Goal: Transaction & Acquisition: Obtain resource

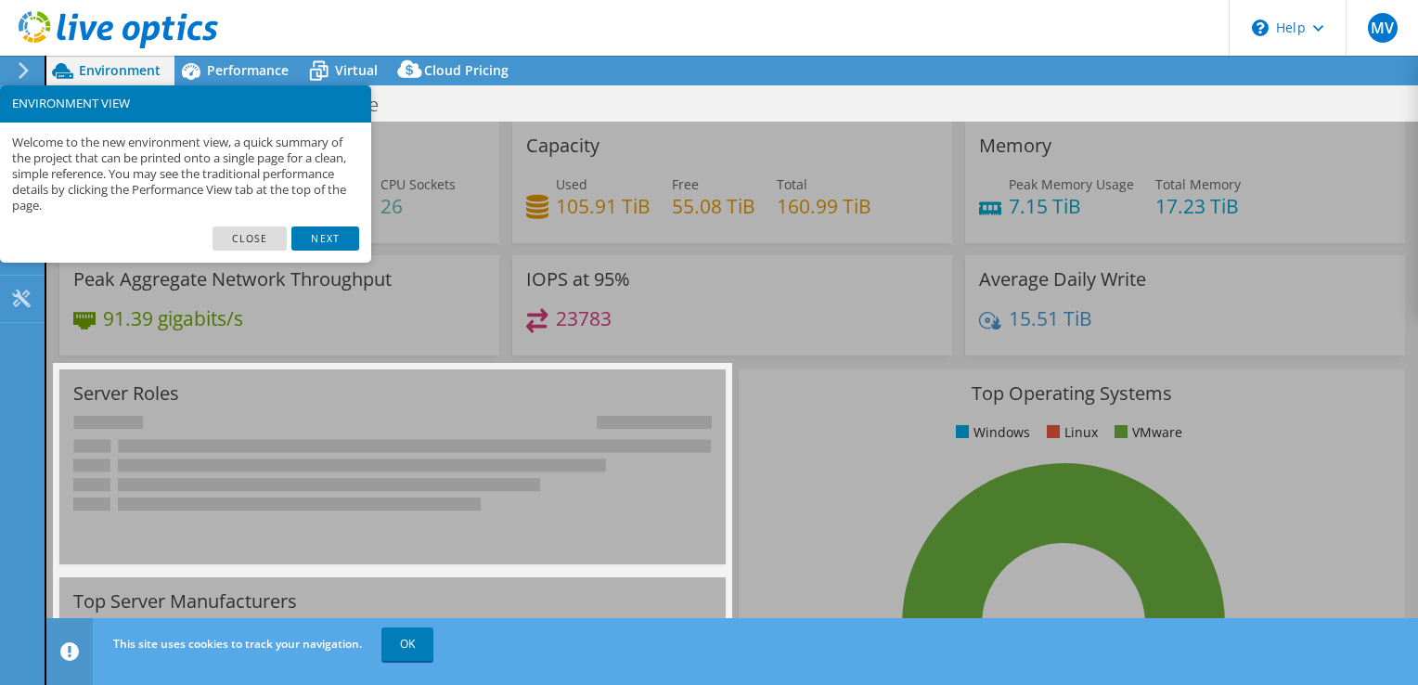
select select "USD"
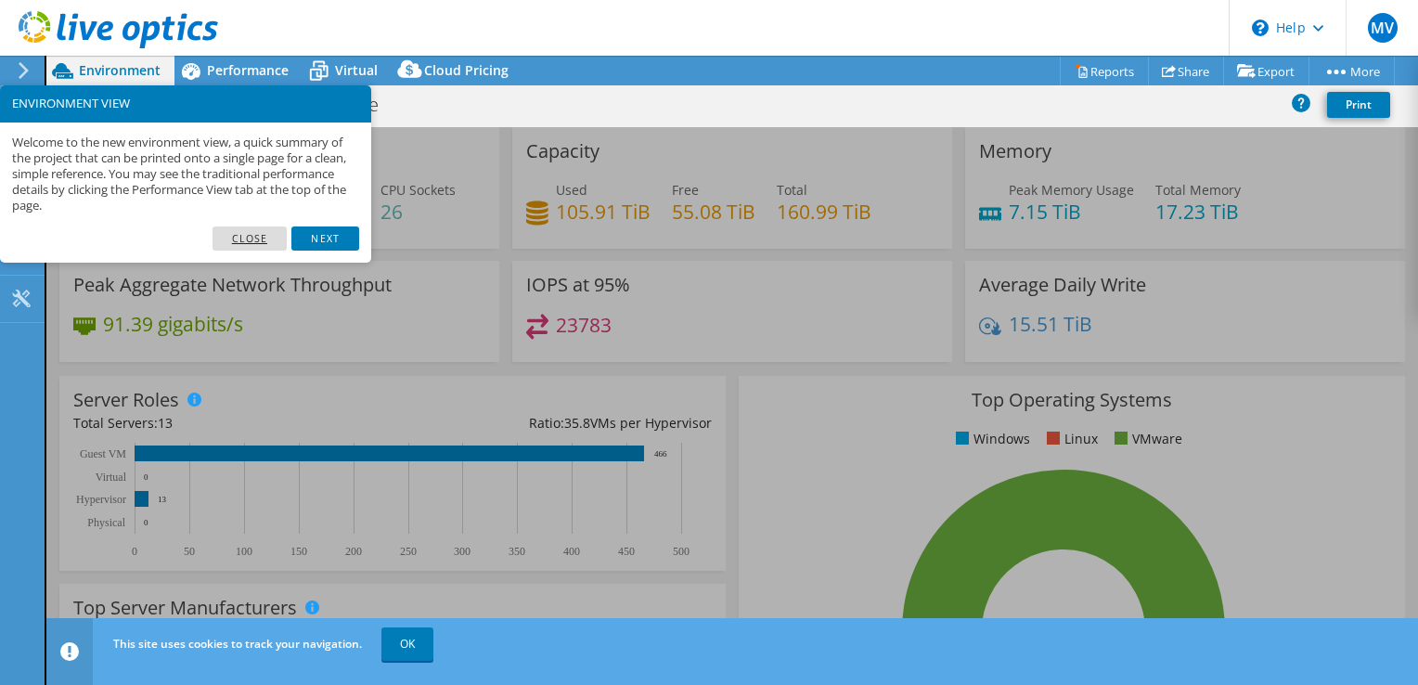
click at [244, 230] on link "Close" at bounding box center [249, 238] width 75 height 24
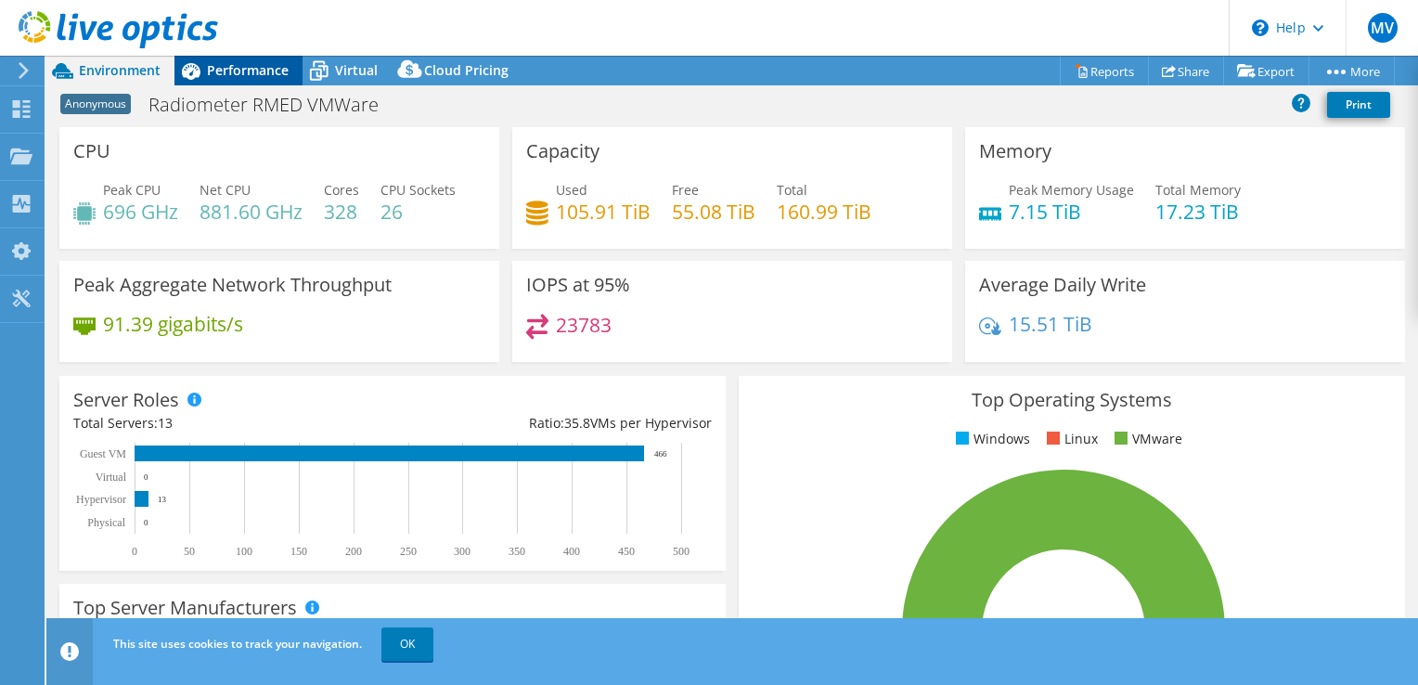
click at [289, 71] on div "Performance" at bounding box center [238, 71] width 128 height 30
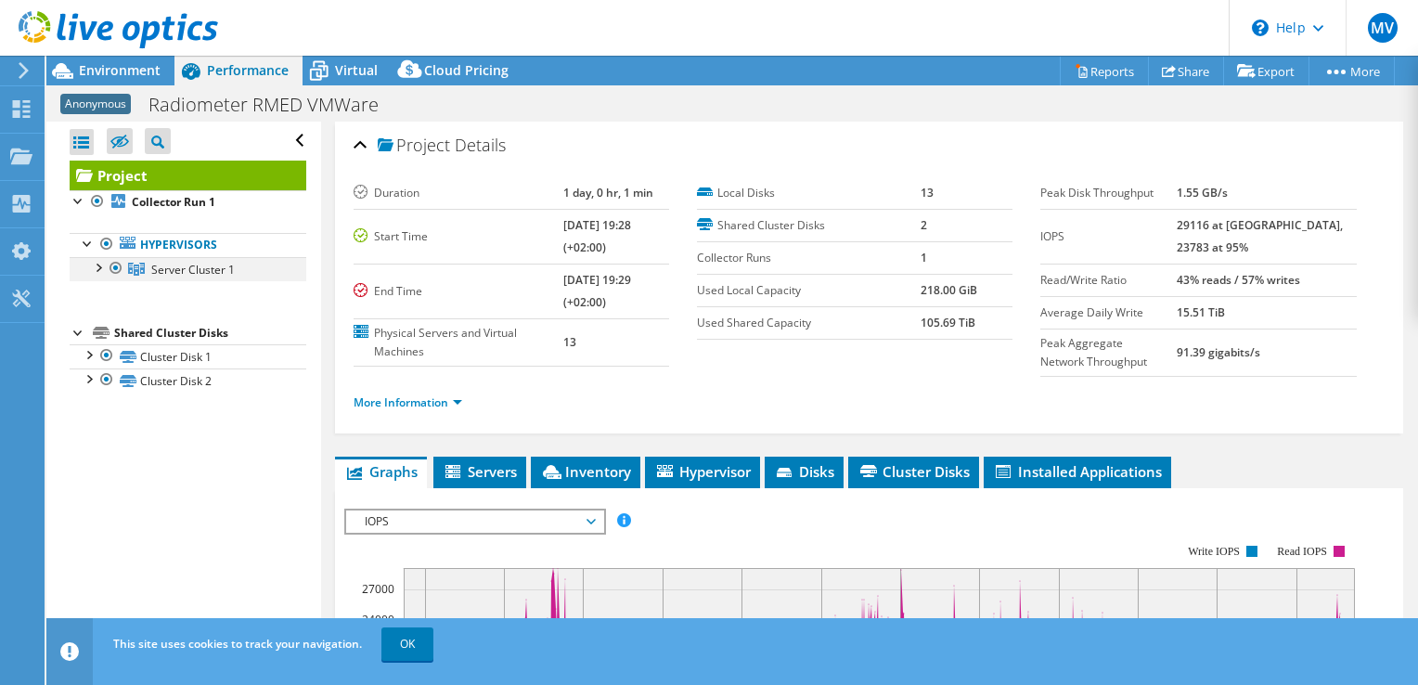
click at [101, 269] on div at bounding box center [97, 266] width 19 height 19
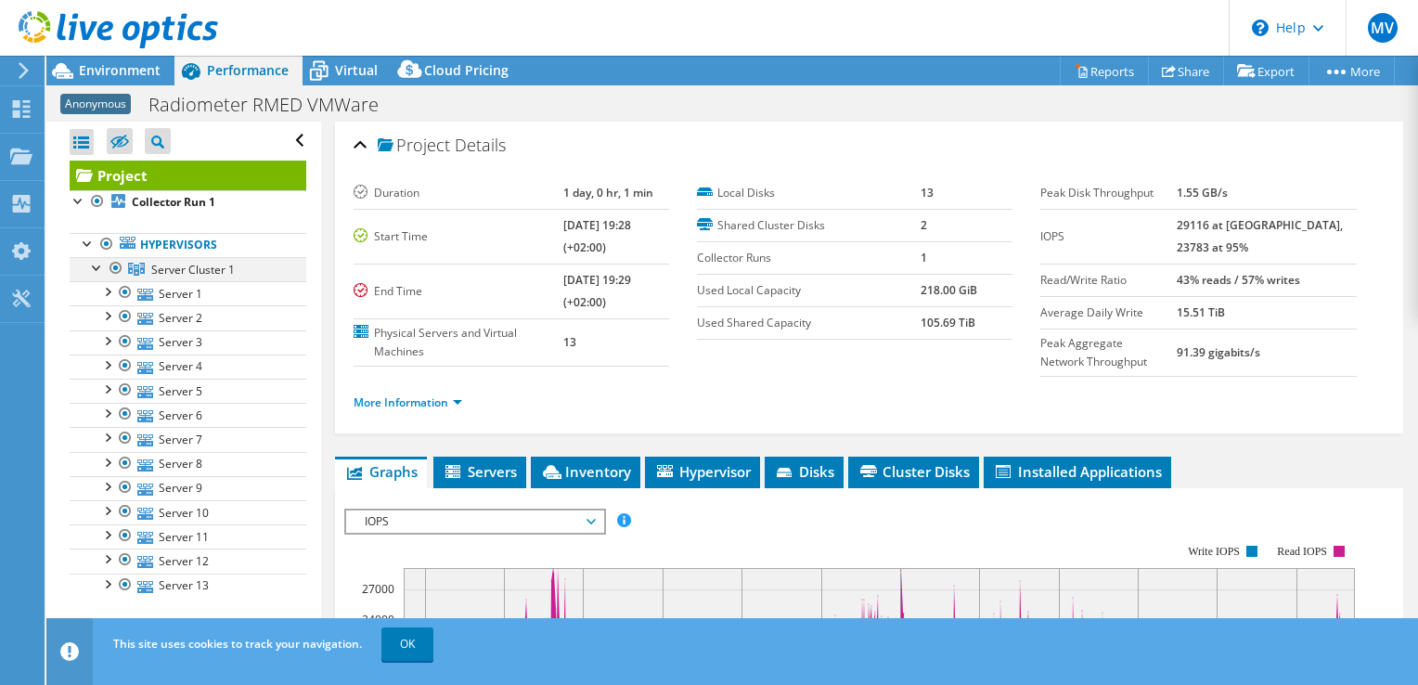
click at [109, 262] on div at bounding box center [116, 268] width 19 height 22
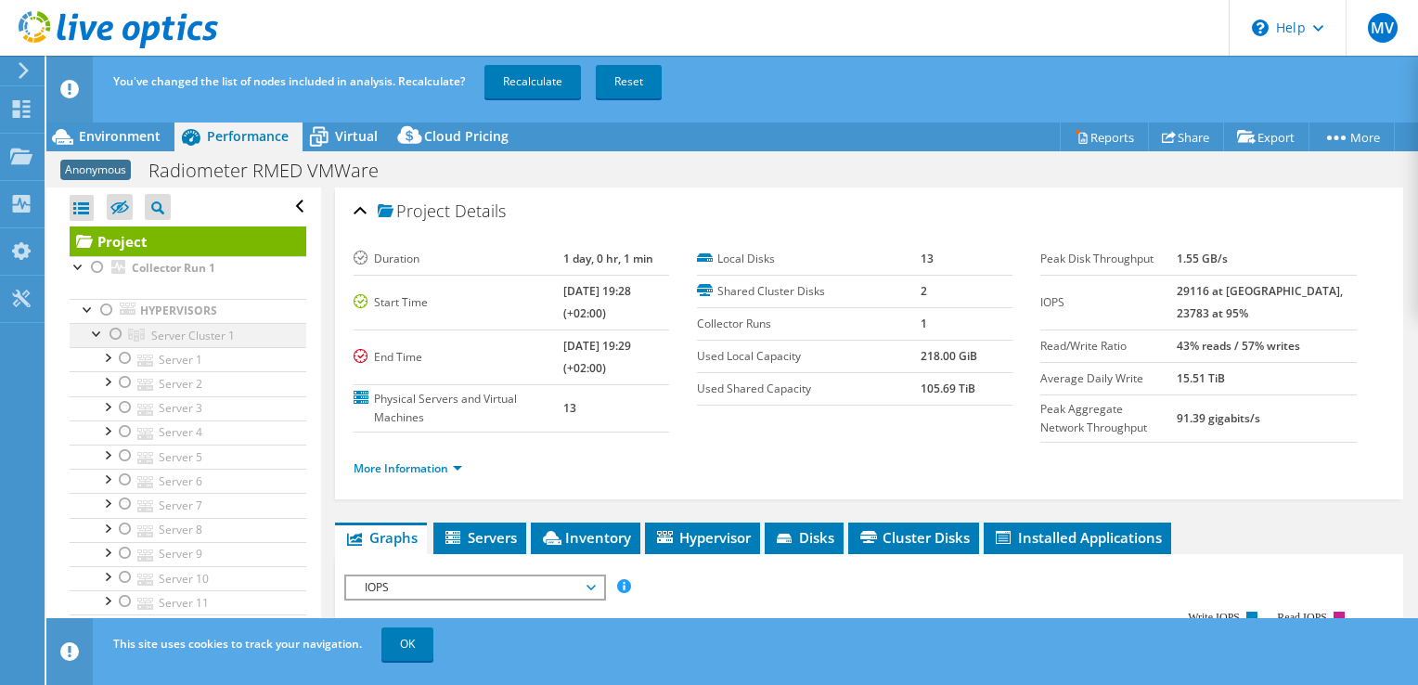
click at [98, 330] on div at bounding box center [97, 332] width 19 height 19
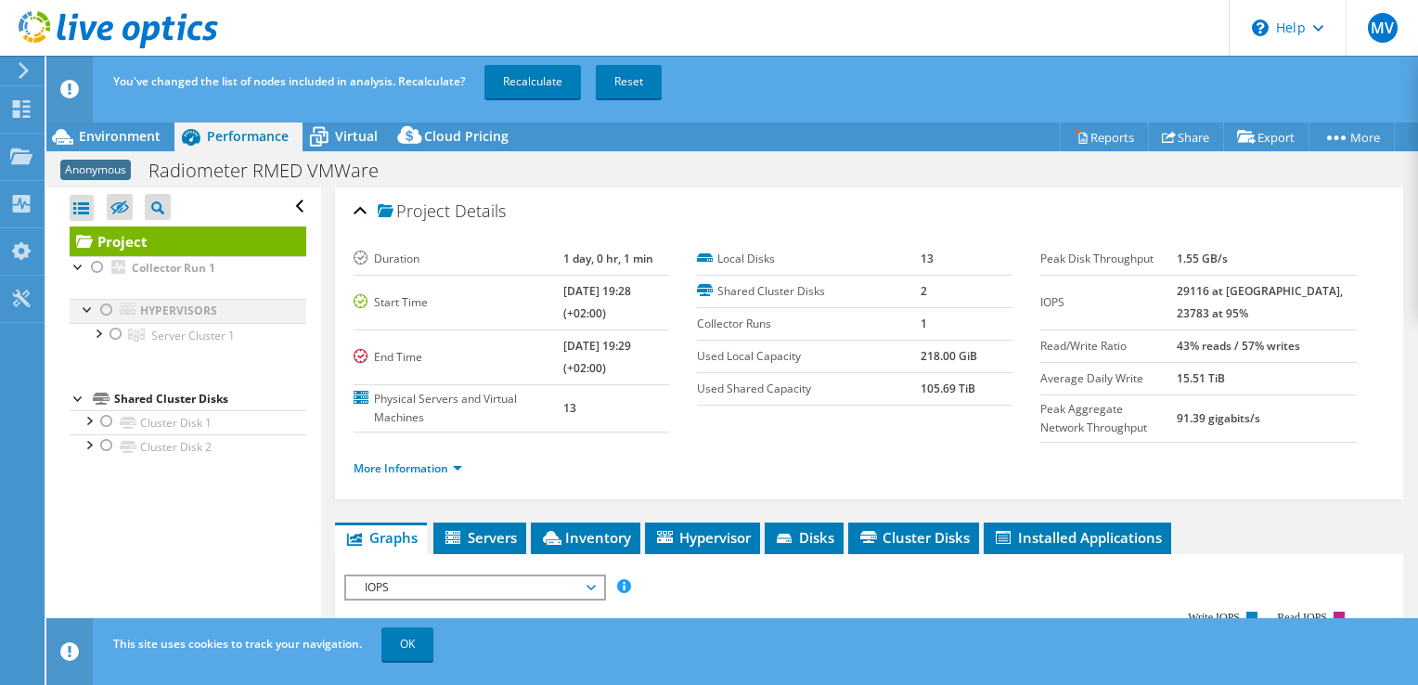
click at [89, 310] on div at bounding box center [88, 308] width 19 height 19
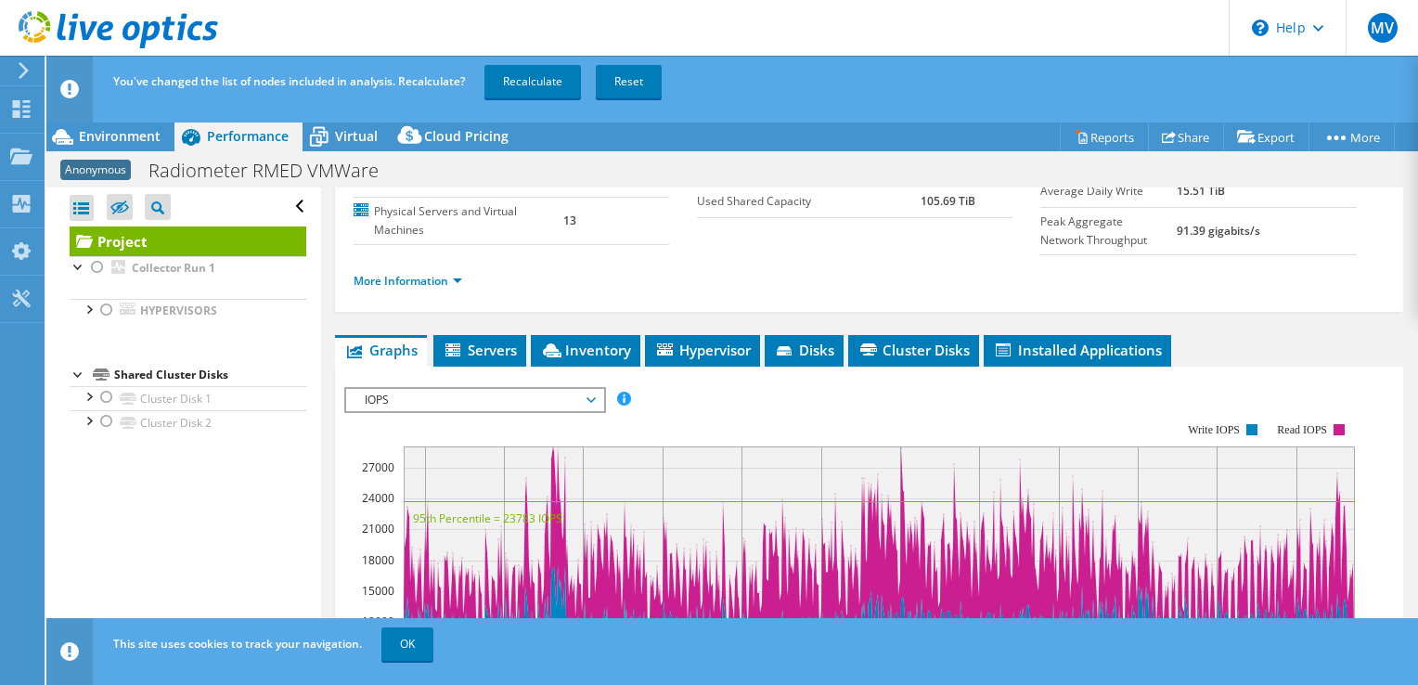
scroll to position [93, 0]
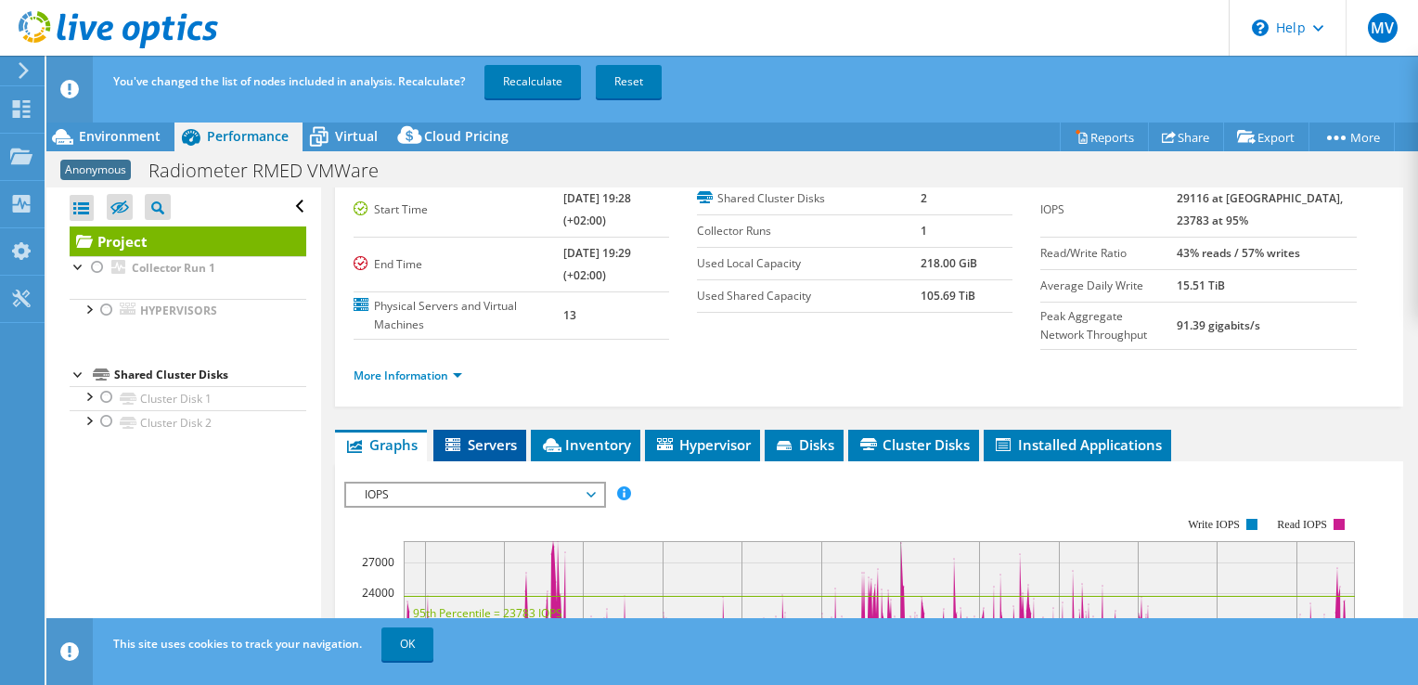
click at [495, 446] on span "Servers" at bounding box center [480, 444] width 74 height 19
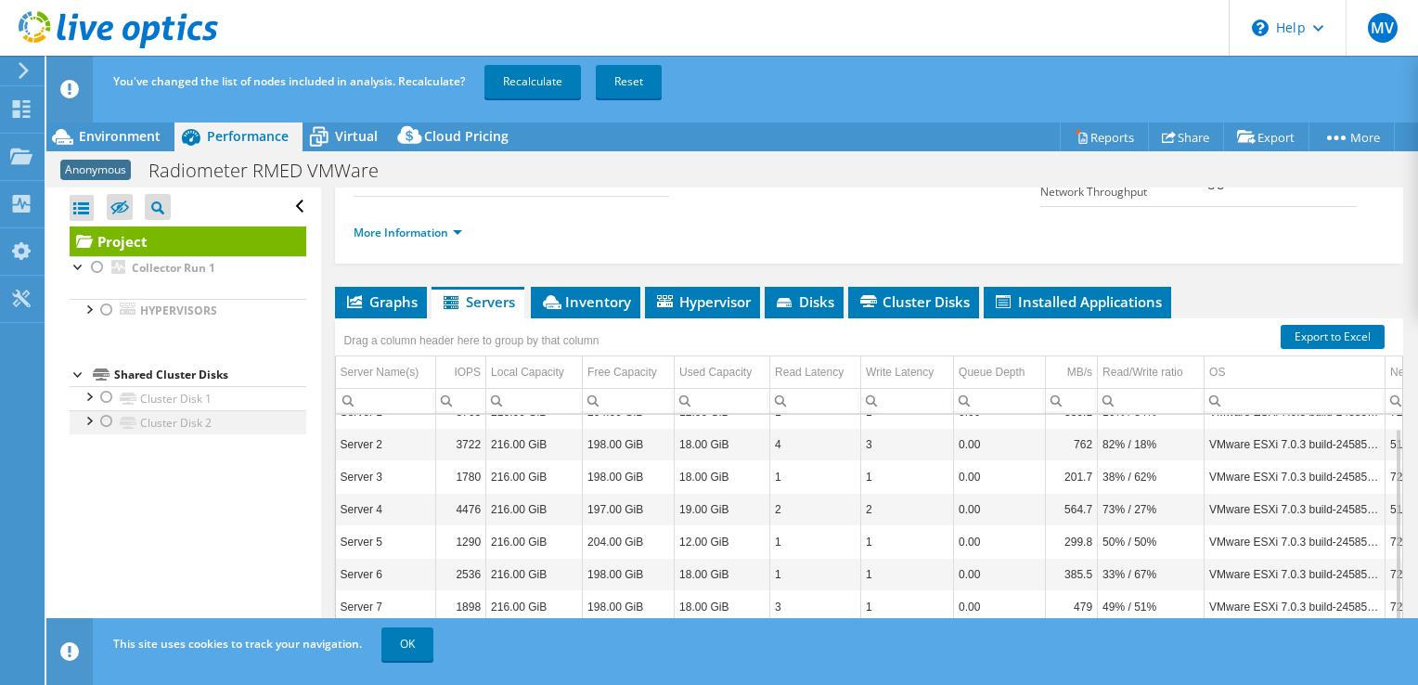
scroll to position [210, 0]
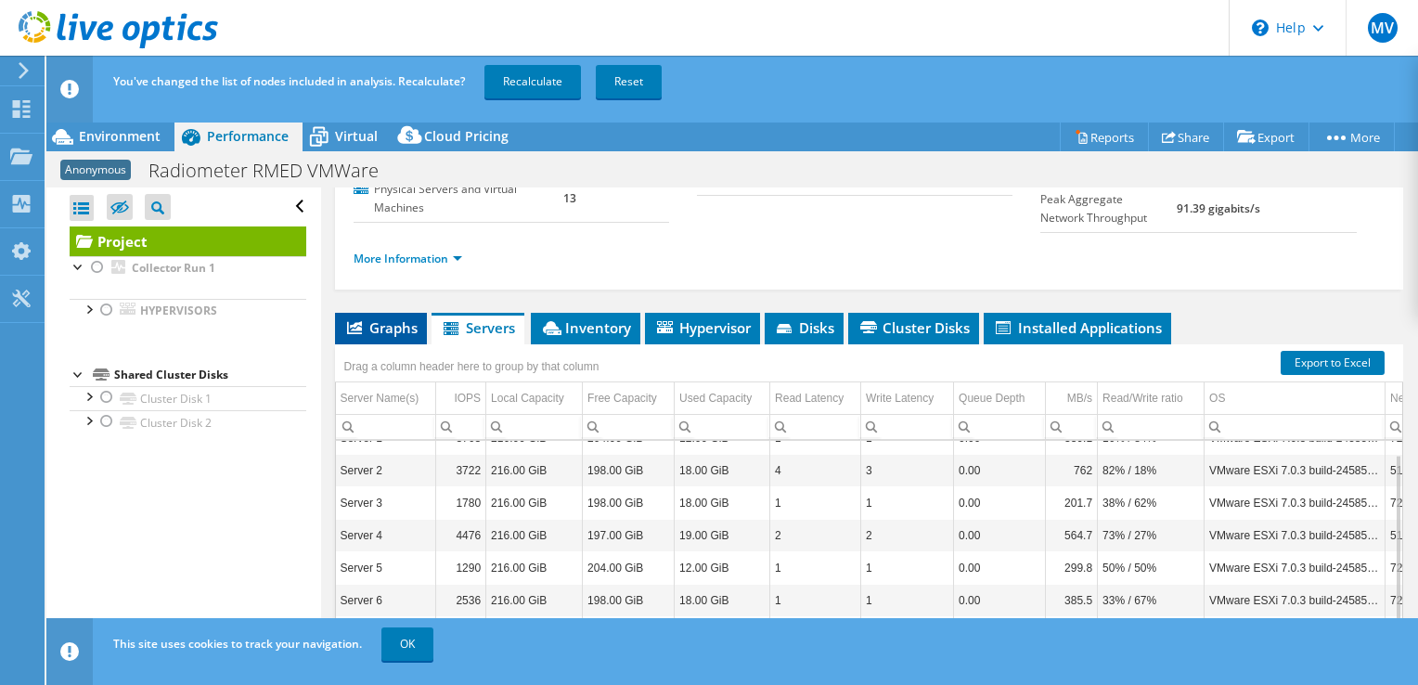
click at [380, 328] on span "Graphs" at bounding box center [380, 327] width 73 height 19
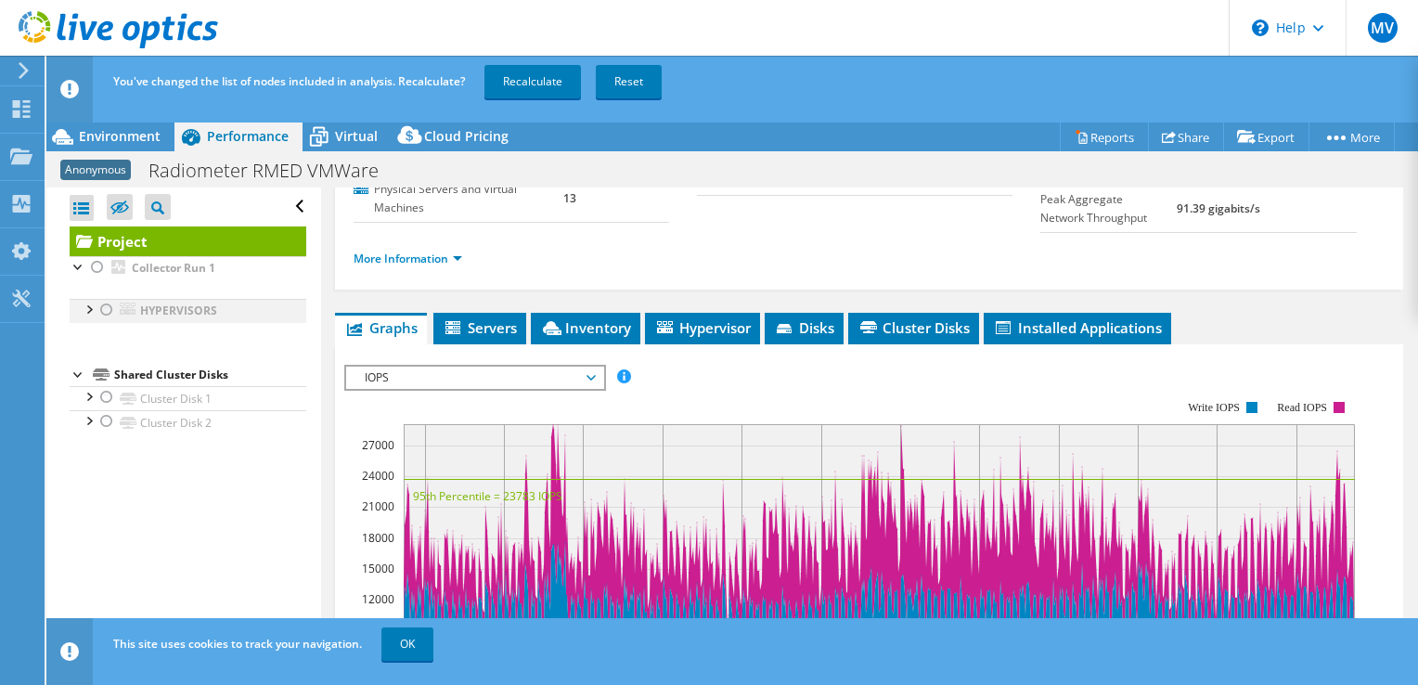
click at [105, 306] on div at bounding box center [106, 310] width 19 height 22
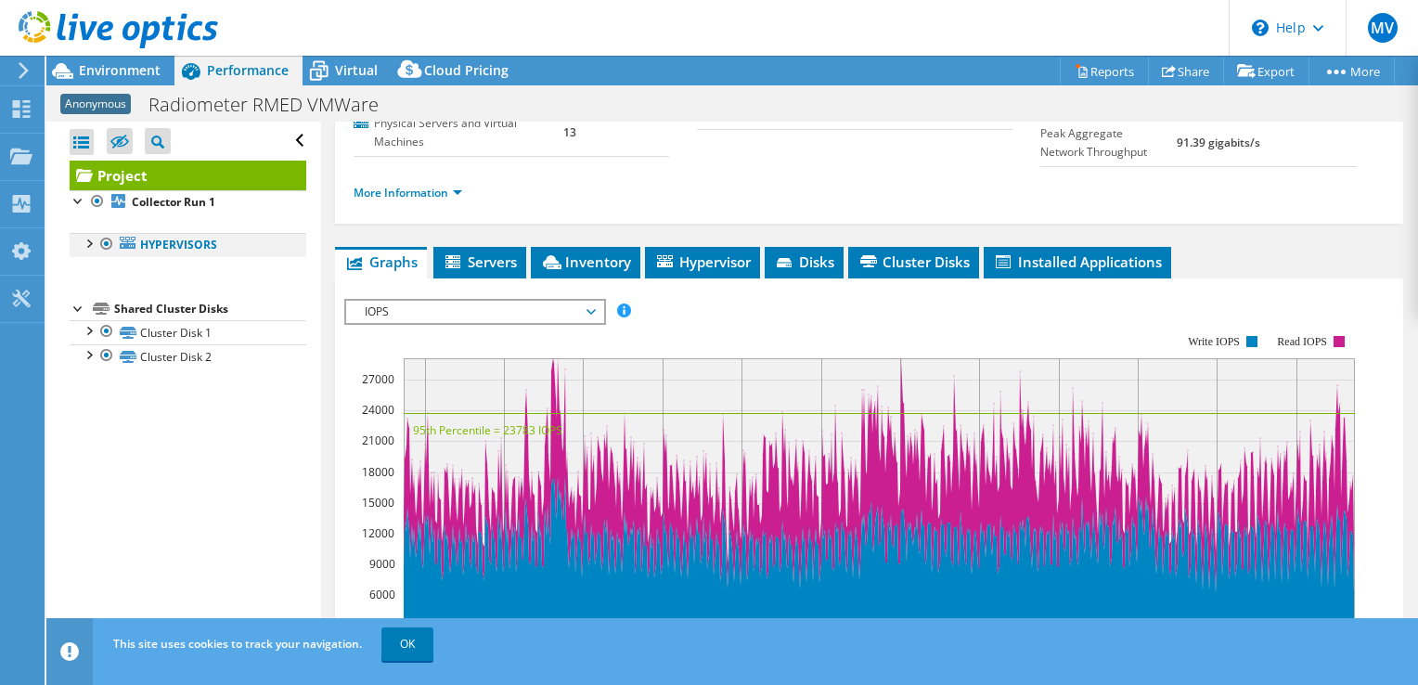
click at [93, 245] on div at bounding box center [88, 242] width 19 height 19
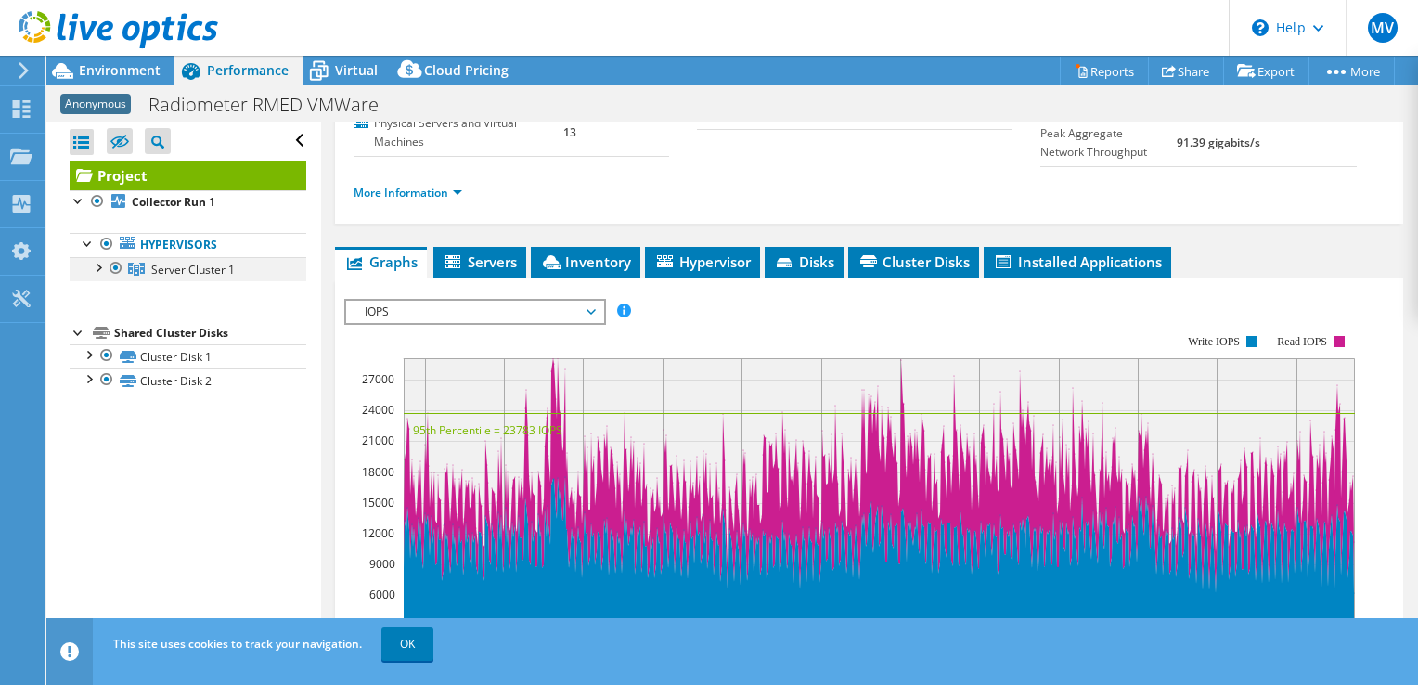
click at [102, 267] on div at bounding box center [97, 266] width 19 height 19
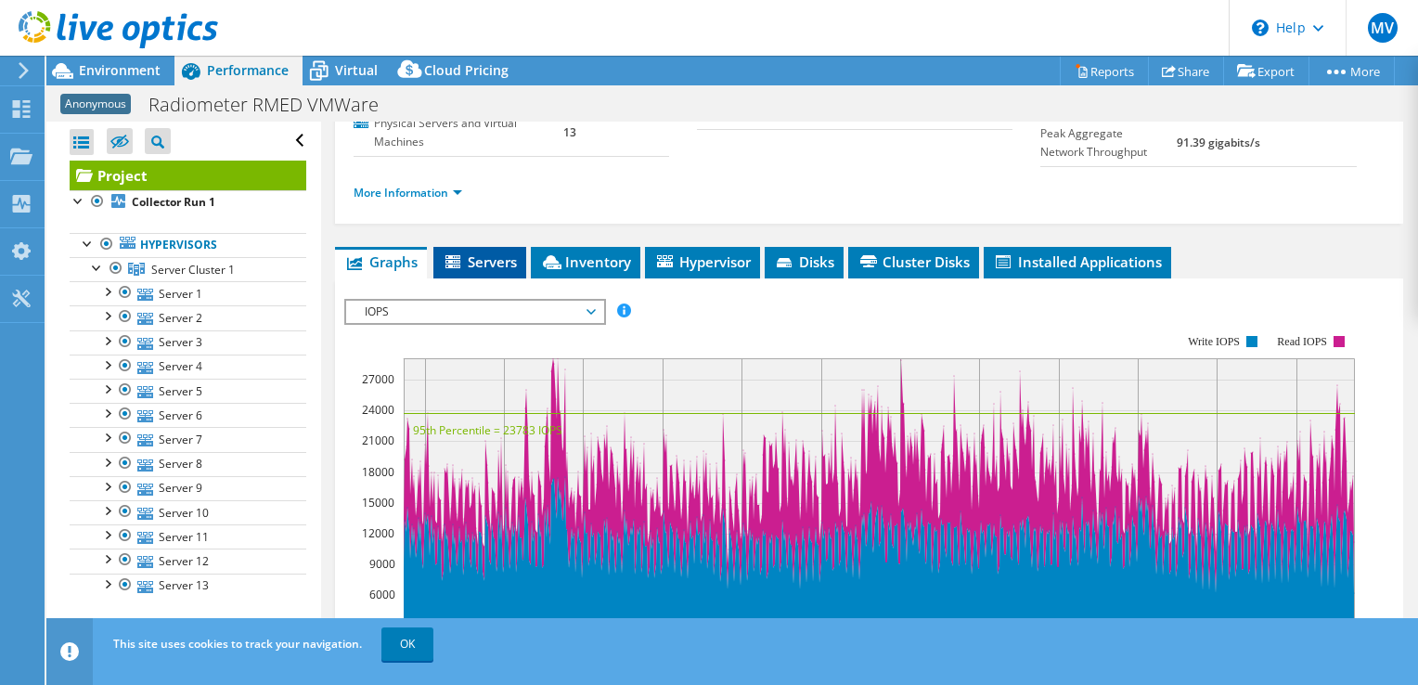
click at [482, 261] on span "Servers" at bounding box center [480, 261] width 74 height 19
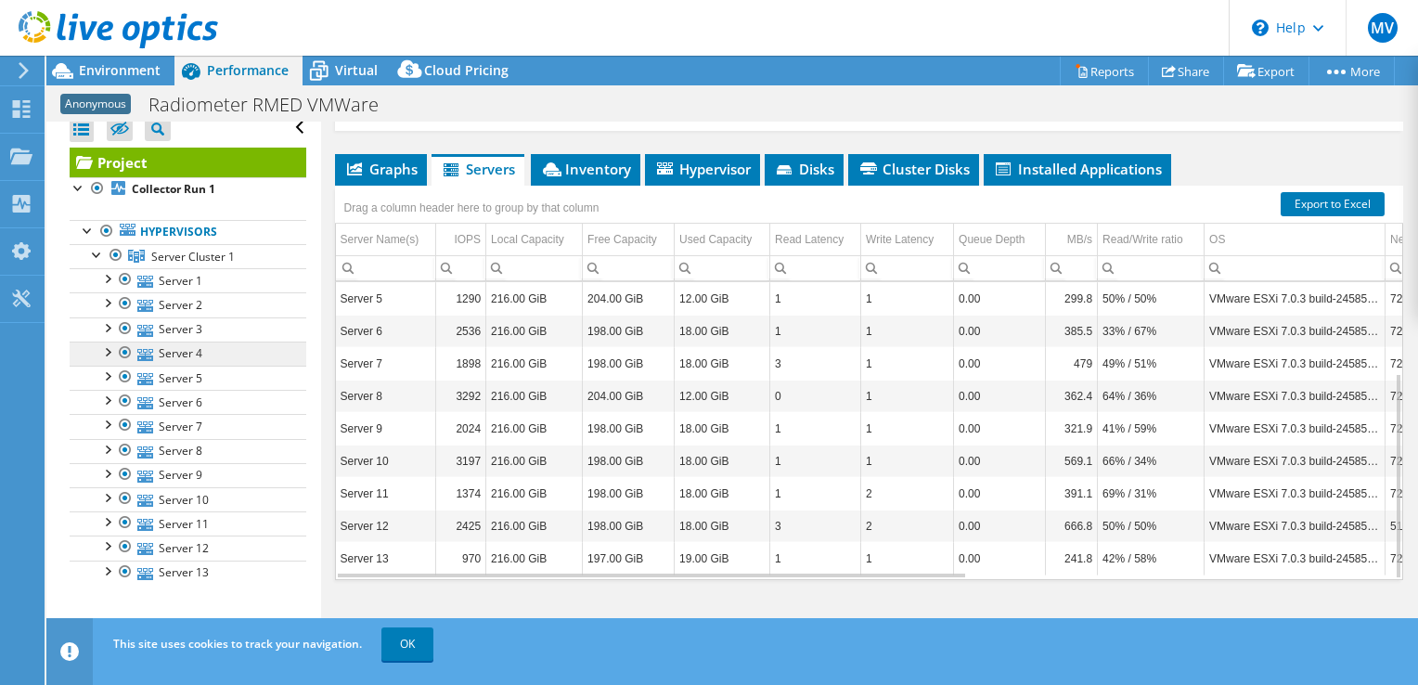
scroll to position [0, 0]
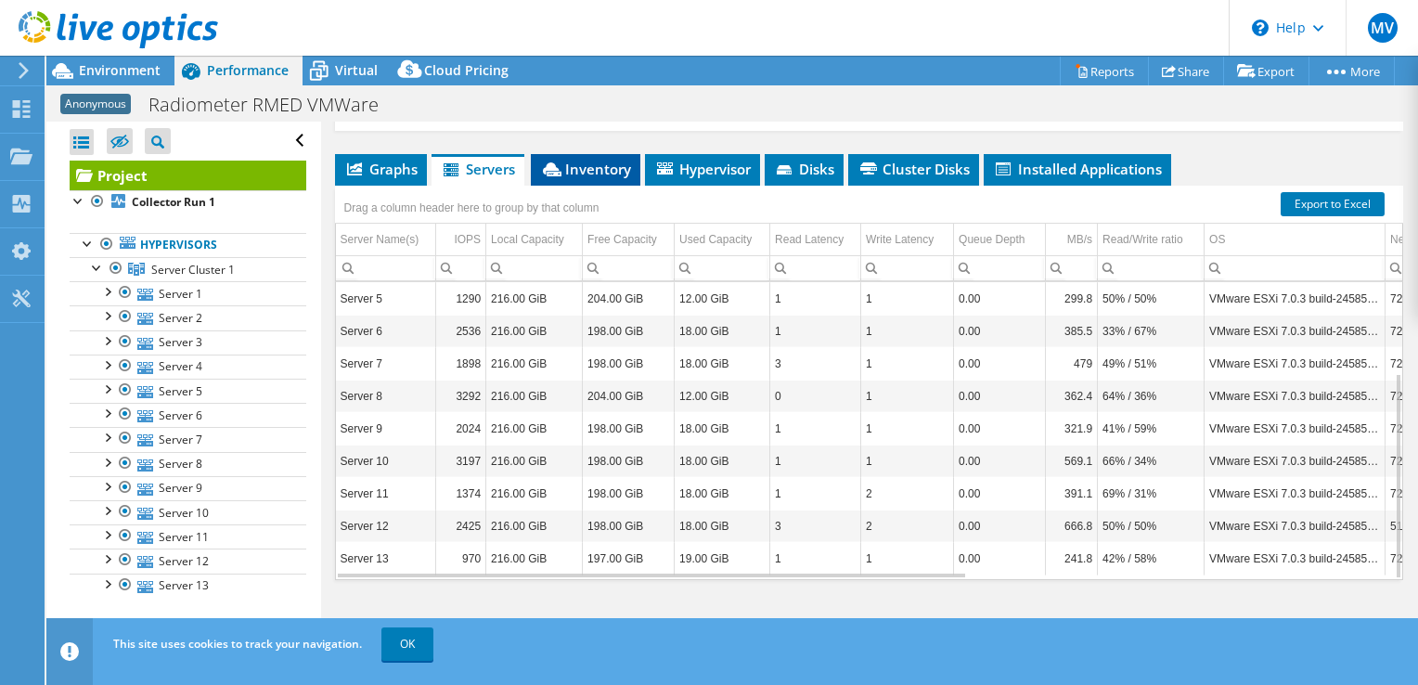
click at [579, 162] on span "Inventory" at bounding box center [585, 169] width 91 height 19
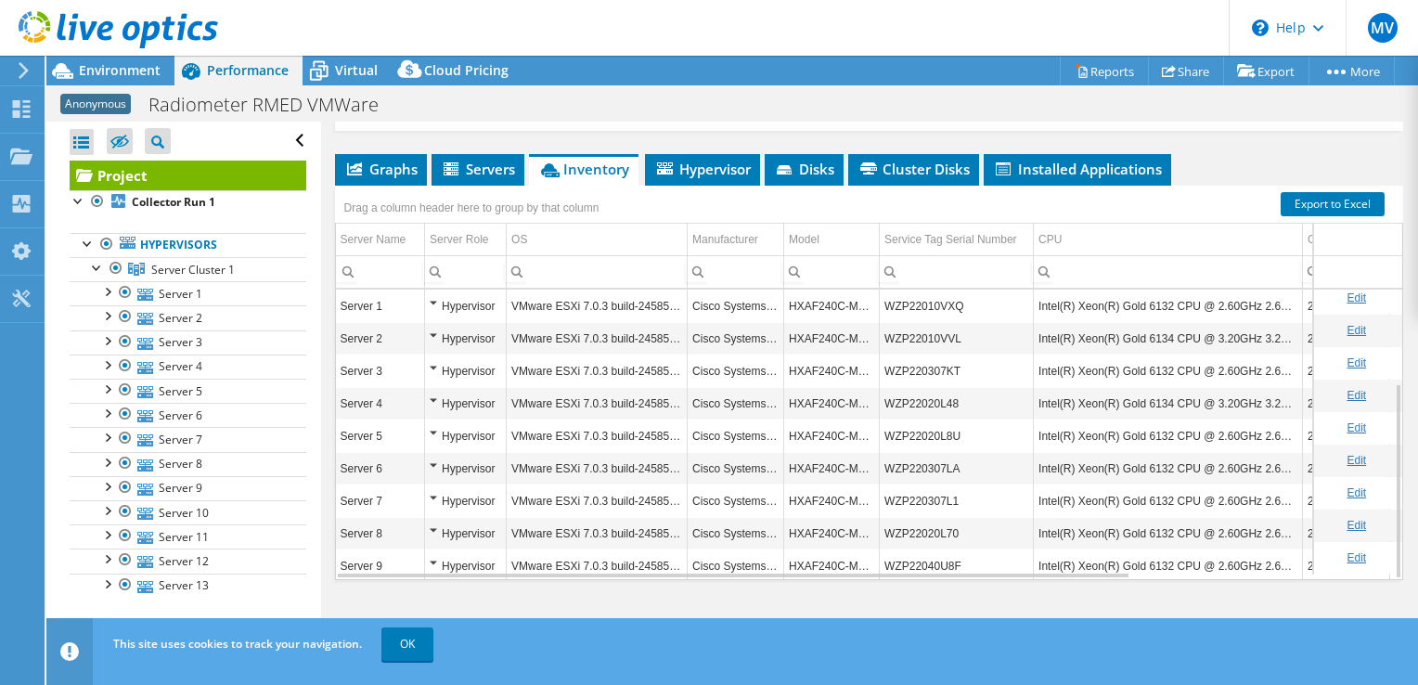
scroll to position [137, 0]
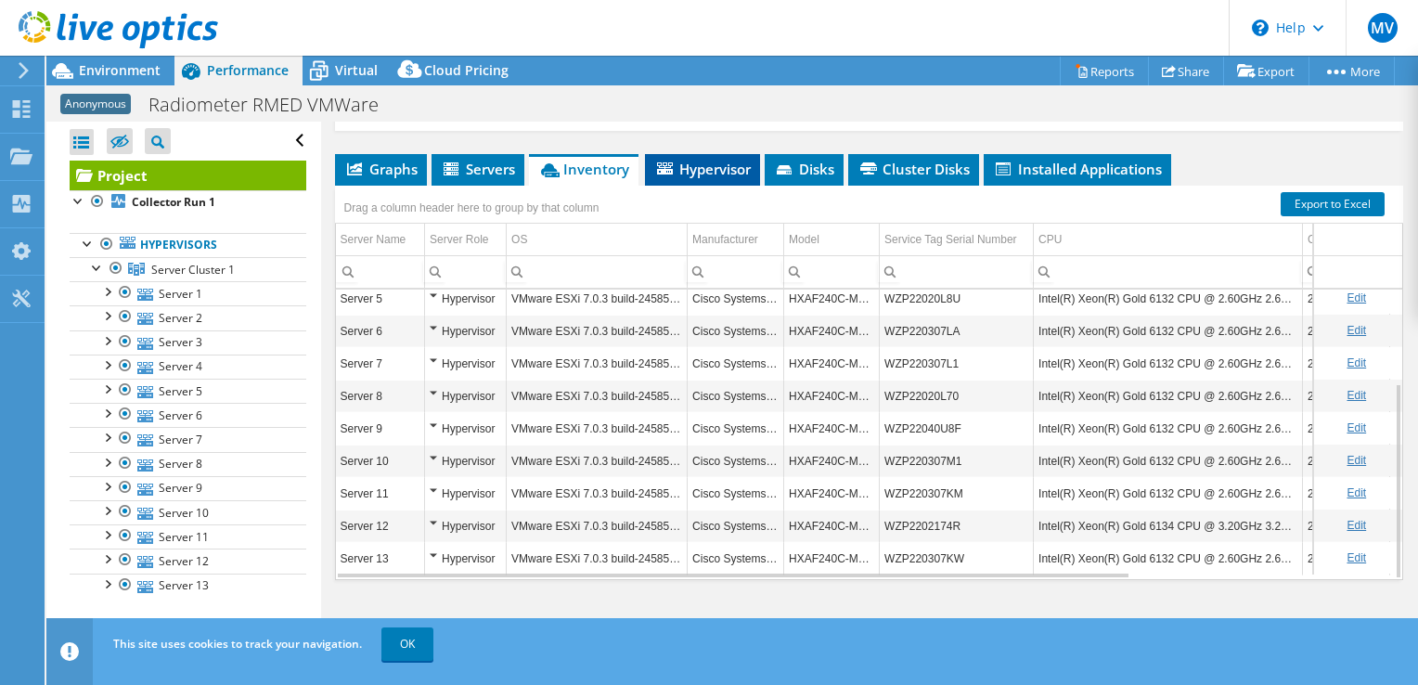
click at [714, 170] on span "Hypervisor" at bounding box center [702, 169] width 97 height 19
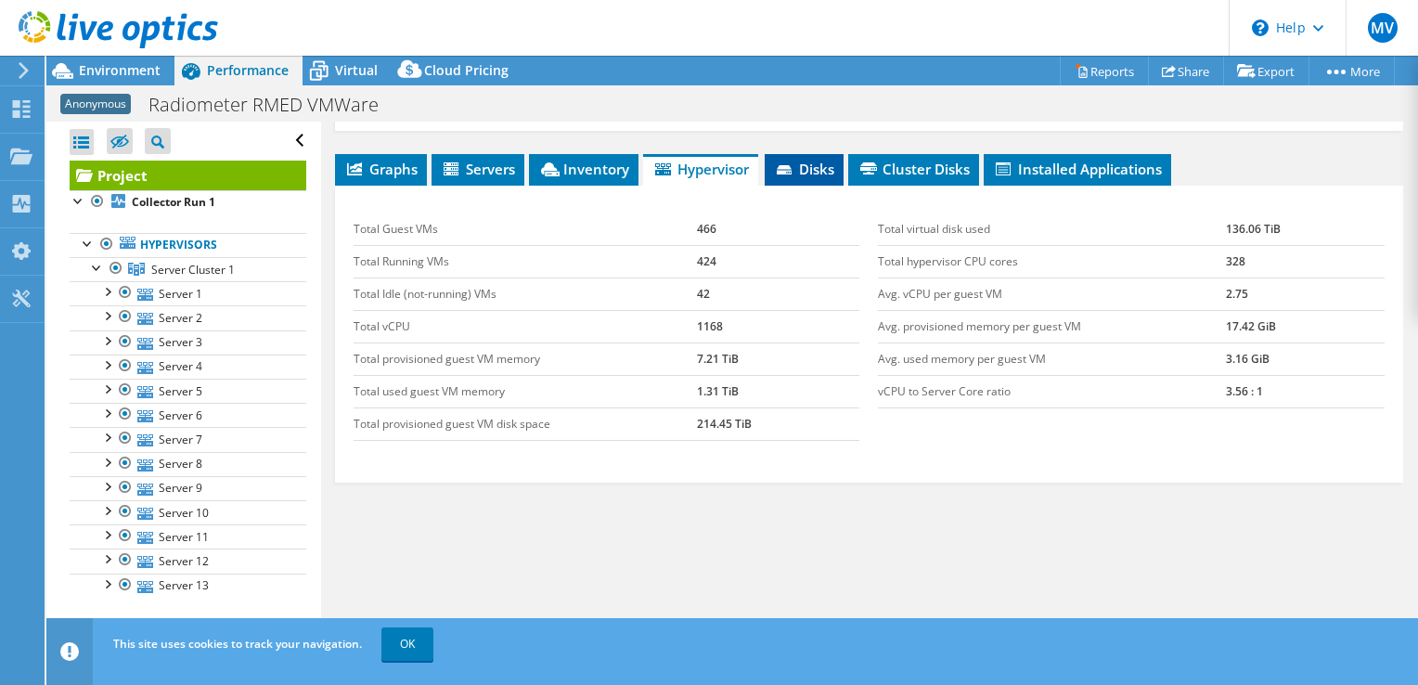
click at [817, 166] on span "Disks" at bounding box center [804, 169] width 60 height 19
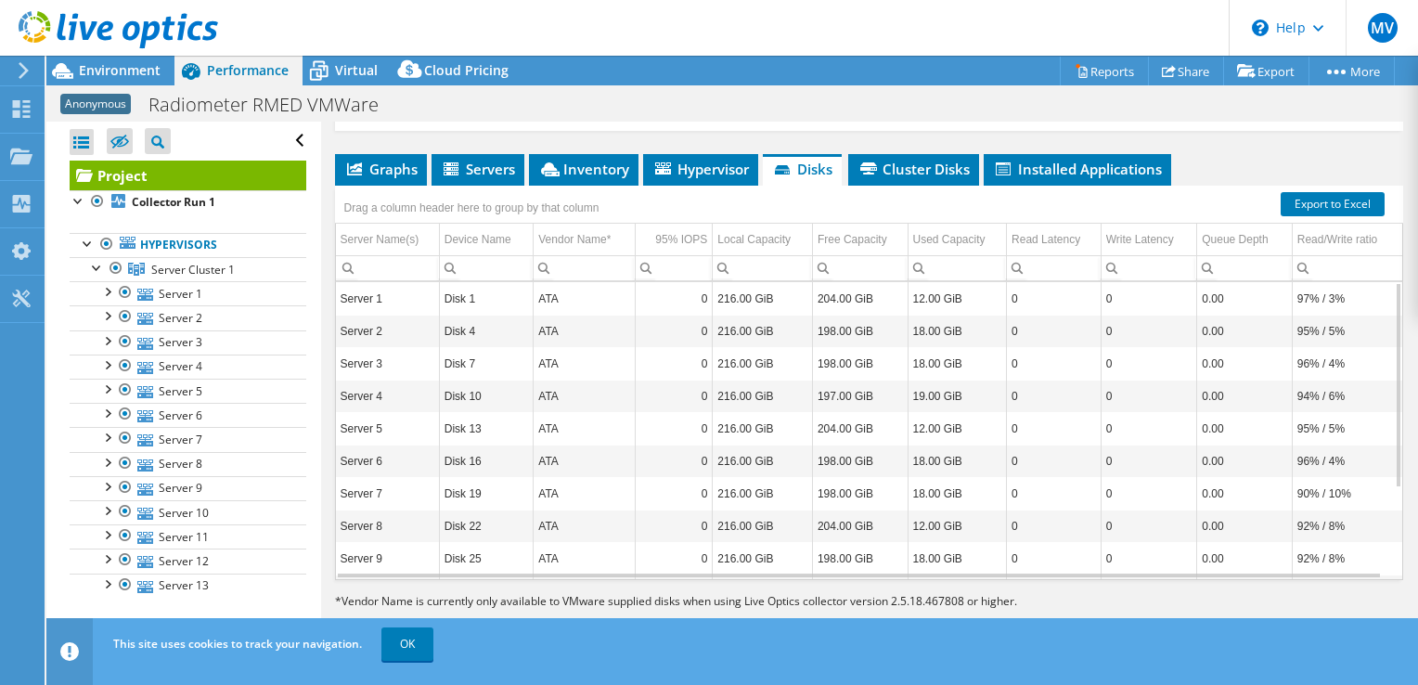
scroll to position [0, 0]
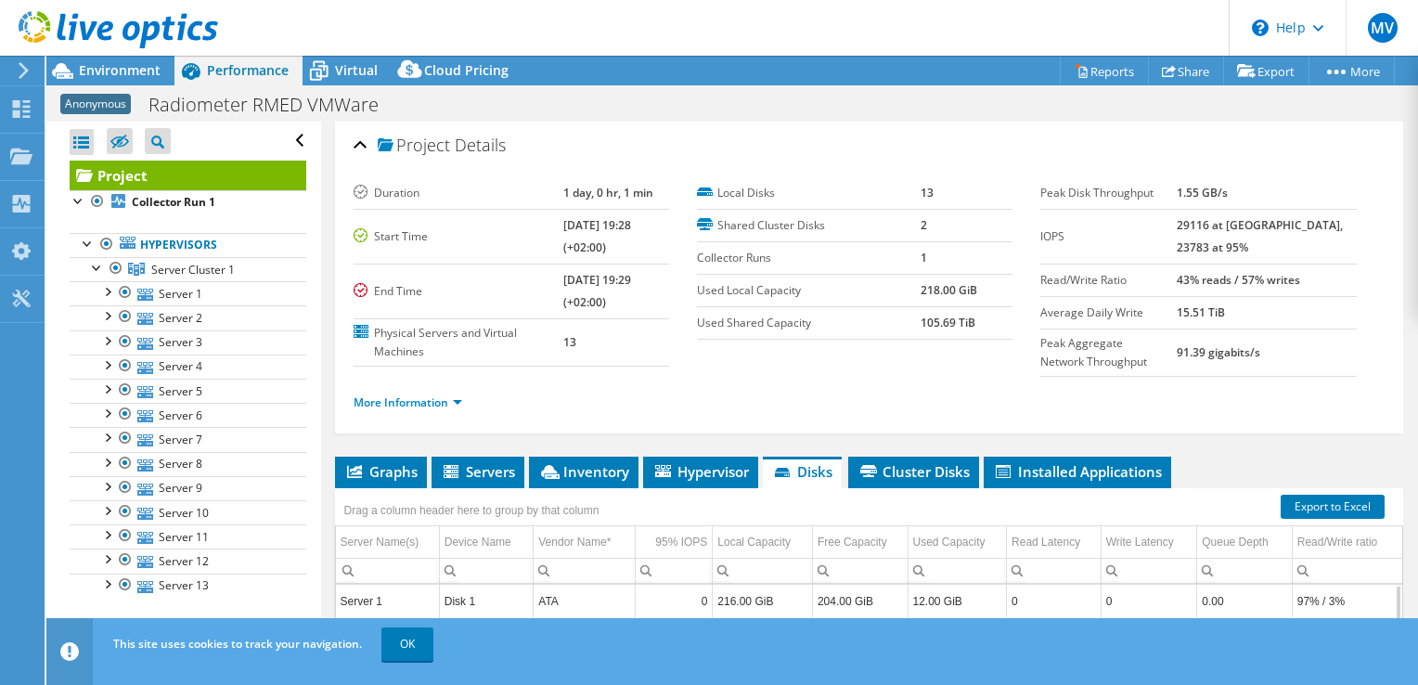
click at [357, 141] on div "Project Details" at bounding box center [869, 146] width 1031 height 40
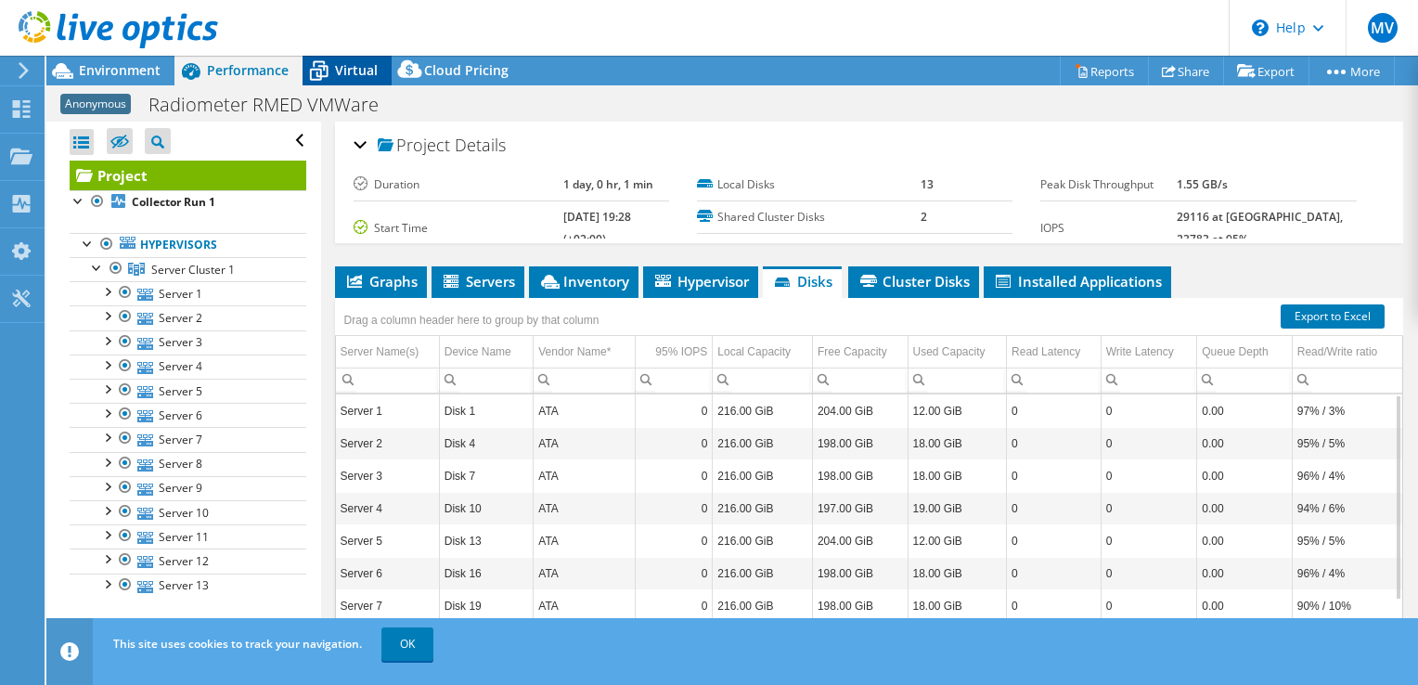
click at [346, 75] on span "Virtual" at bounding box center [356, 70] width 43 height 18
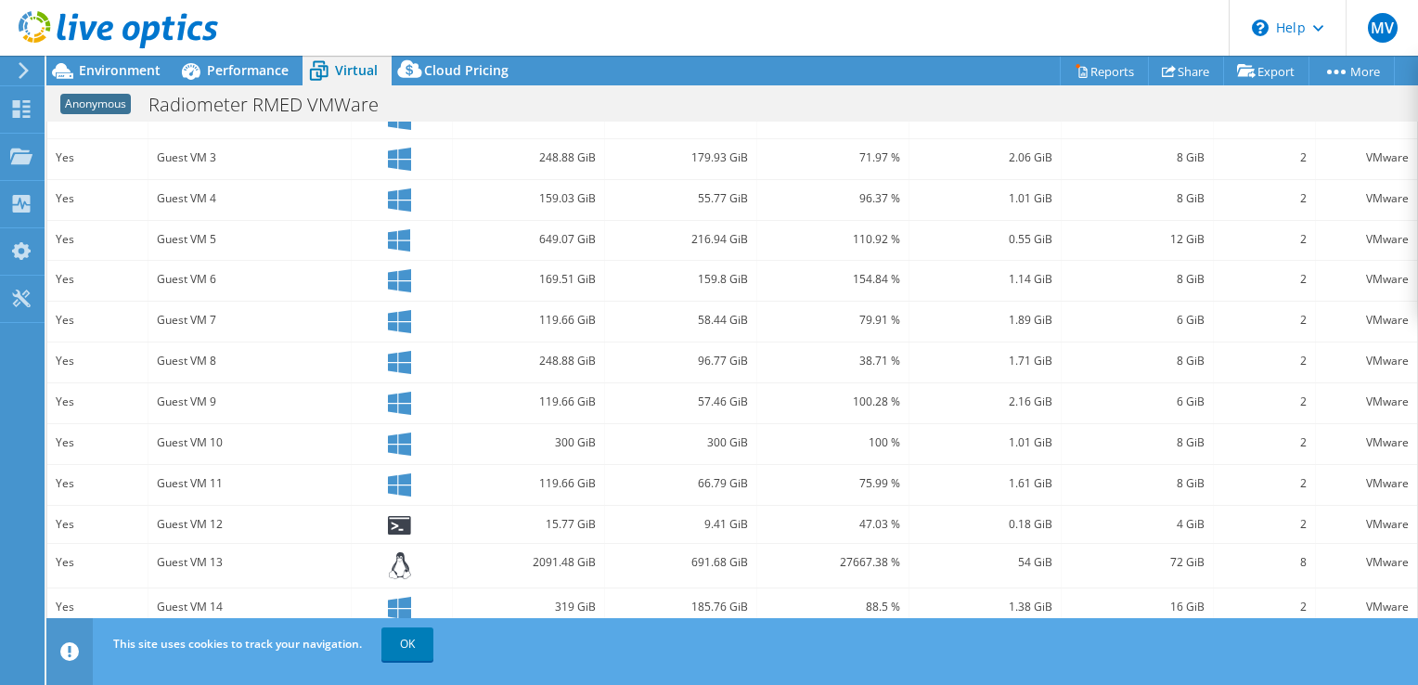
scroll to position [555, 0]
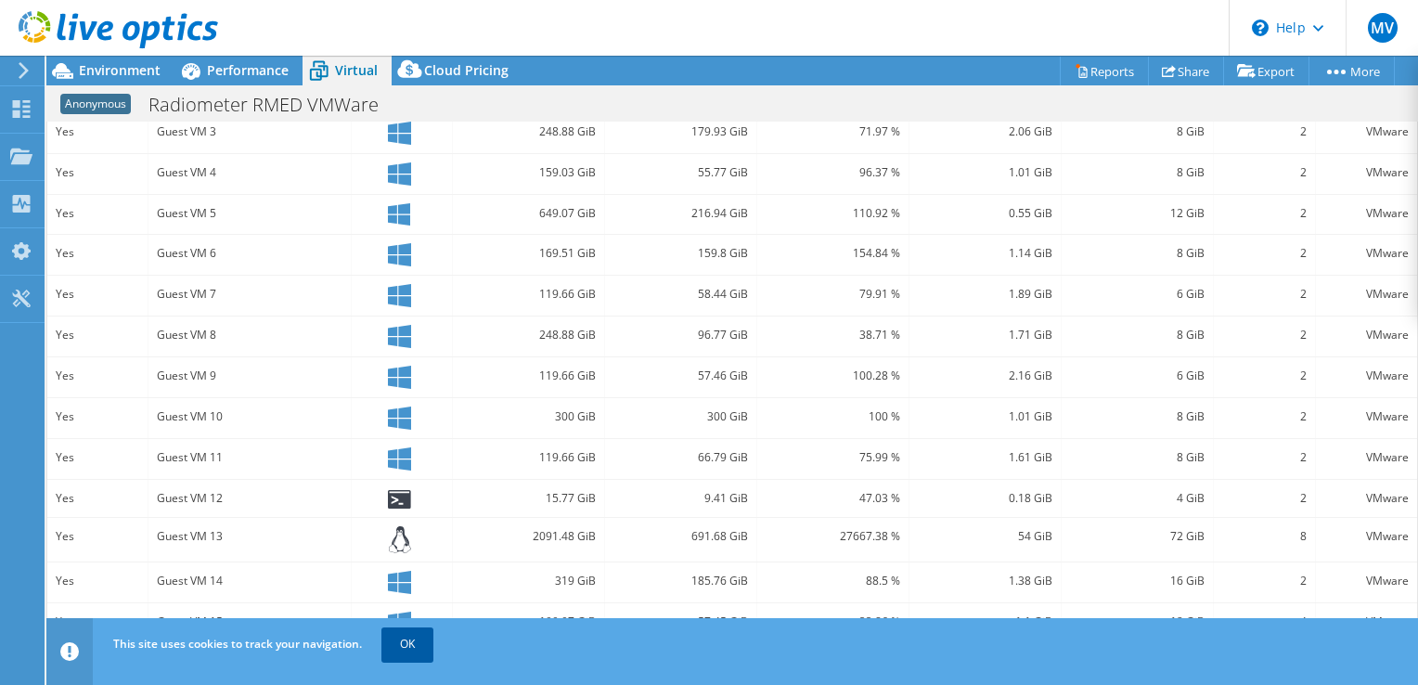
click at [404, 639] on link "OK" at bounding box center [407, 643] width 52 height 33
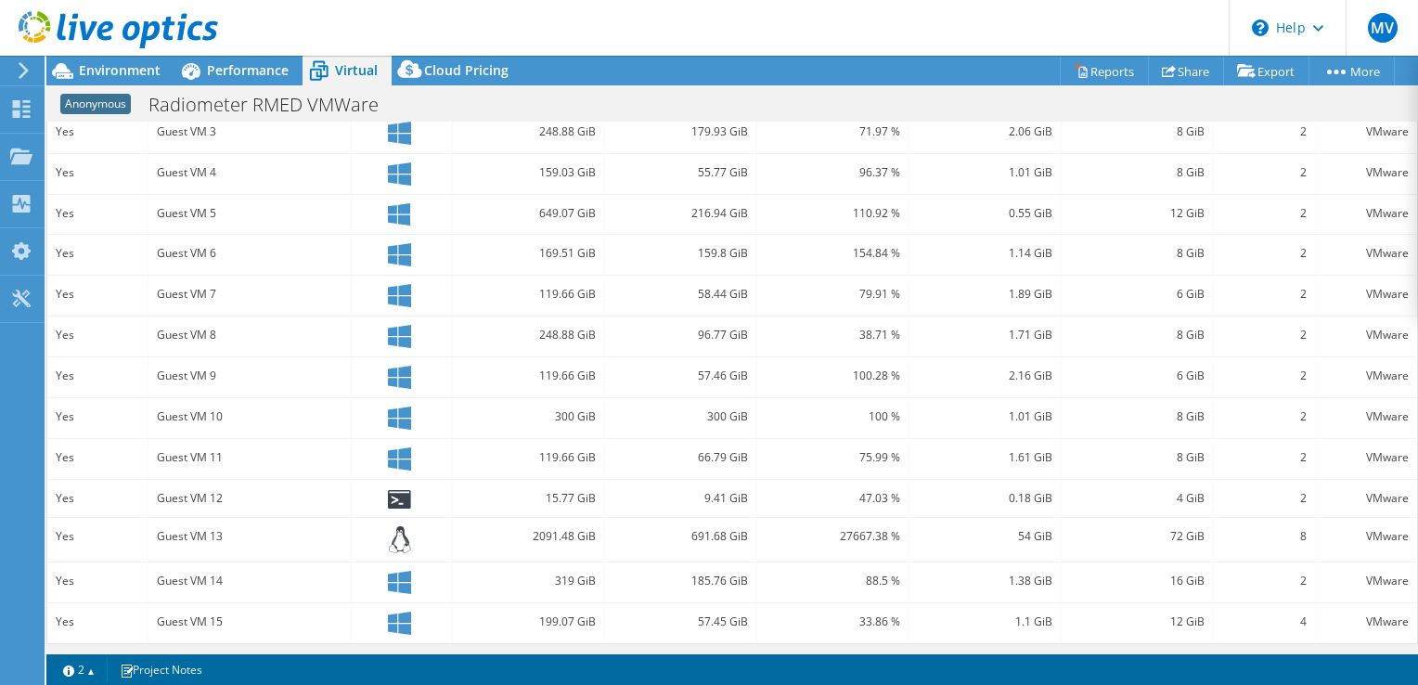
scroll to position [277, 0]
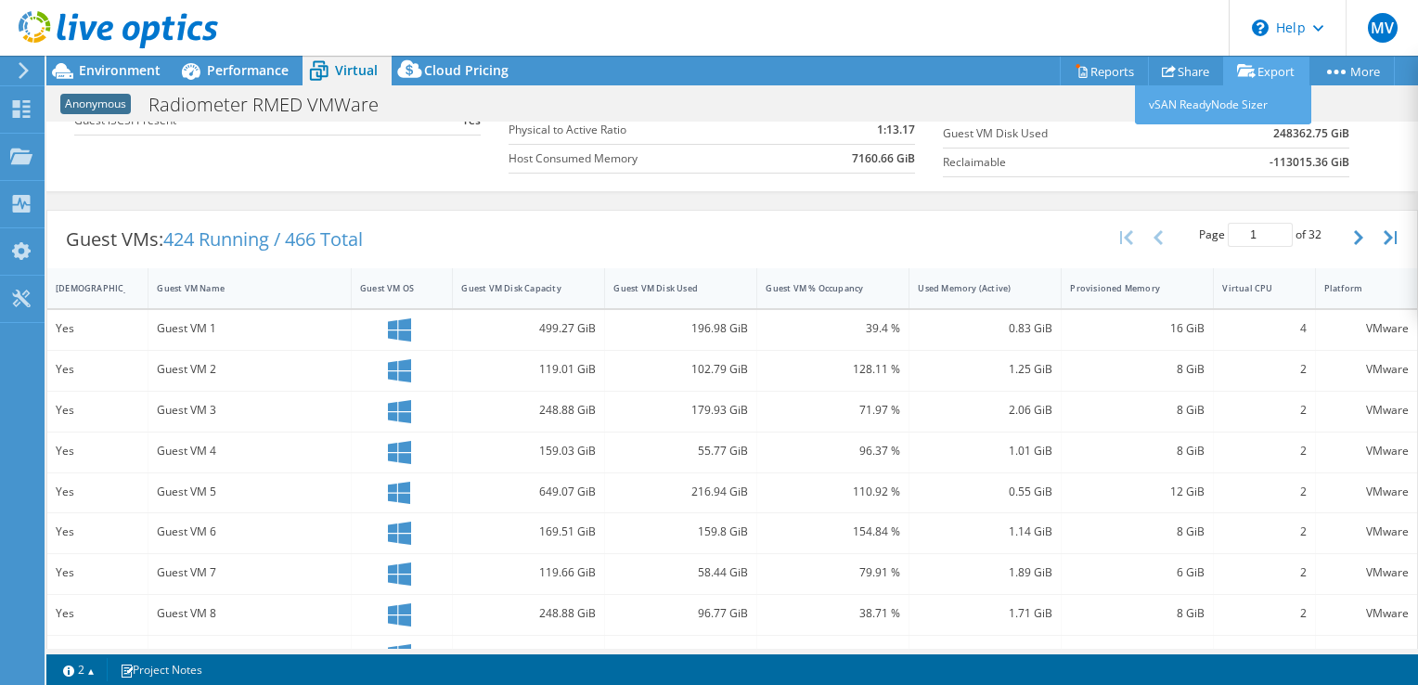
click at [1248, 66] on icon at bounding box center [1246, 71] width 19 height 14
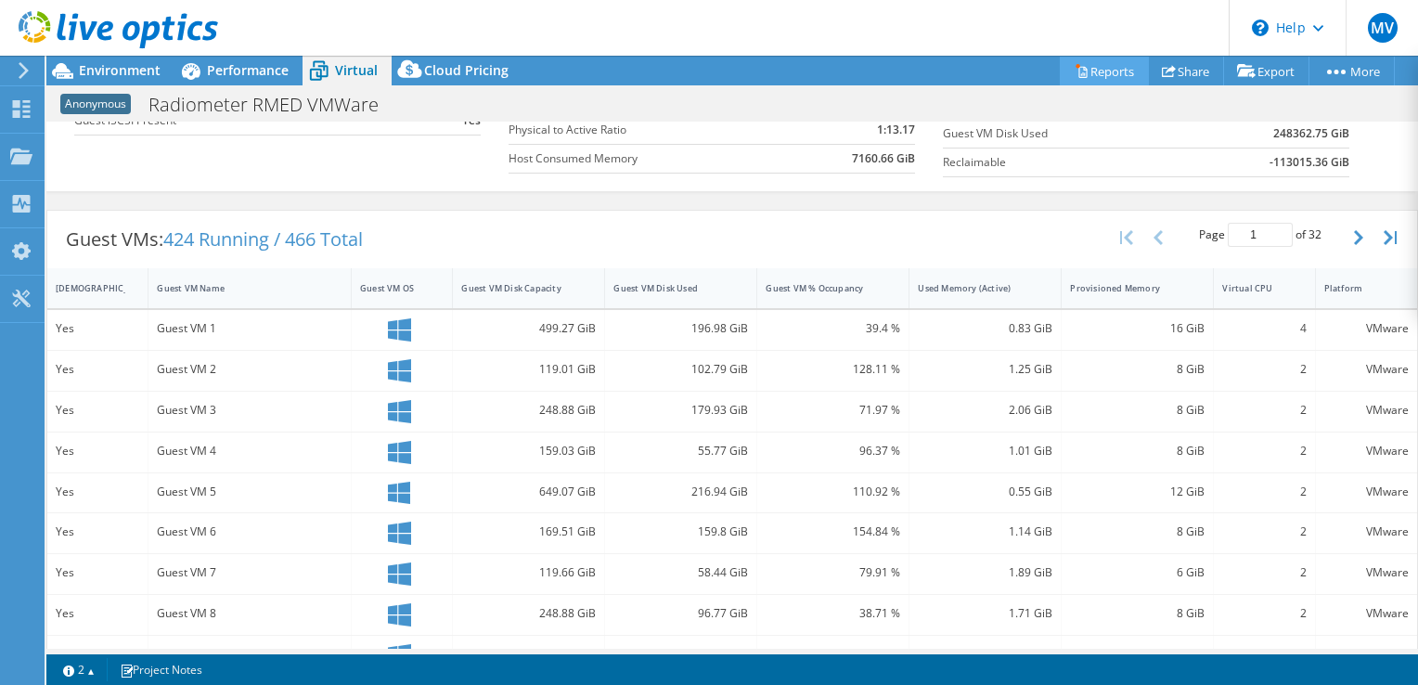
click at [1106, 71] on link "Reports" at bounding box center [1104, 71] width 89 height 29
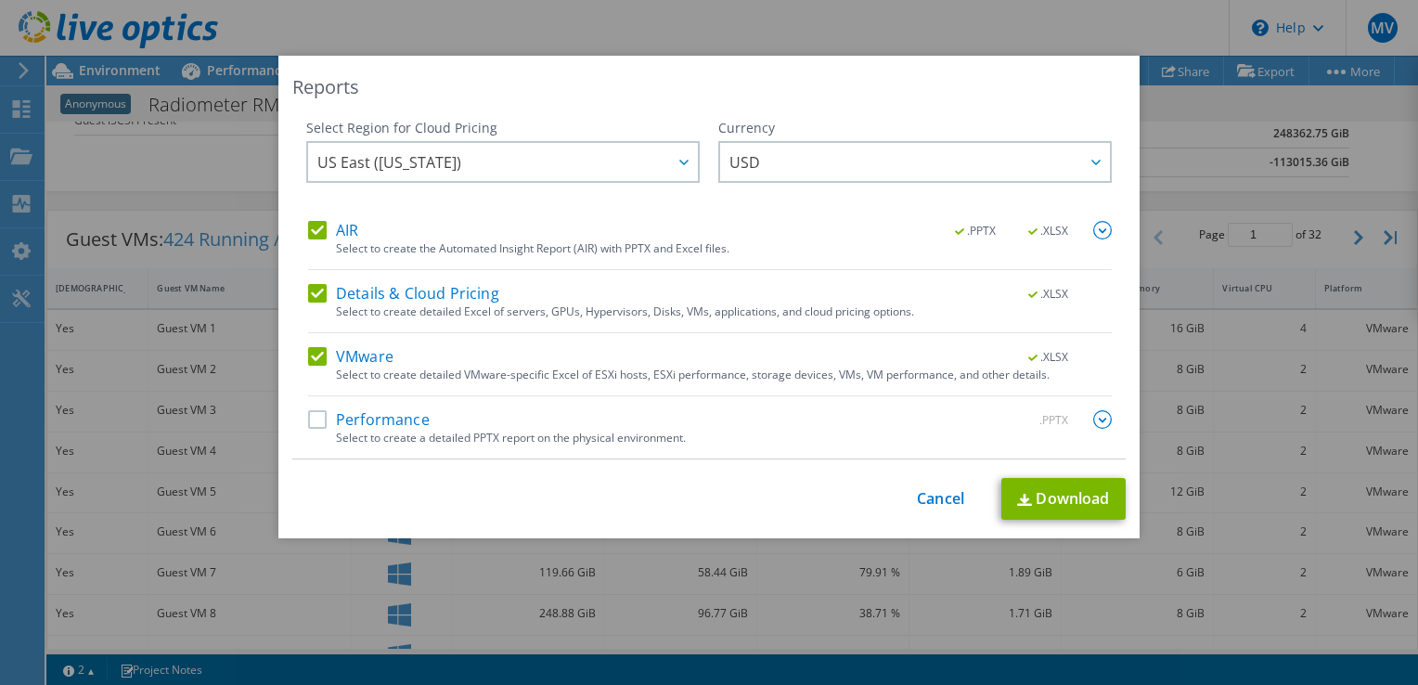
click at [416, 290] on label "Details & Cloud Pricing" at bounding box center [403, 293] width 191 height 19
click at [0, 0] on input "Details & Cloud Pricing" at bounding box center [0, 0] width 0 height 0
click at [349, 232] on label "AIR" at bounding box center [333, 230] width 50 height 19
click at [0, 0] on input "AIR" at bounding box center [0, 0] width 0 height 0
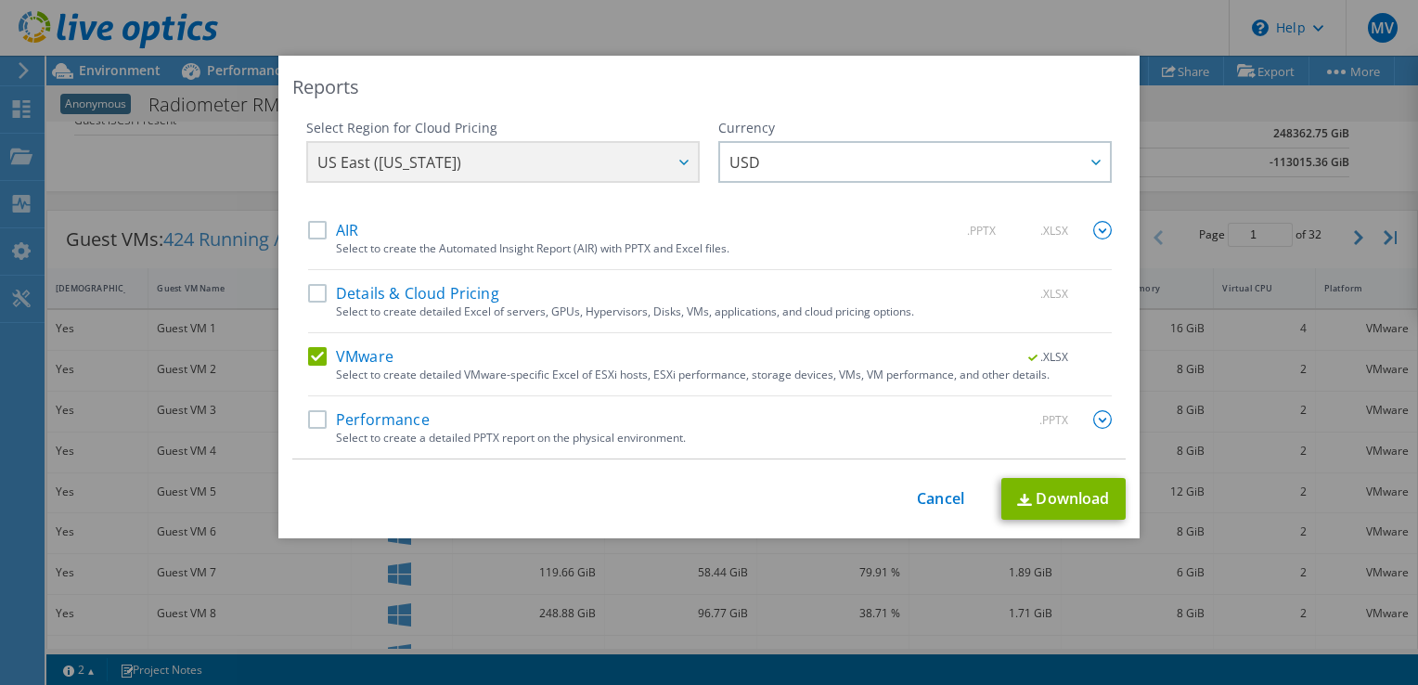
click at [426, 293] on label "Details & Cloud Pricing" at bounding box center [403, 293] width 191 height 19
click at [0, 0] on input "Details & Cloud Pricing" at bounding box center [0, 0] width 0 height 0
click at [379, 358] on label "VMware" at bounding box center [350, 356] width 85 height 19
click at [0, 0] on input "VMware" at bounding box center [0, 0] width 0 height 0
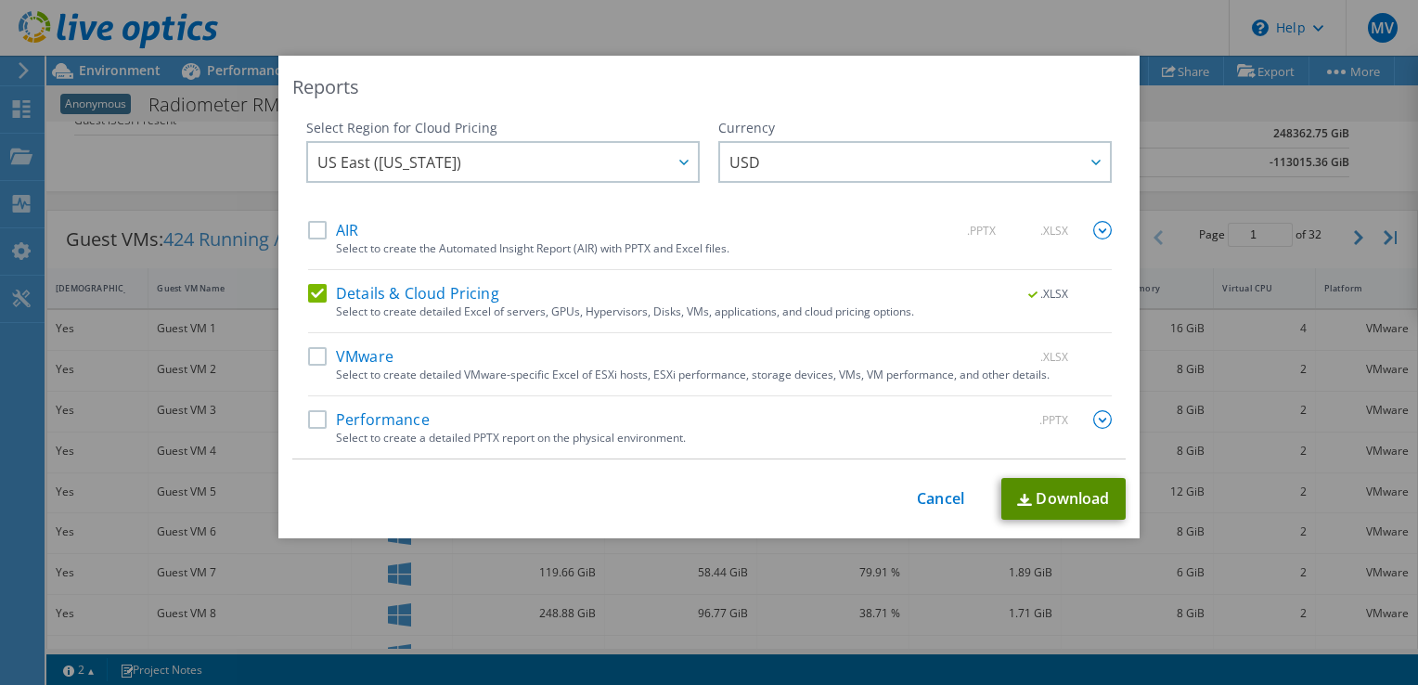
click at [1034, 500] on link "Download" at bounding box center [1063, 499] width 124 height 42
click at [872, 22] on div "Reports Select Region for Cloud Pricing Asia Pacific ([GEOGRAPHIC_DATA]) [GEOGR…" at bounding box center [709, 342] width 1418 height 685
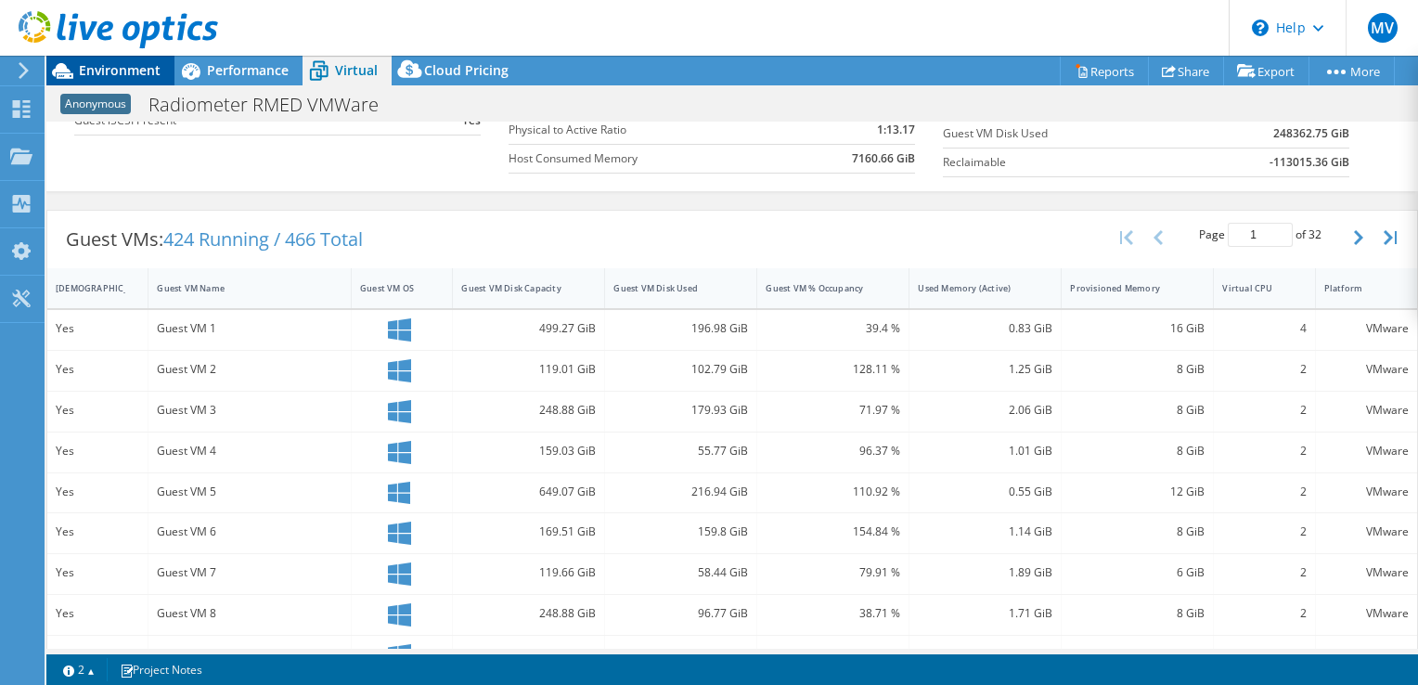
click at [152, 80] on div "Environment" at bounding box center [110, 71] width 128 height 30
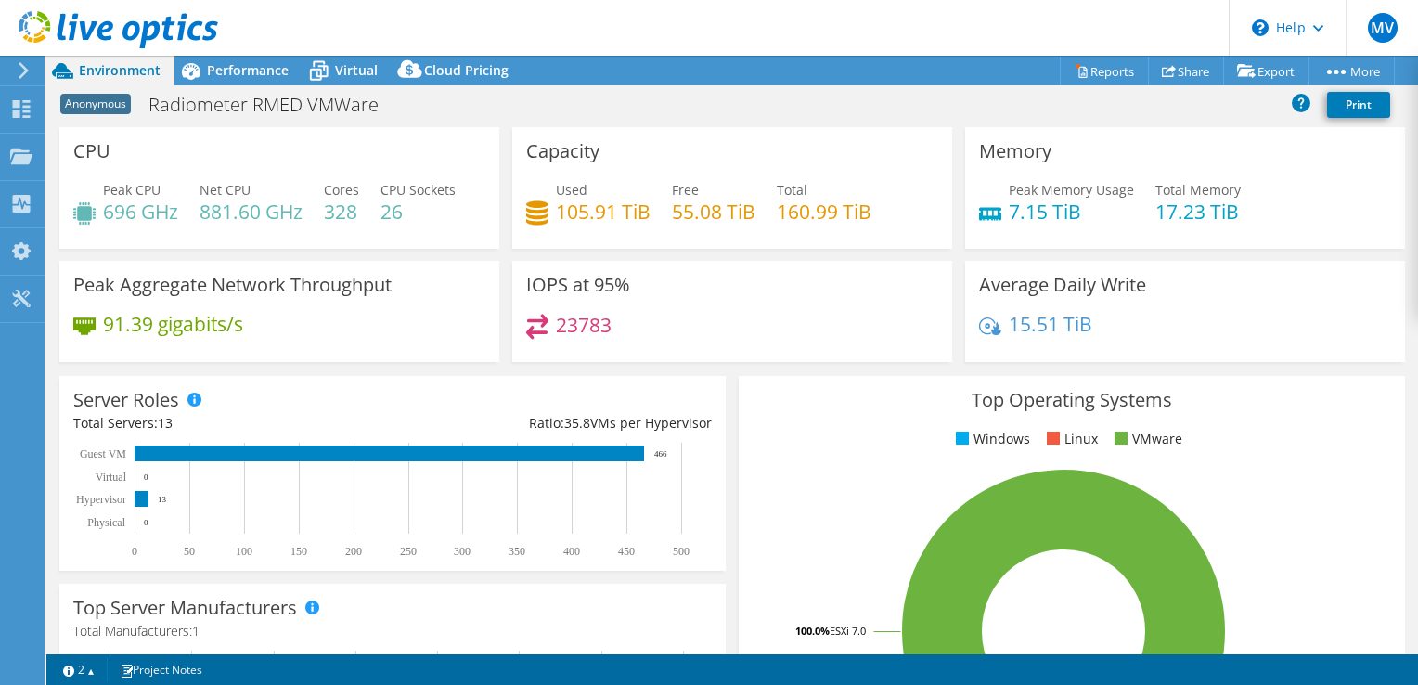
click at [208, 210] on h4 "881.60 GHz" at bounding box center [250, 211] width 103 height 20
click at [421, 75] on icon at bounding box center [410, 73] width 37 height 37
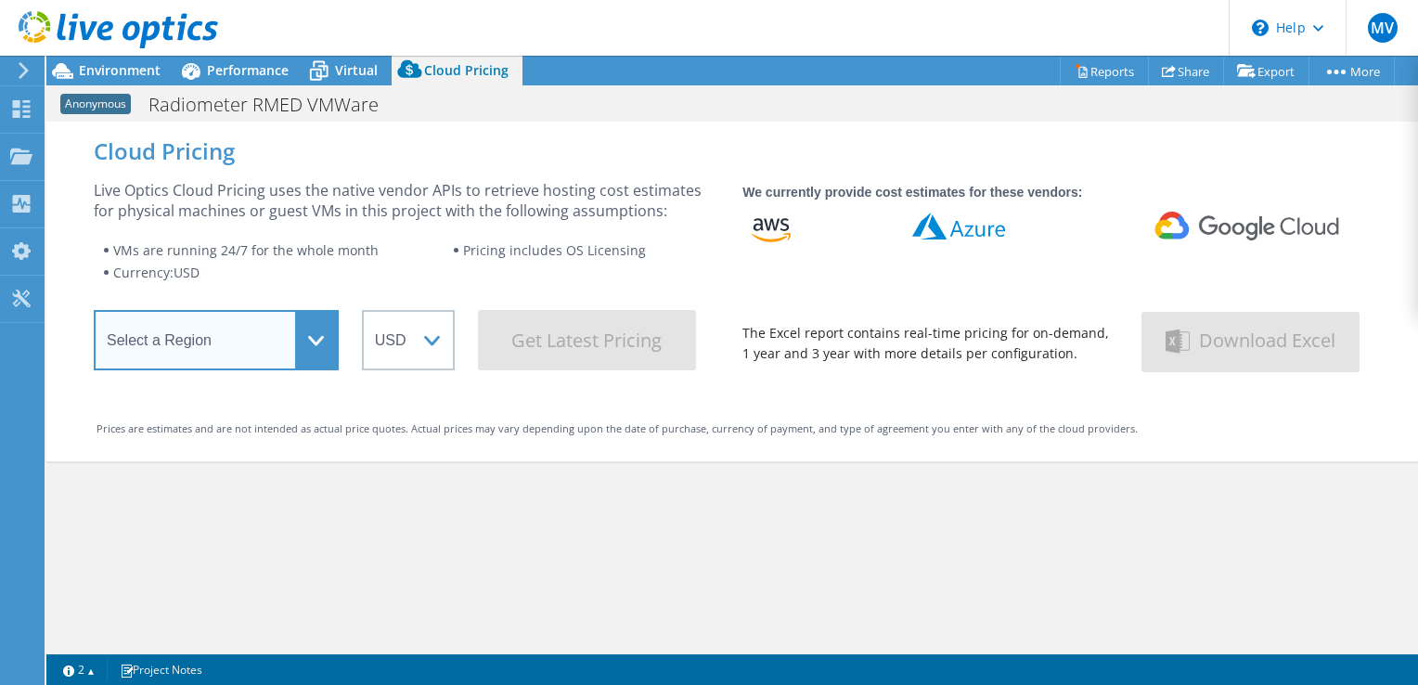
click at [265, 354] on select "Select a Region [GEOGRAPHIC_DATA] ([GEOGRAPHIC_DATA]) [GEOGRAPHIC_DATA] ([GEOGR…" at bounding box center [216, 340] width 245 height 60
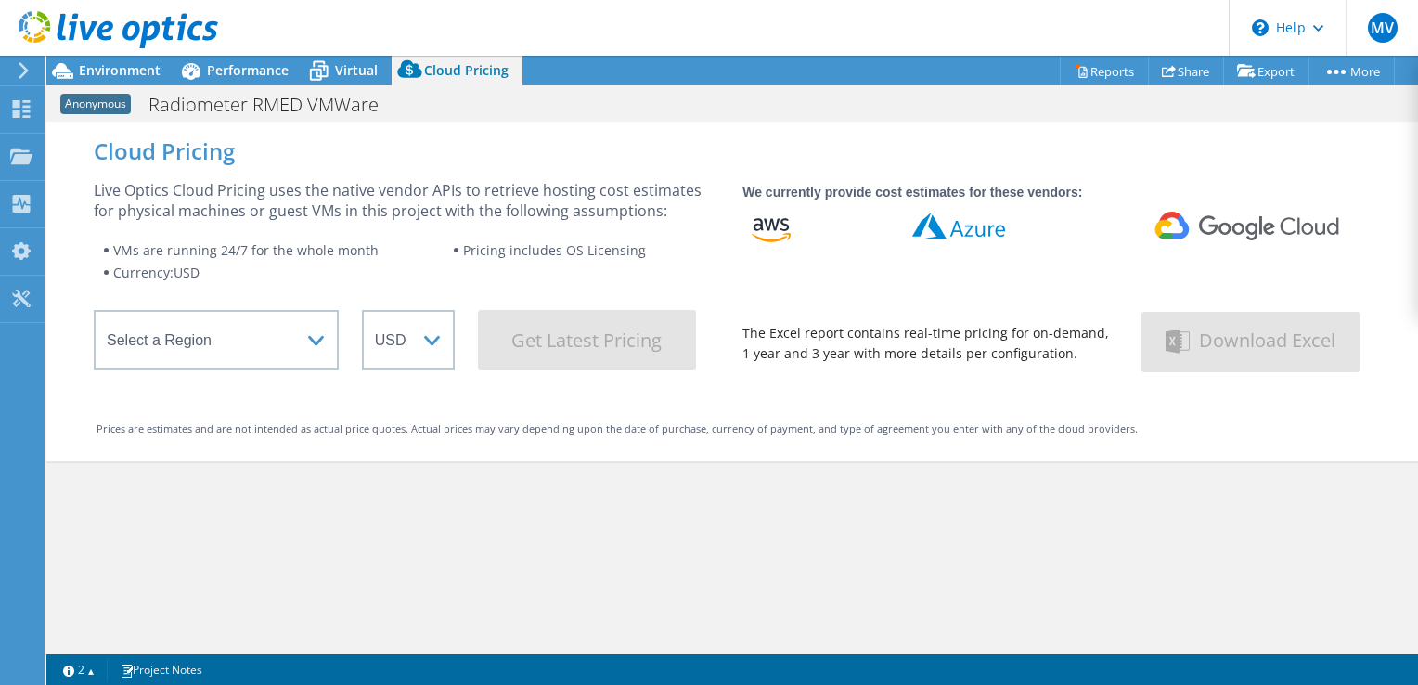
click at [335, 197] on div "Live Optics Cloud Pricing uses the native vendor APIs to retrieve hosting cost …" at bounding box center [406, 200] width 625 height 41
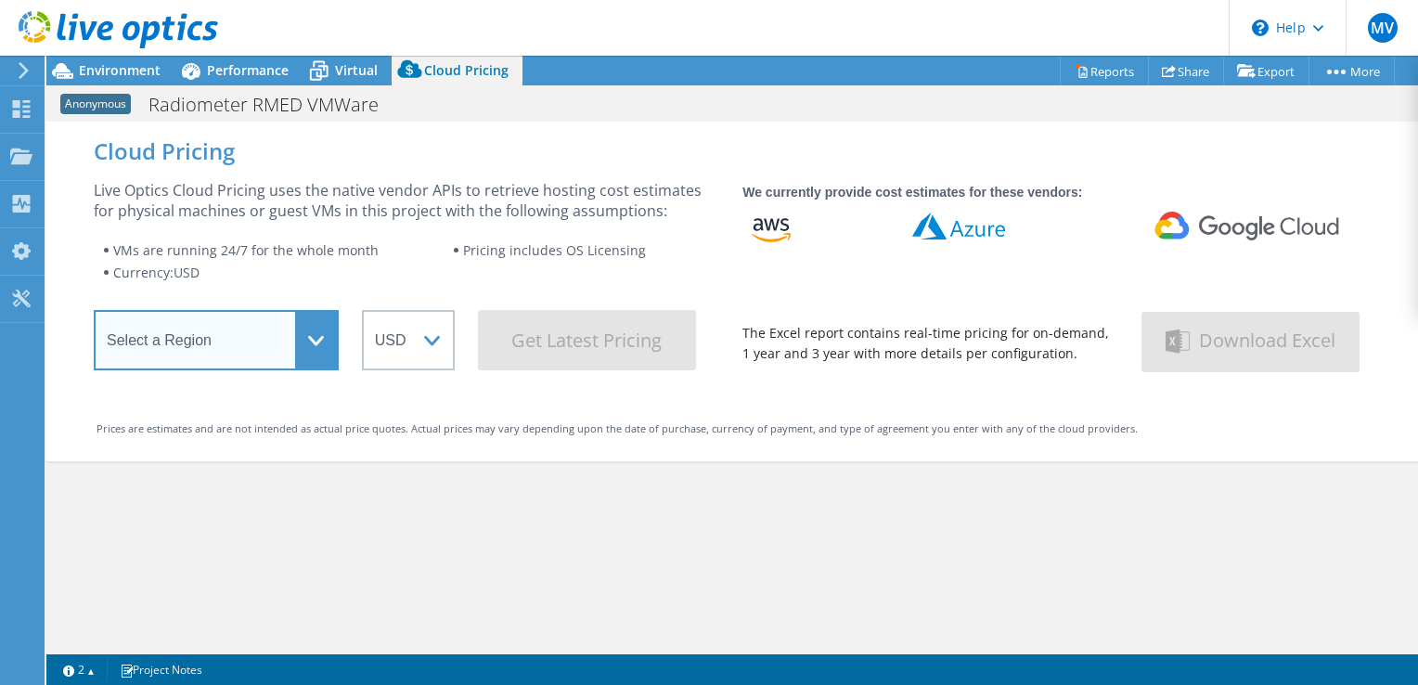
click at [262, 351] on select "Select a Region [GEOGRAPHIC_DATA] ([GEOGRAPHIC_DATA]) [GEOGRAPHIC_DATA] ([GEOGR…" at bounding box center [216, 340] width 245 height 60
select select "EUFrankfurt"
click at [94, 316] on select "Select a Region [GEOGRAPHIC_DATA] ([GEOGRAPHIC_DATA]) [GEOGRAPHIC_DATA] ([GEOGR…" at bounding box center [216, 340] width 245 height 60
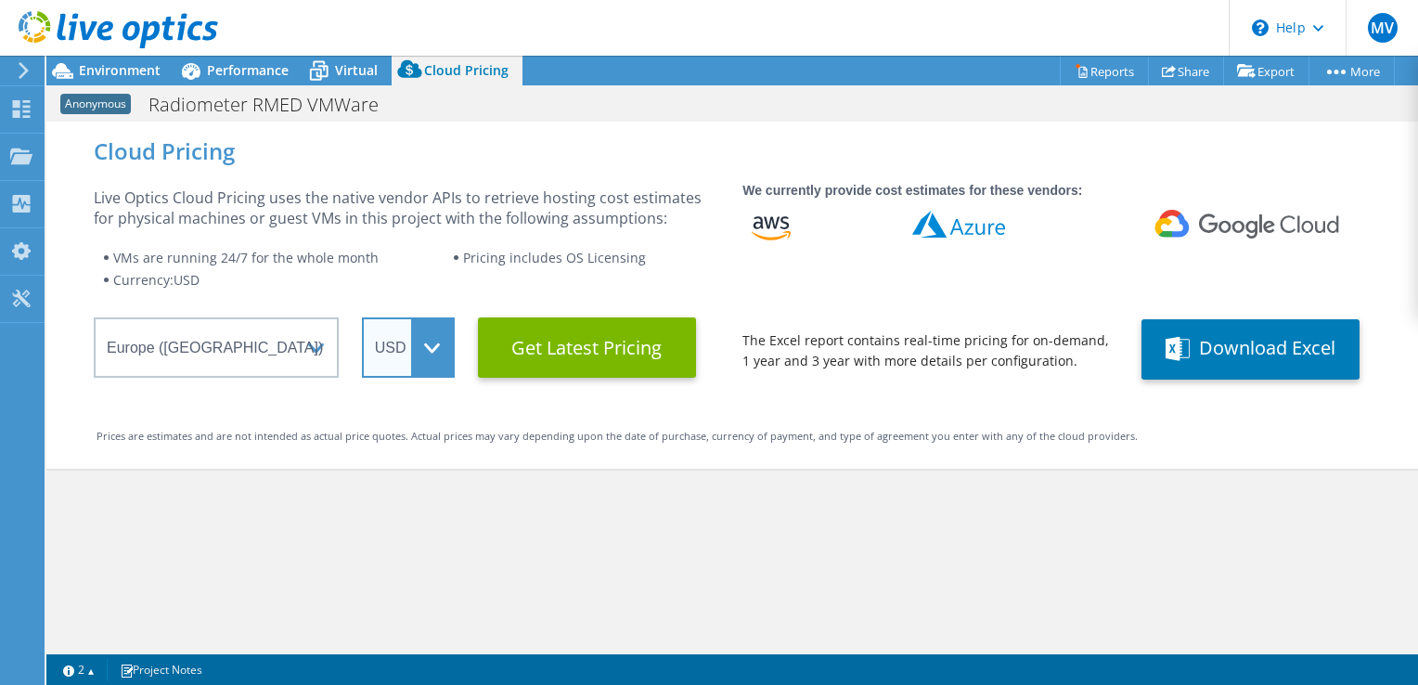
click at [414, 354] on select "ARS AUD BRL CAD CHF CLP CNY DKK EUR GBP HKD HUF INR JPY MXN MYR NOK NZD PEN SEK…" at bounding box center [408, 347] width 93 height 60
click at [641, 484] on div "Cloud Pricing Live Optics Cloud Pricing uses the native vendor APIs to retrieve…" at bounding box center [731, 464] width 1371 height 685
click at [137, 71] on span "Environment" at bounding box center [120, 70] width 82 height 18
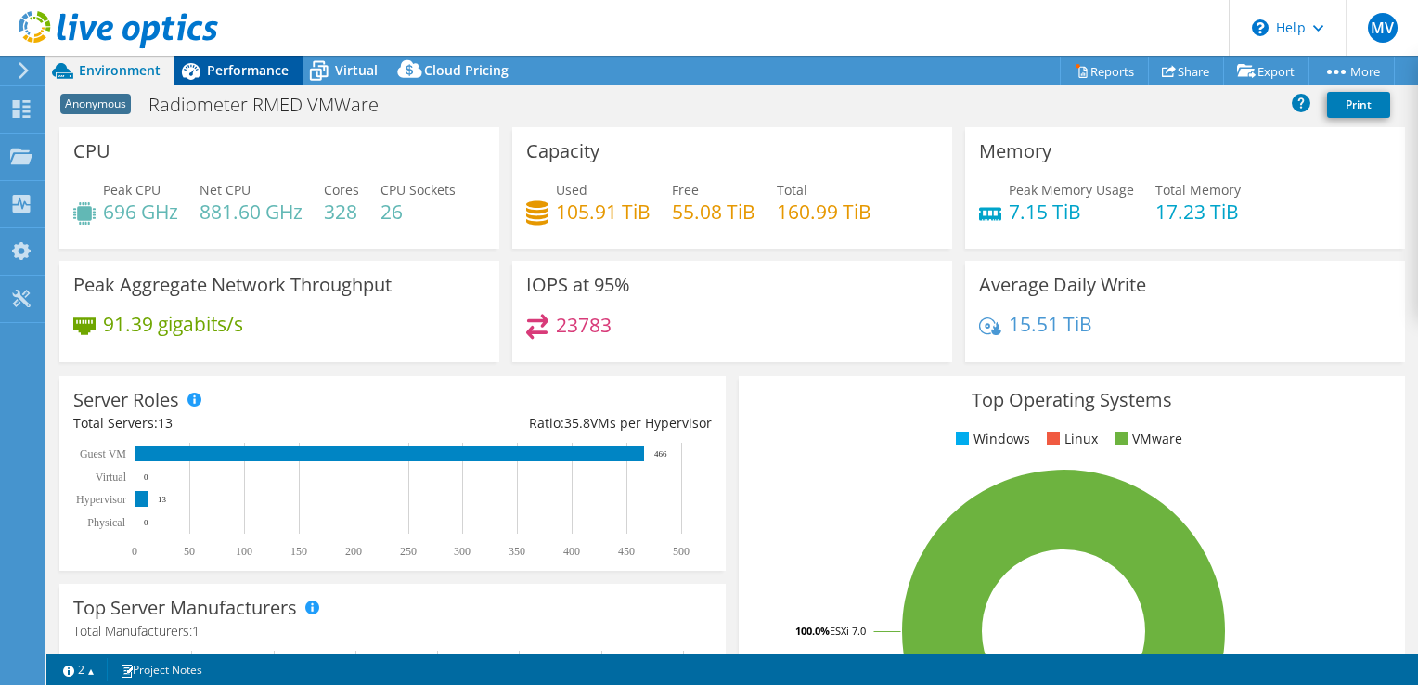
click at [235, 78] on span "Performance" at bounding box center [248, 70] width 82 height 18
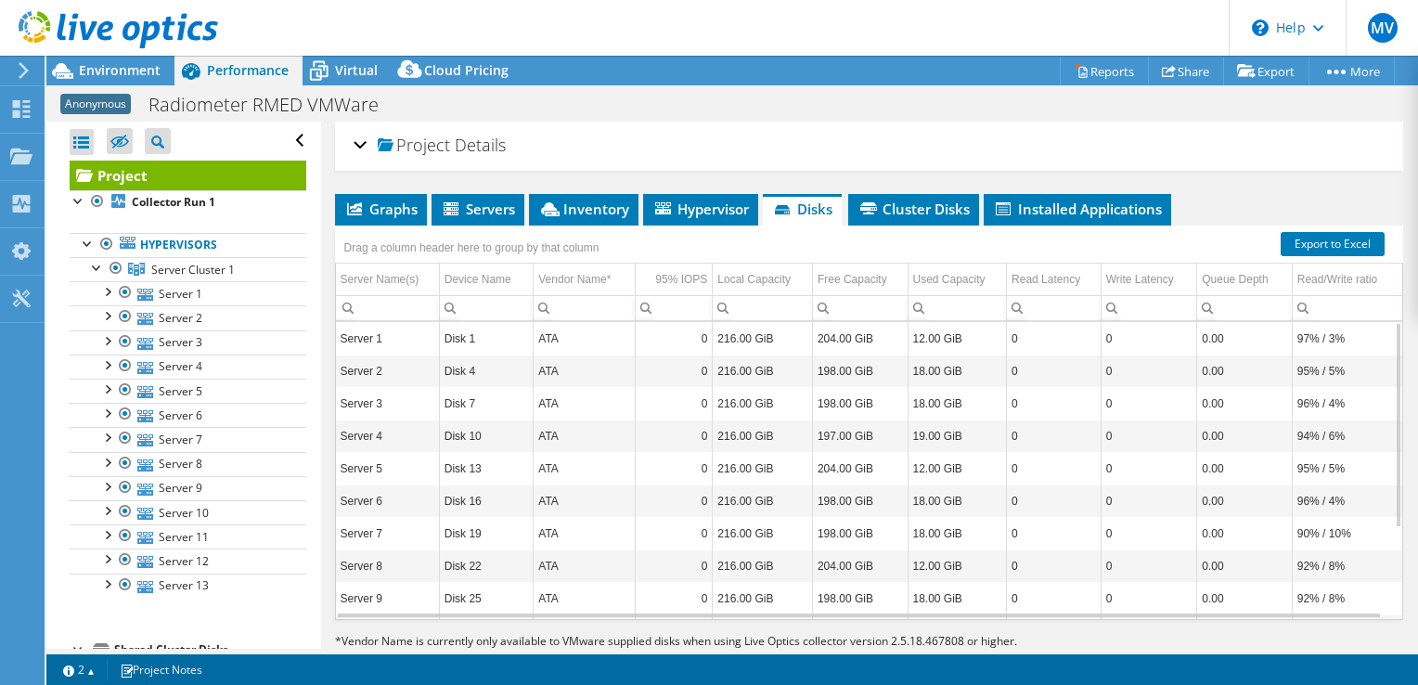
click at [366, 139] on h2 "Project Details" at bounding box center [430, 144] width 152 height 37
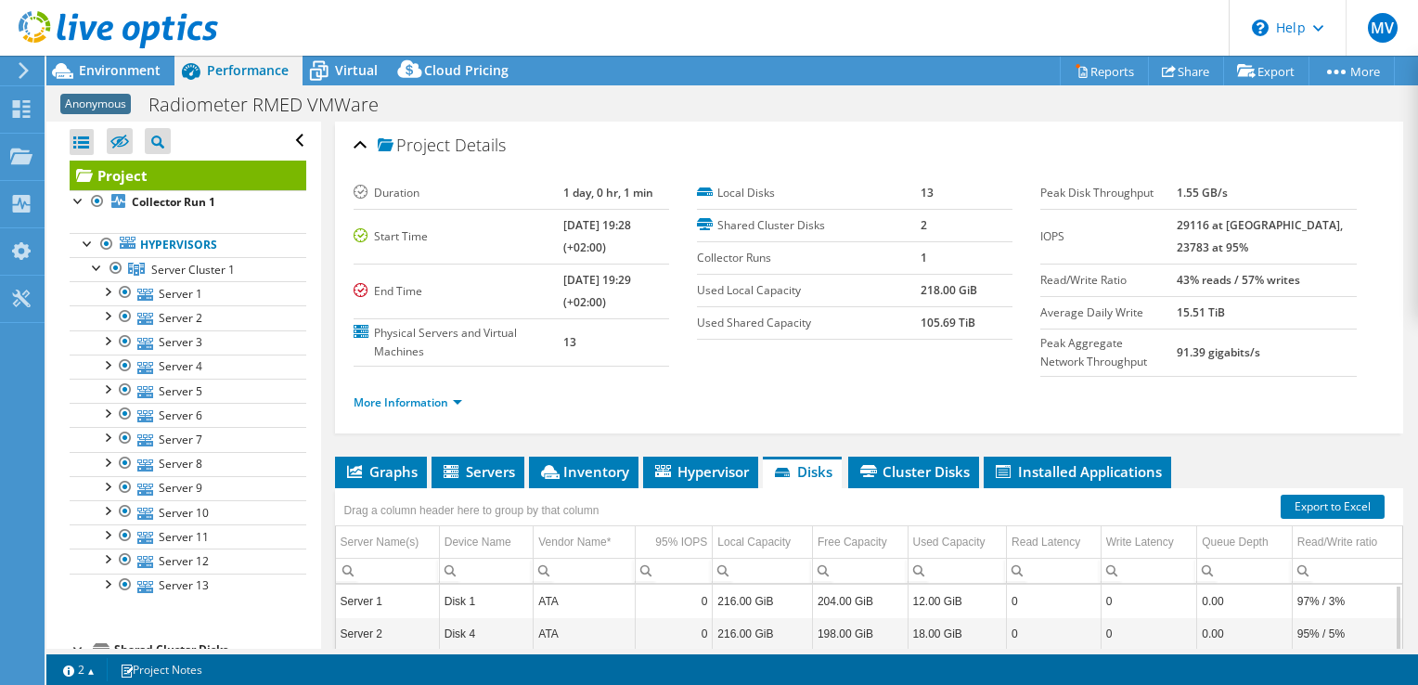
click at [361, 148] on div "Project Details" at bounding box center [869, 146] width 1031 height 40
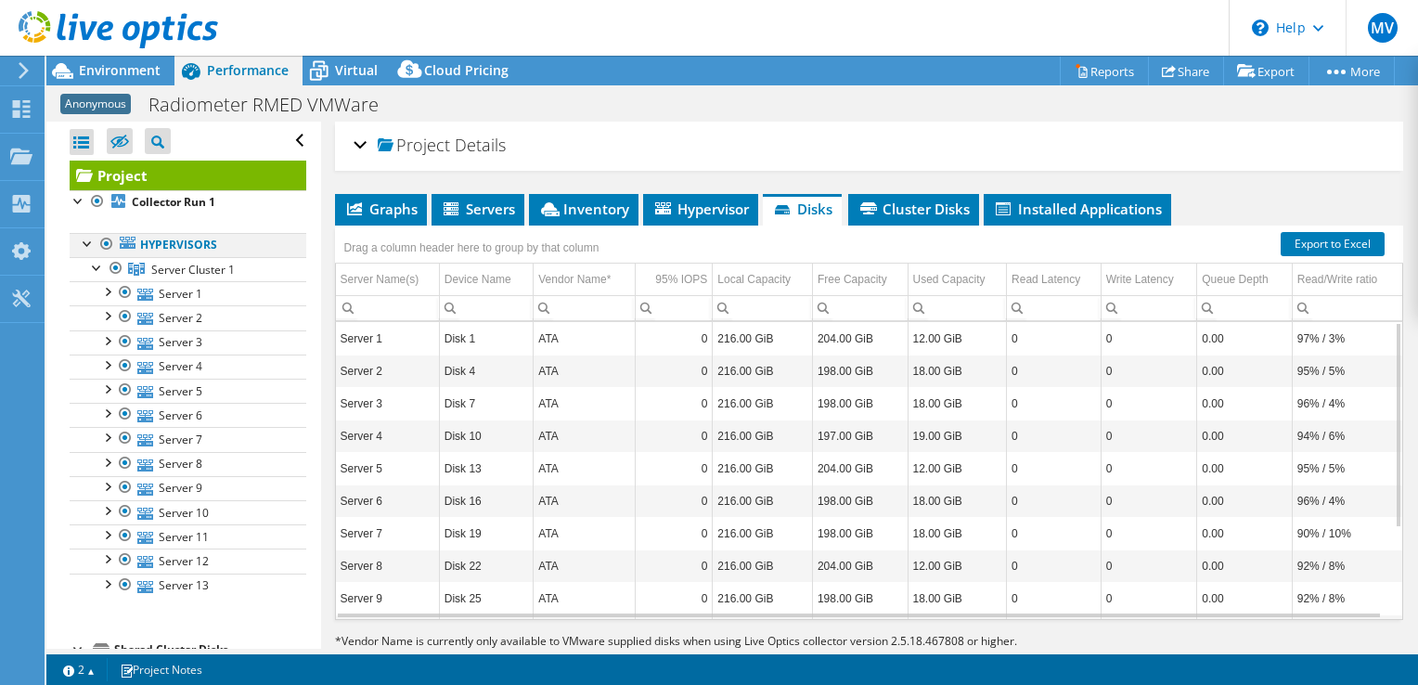
click at [88, 242] on div at bounding box center [88, 242] width 19 height 19
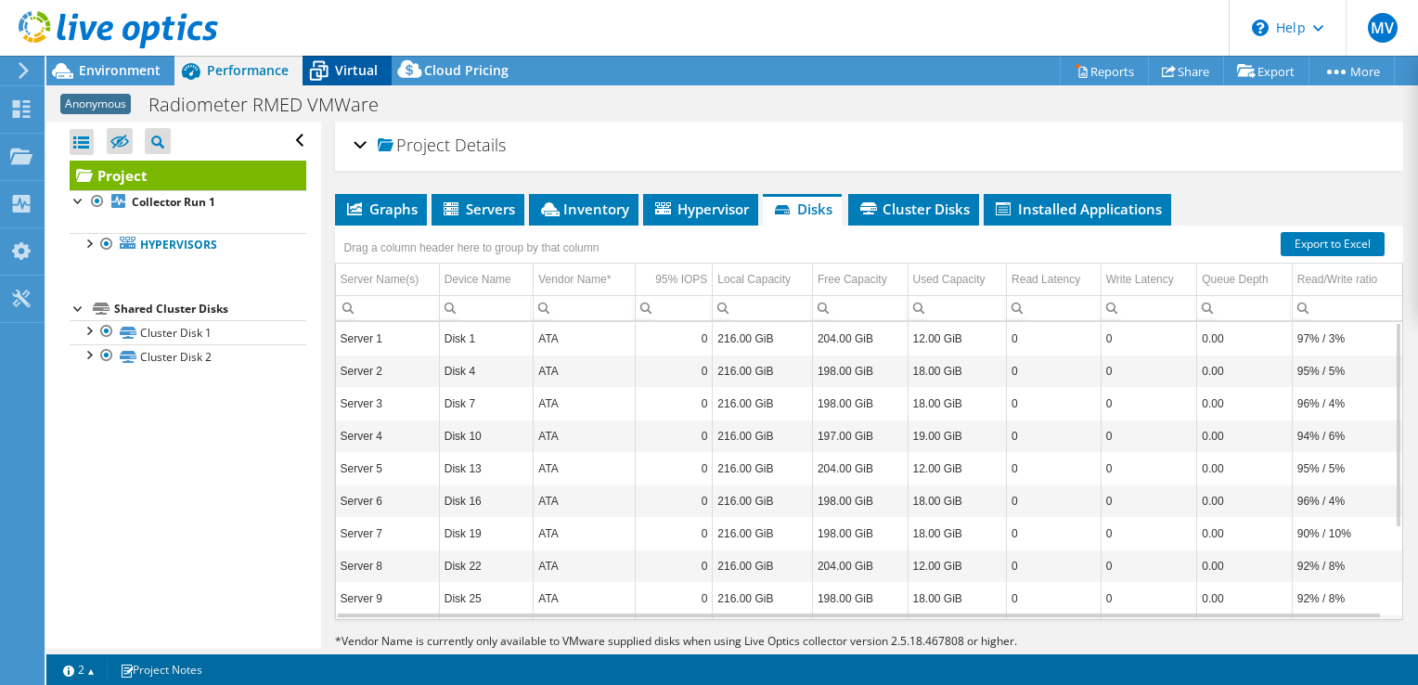
click at [349, 74] on span "Virtual" at bounding box center [356, 70] width 43 height 18
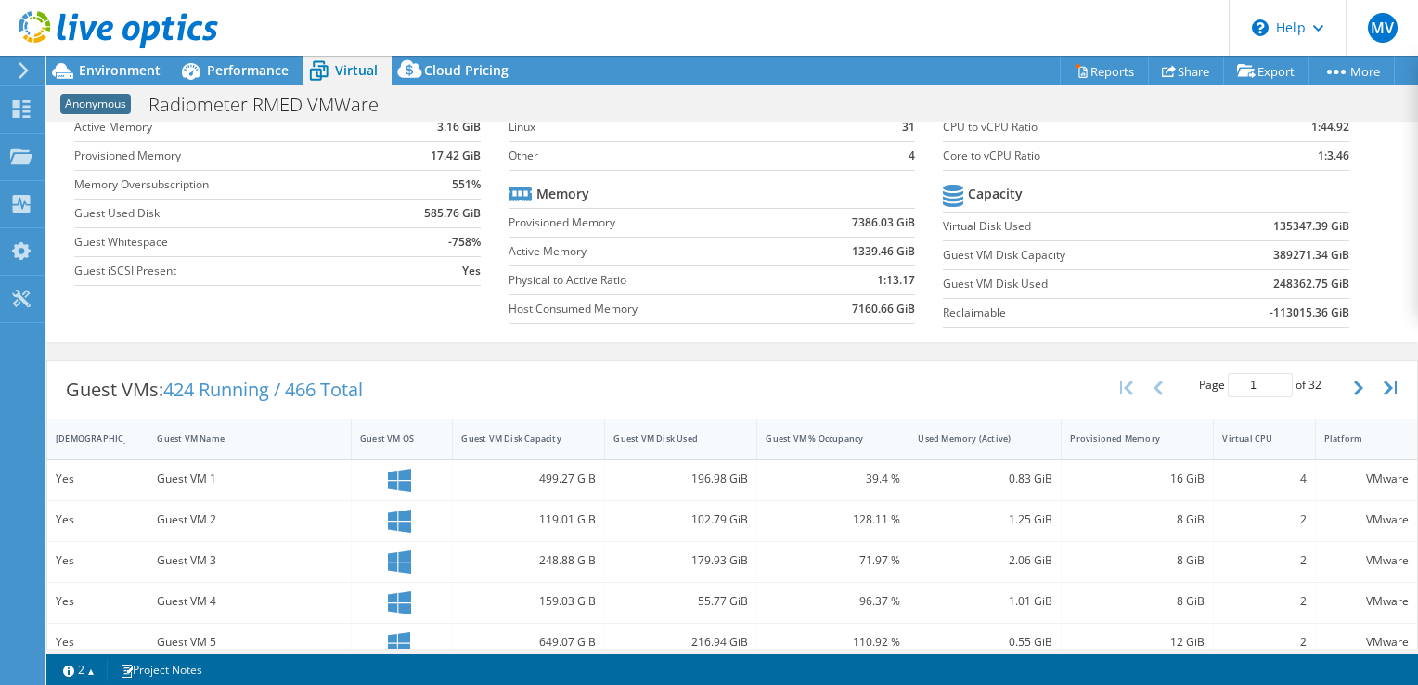
scroll to position [93, 0]
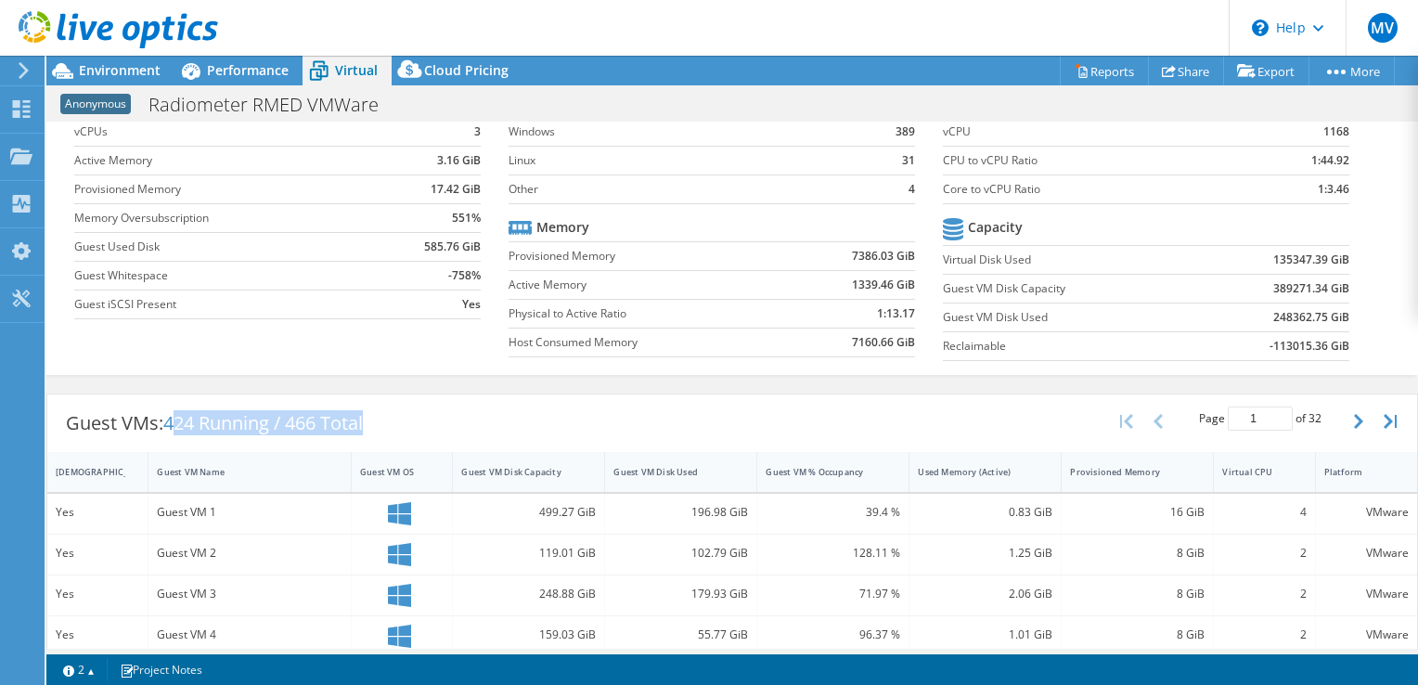
drag, startPoint x: 406, startPoint y: 420, endPoint x: 183, endPoint y: 420, distance: 223.6
click at [183, 420] on div "Guest VMs: 424 Running / 466 Total Page 1 of 32 5 rows 10 rows 20 rows 25 rows …" at bounding box center [732, 423] width 1370 height 58
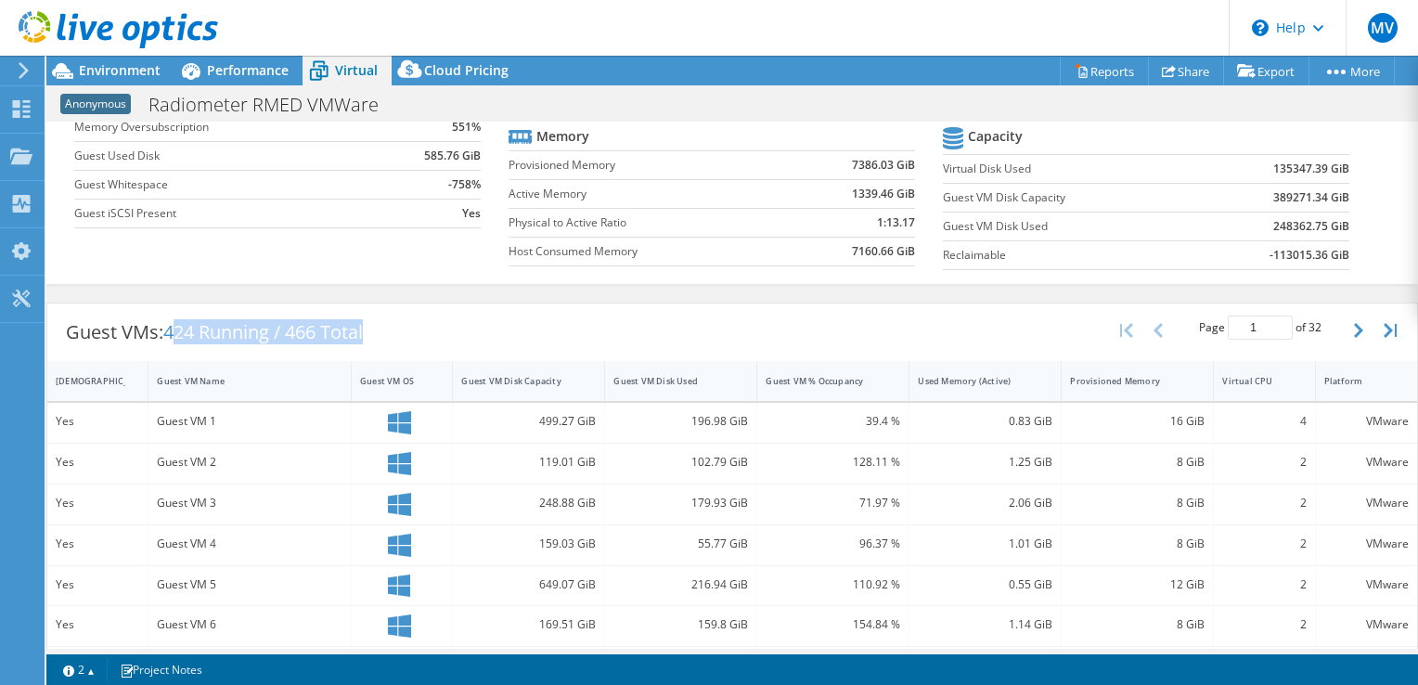
scroll to position [277, 0]
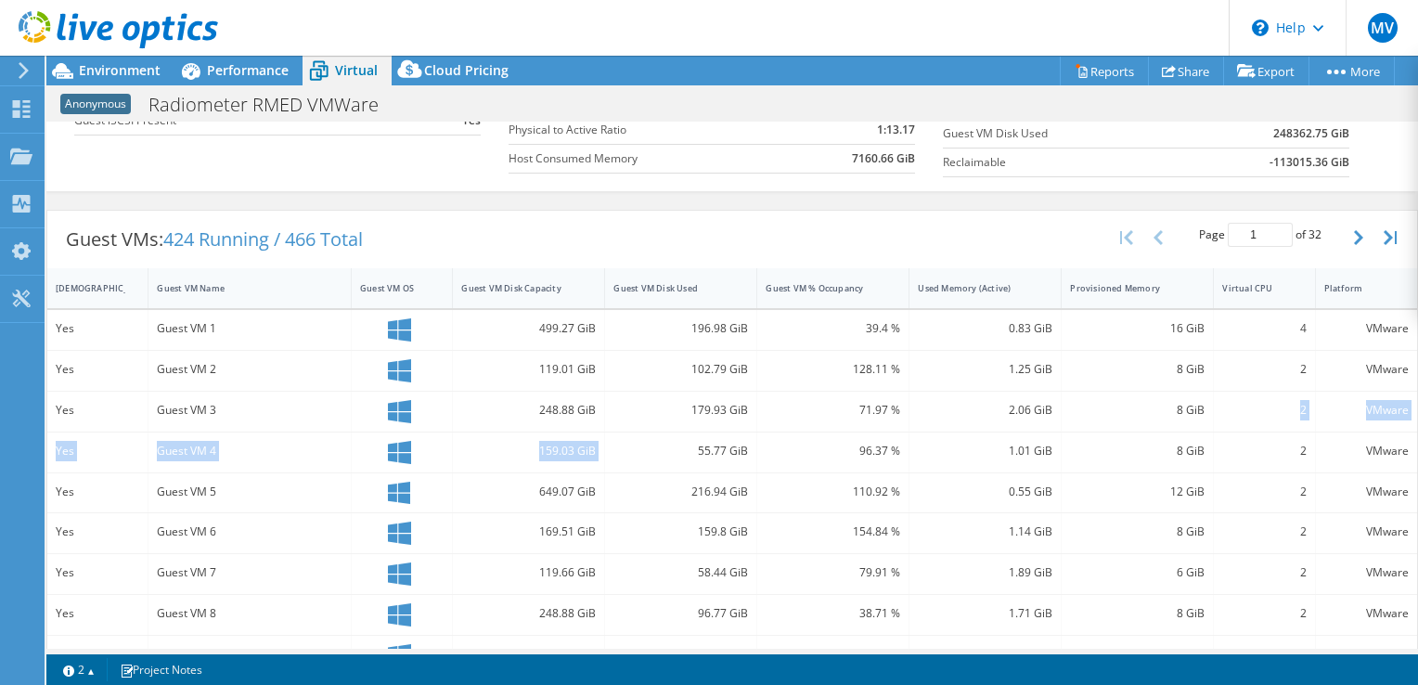
drag, startPoint x: 634, startPoint y: 442, endPoint x: 1267, endPoint y: 419, distance: 633.2
click at [1267, 419] on div "Yes Guest VM 1 499.27 GiB 196.98 GiB 39.4 % 0.83 GiB 16 GiB 4 VMware Yes Guest …" at bounding box center [732, 615] width 1370 height 611
click at [1201, 449] on div "8 GiB" at bounding box center [1138, 452] width 152 height 40
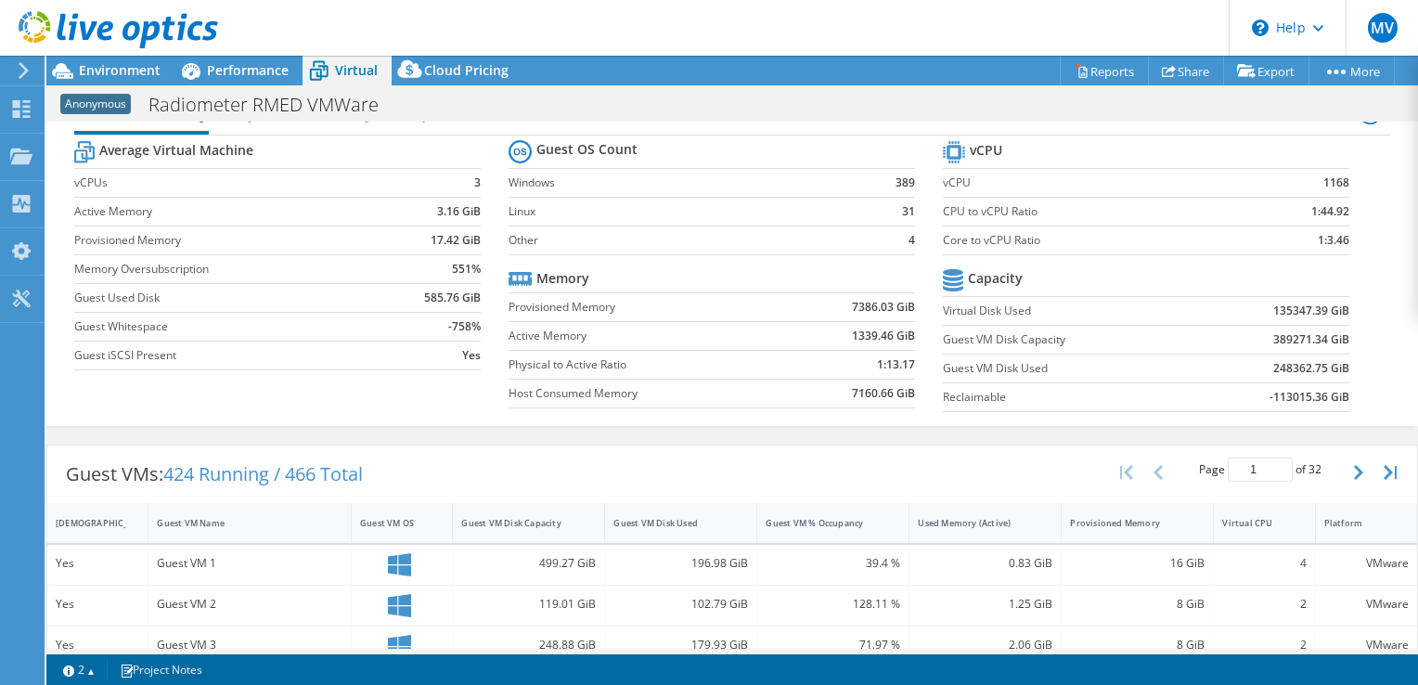
scroll to position [0, 0]
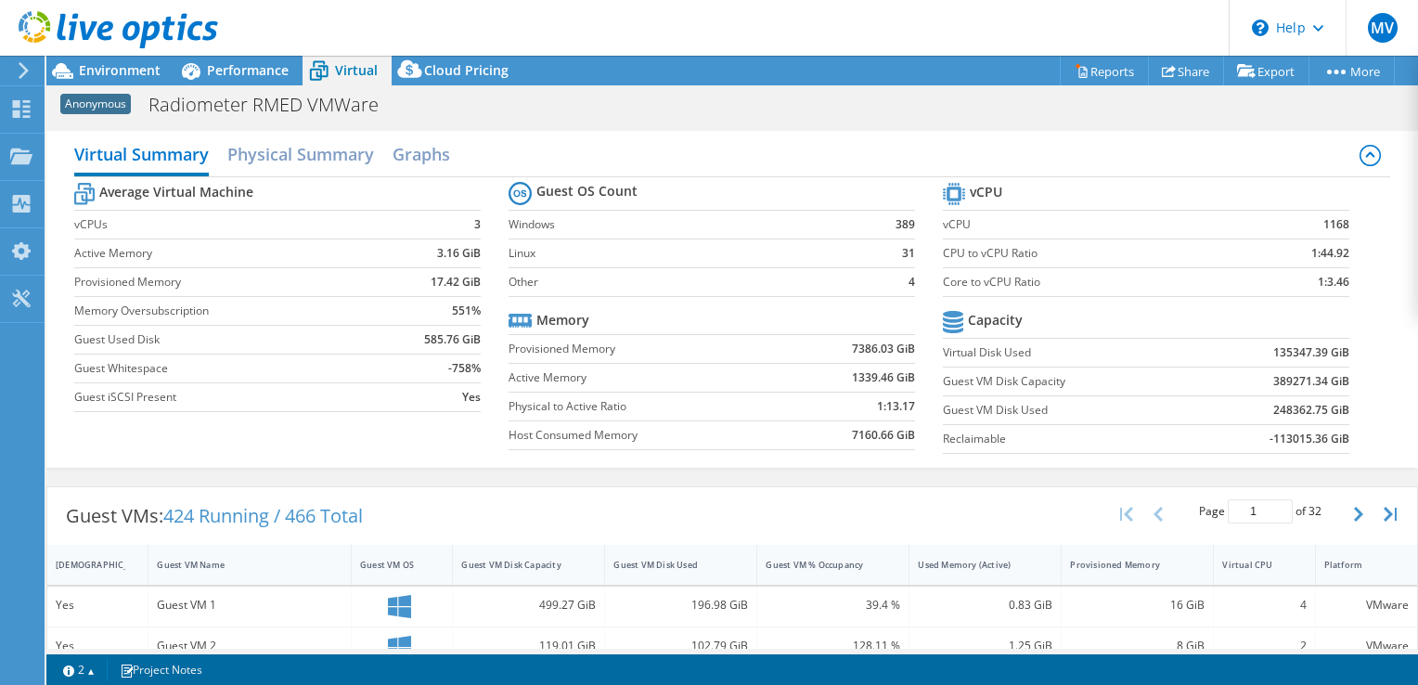
click at [701, 298] on section "Guest OS Count Windows 389 Linux 31 Other 4 Memory Provisioned Memory 7386.03 G…" at bounding box center [725, 318] width 434 height 282
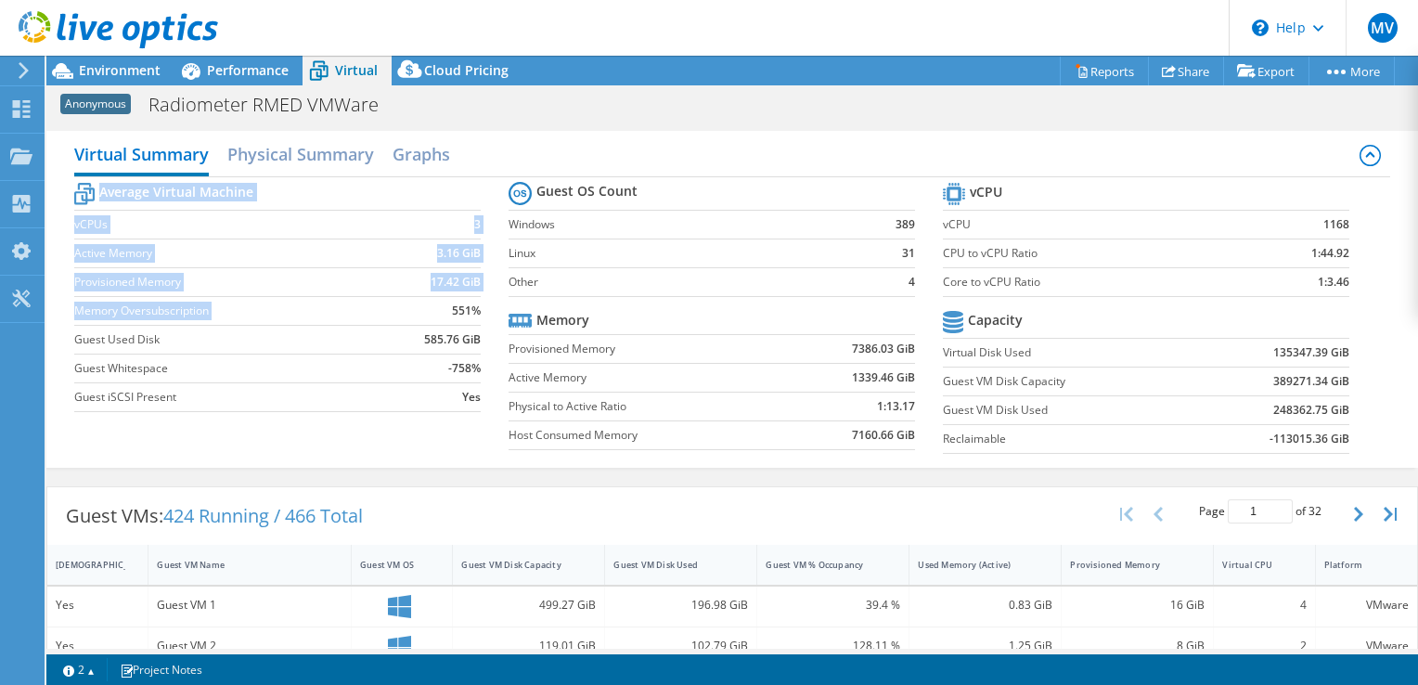
drag, startPoint x: 380, startPoint y: 298, endPoint x: 498, endPoint y: 302, distance: 118.9
click at [498, 302] on section "Average Virtual Machine vCPUs 3 Active Memory 3.16 GiB Provisioned Memory 17.42…" at bounding box center [291, 299] width 434 height 243
click at [473, 312] on b "551%" at bounding box center [466, 311] width 29 height 19
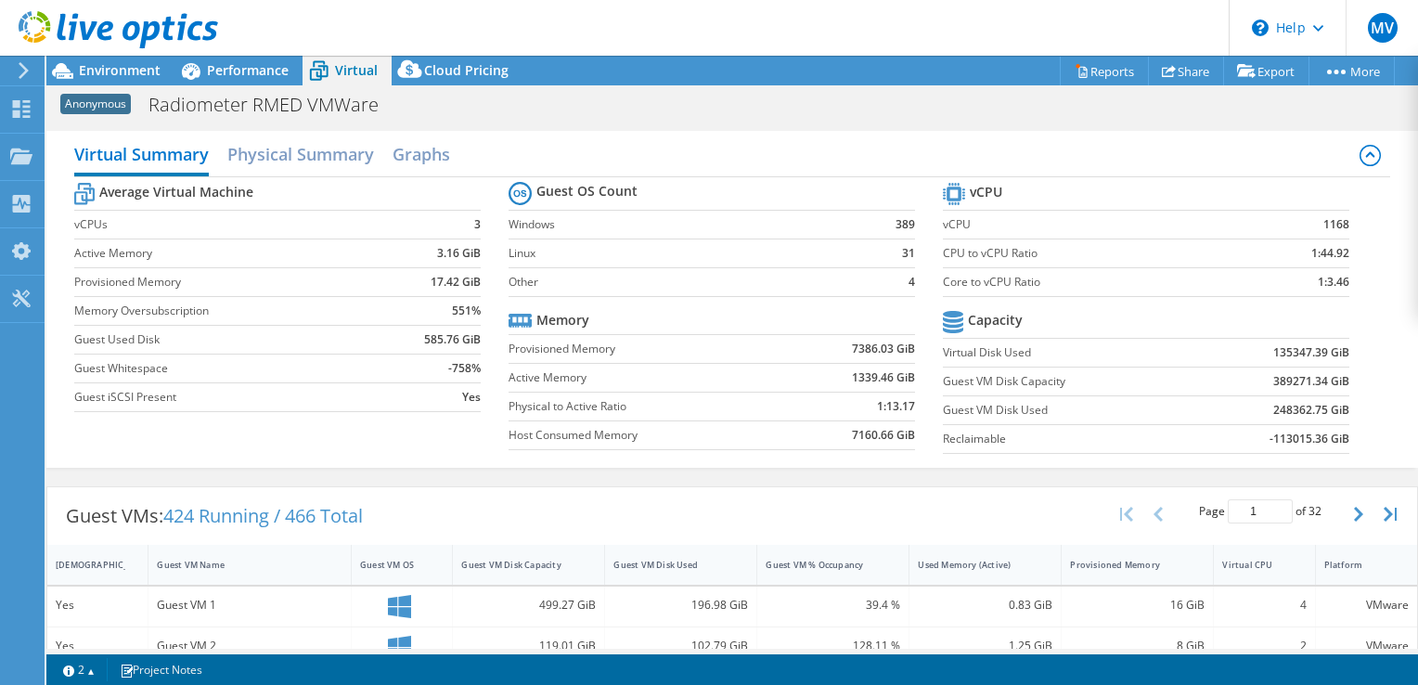
click at [388, 318] on td "551%" at bounding box center [431, 310] width 97 height 29
click at [353, 363] on label "Guest Whitespace" at bounding box center [228, 368] width 309 height 19
click at [288, 161] on h2 "Physical Summary" at bounding box center [300, 155] width 147 height 41
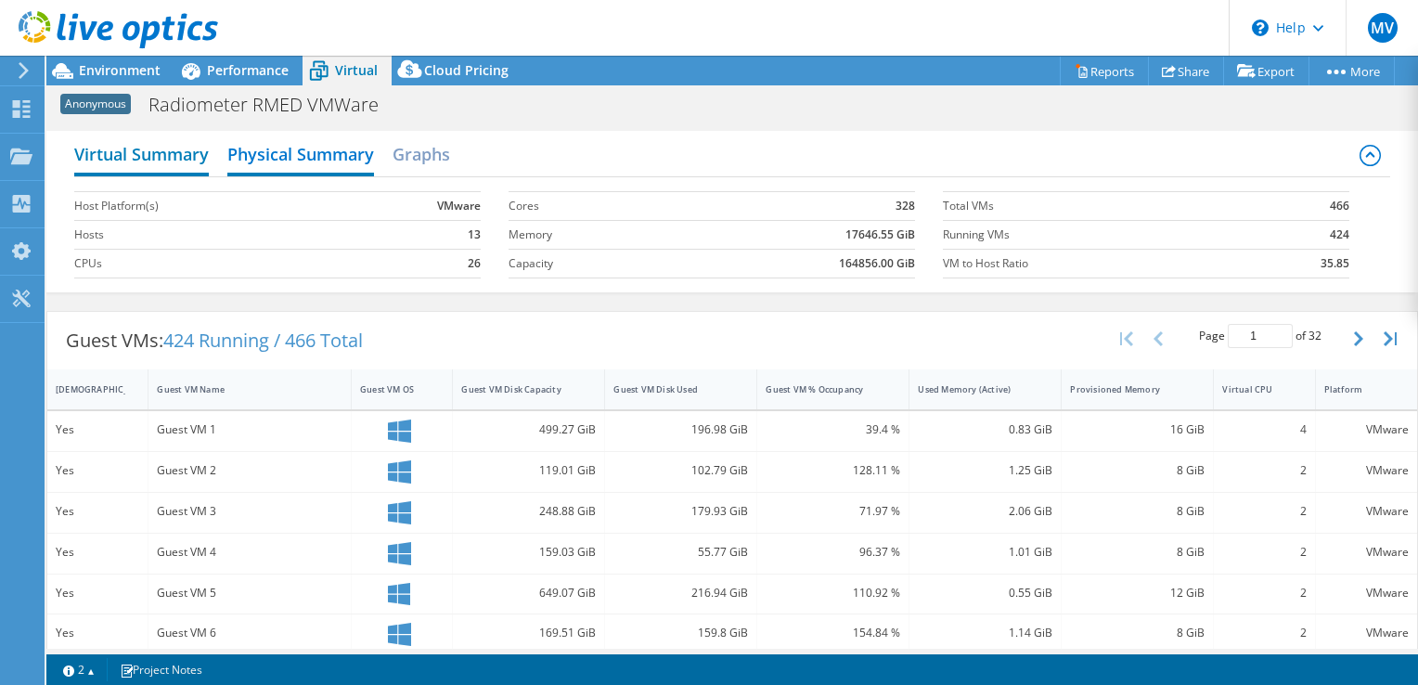
click at [170, 152] on h2 "Virtual Summary" at bounding box center [141, 155] width 135 height 41
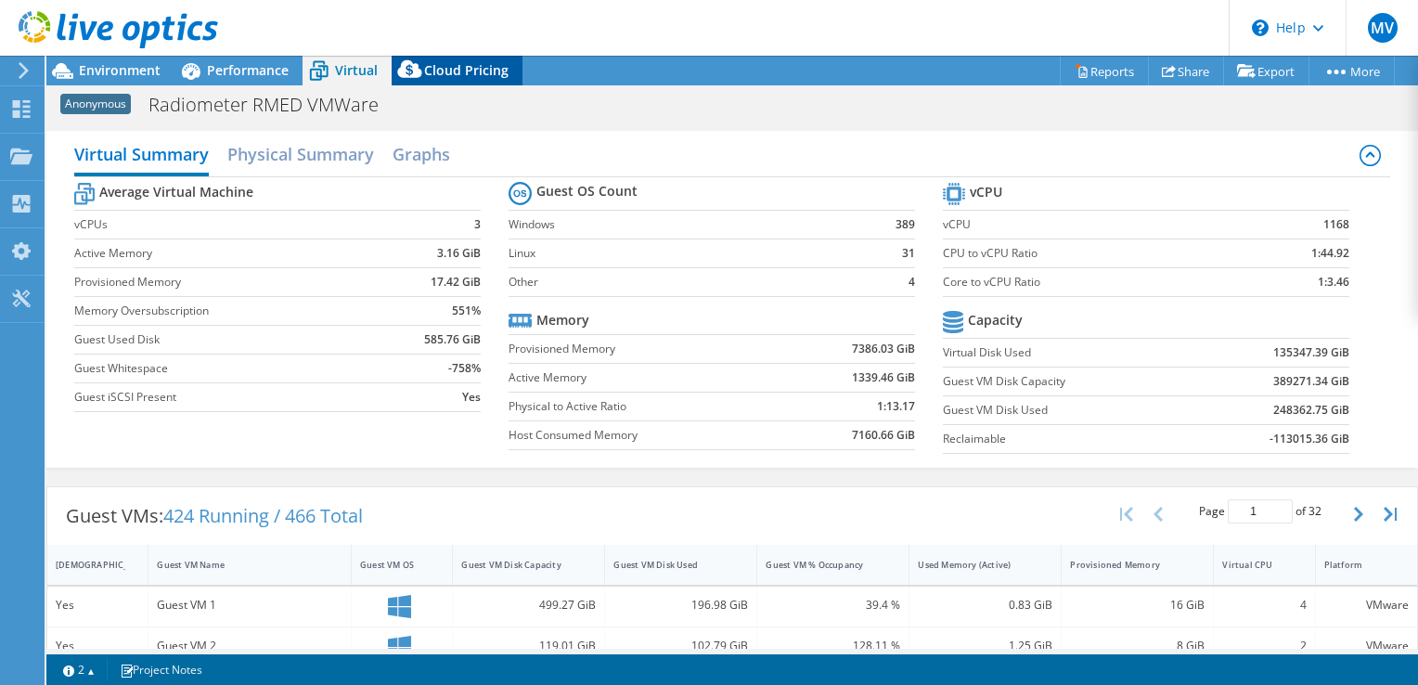
click at [480, 72] on span "Cloud Pricing" at bounding box center [466, 70] width 84 height 18
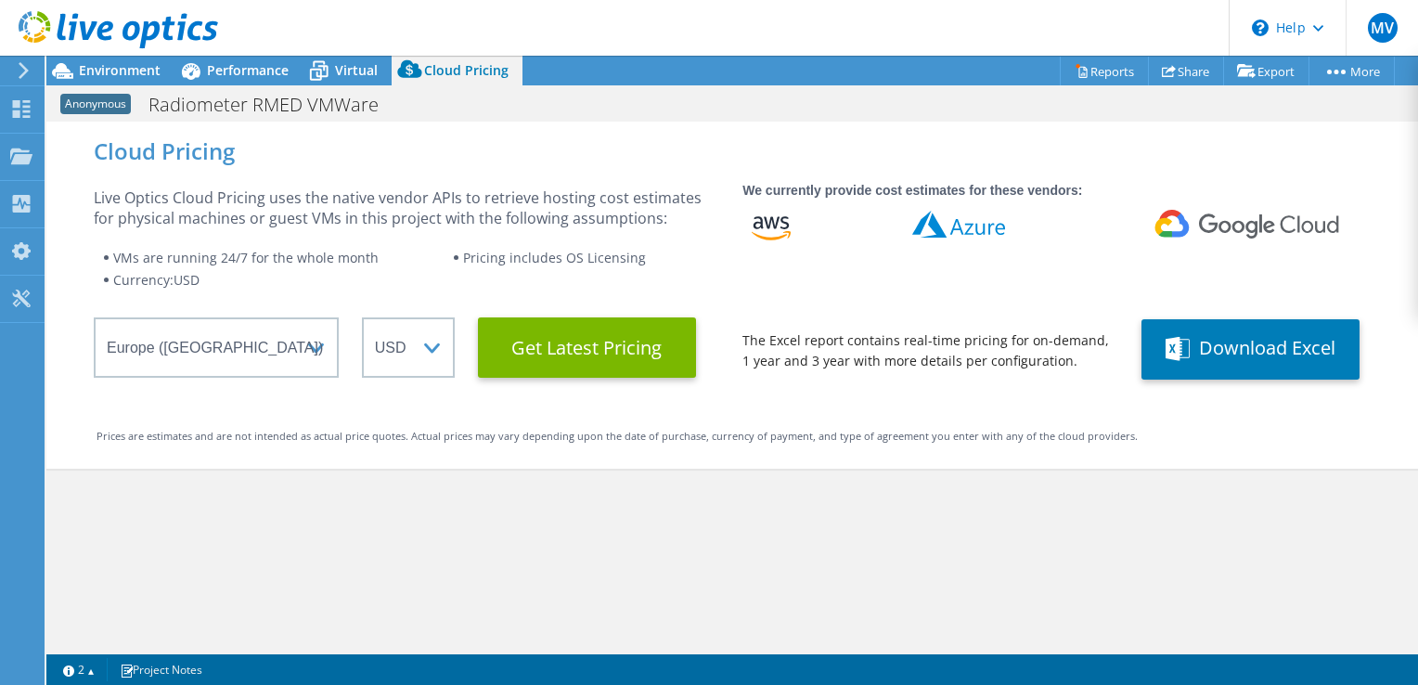
click at [106, 104] on span "Anonymous" at bounding box center [95, 104] width 71 height 20
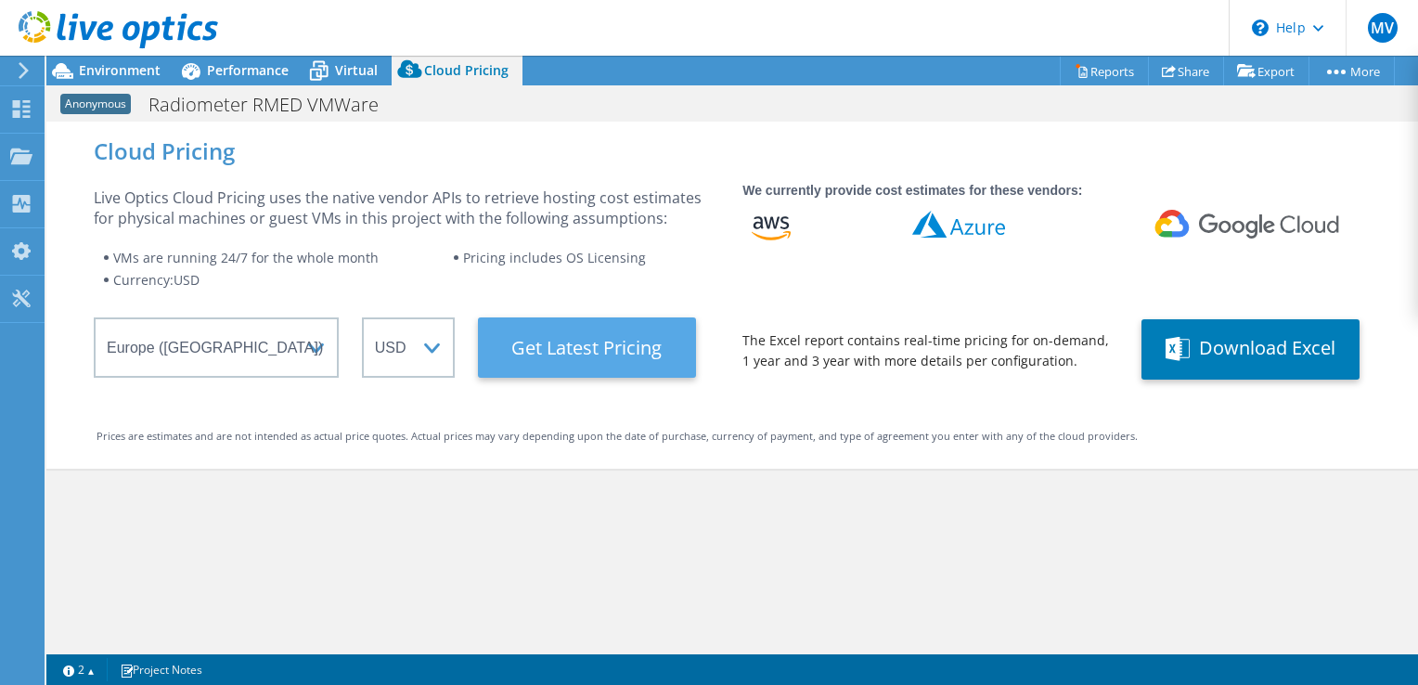
click at [605, 341] on Latest "Get Latest Pricing" at bounding box center [587, 347] width 218 height 60
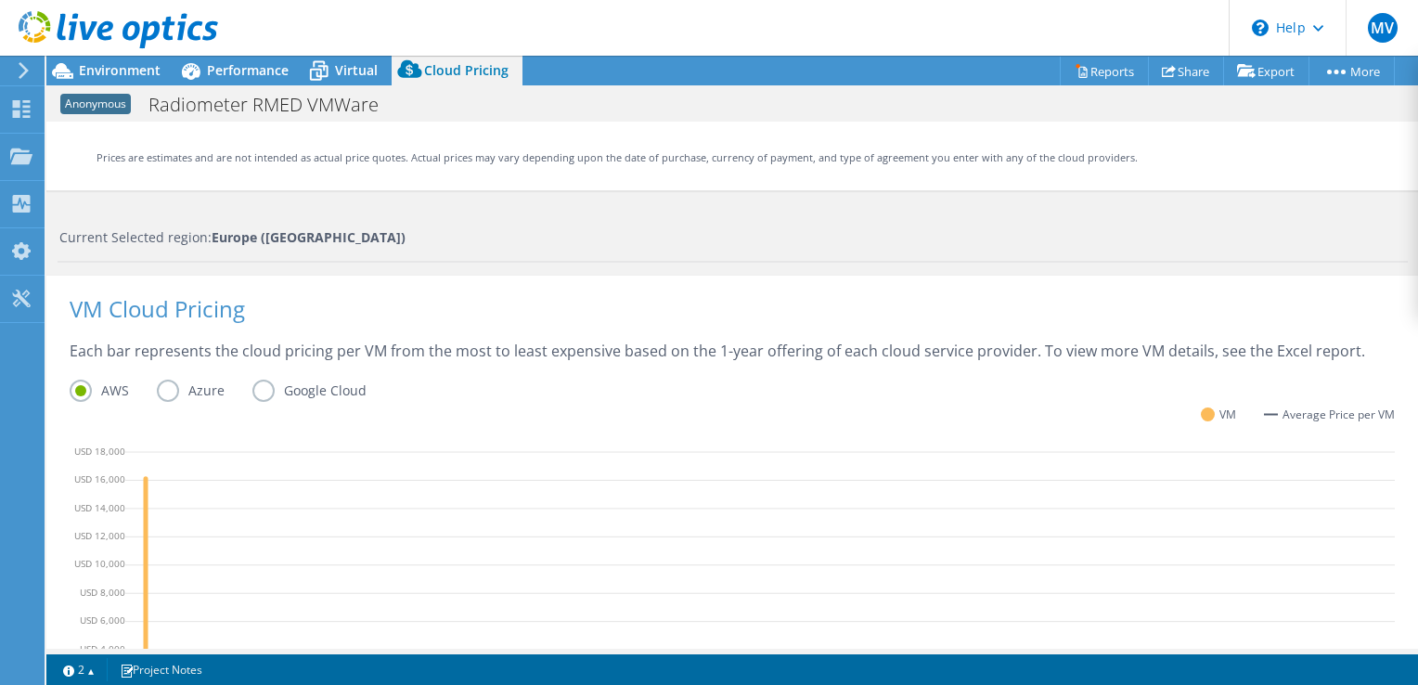
scroll to position [371, 0]
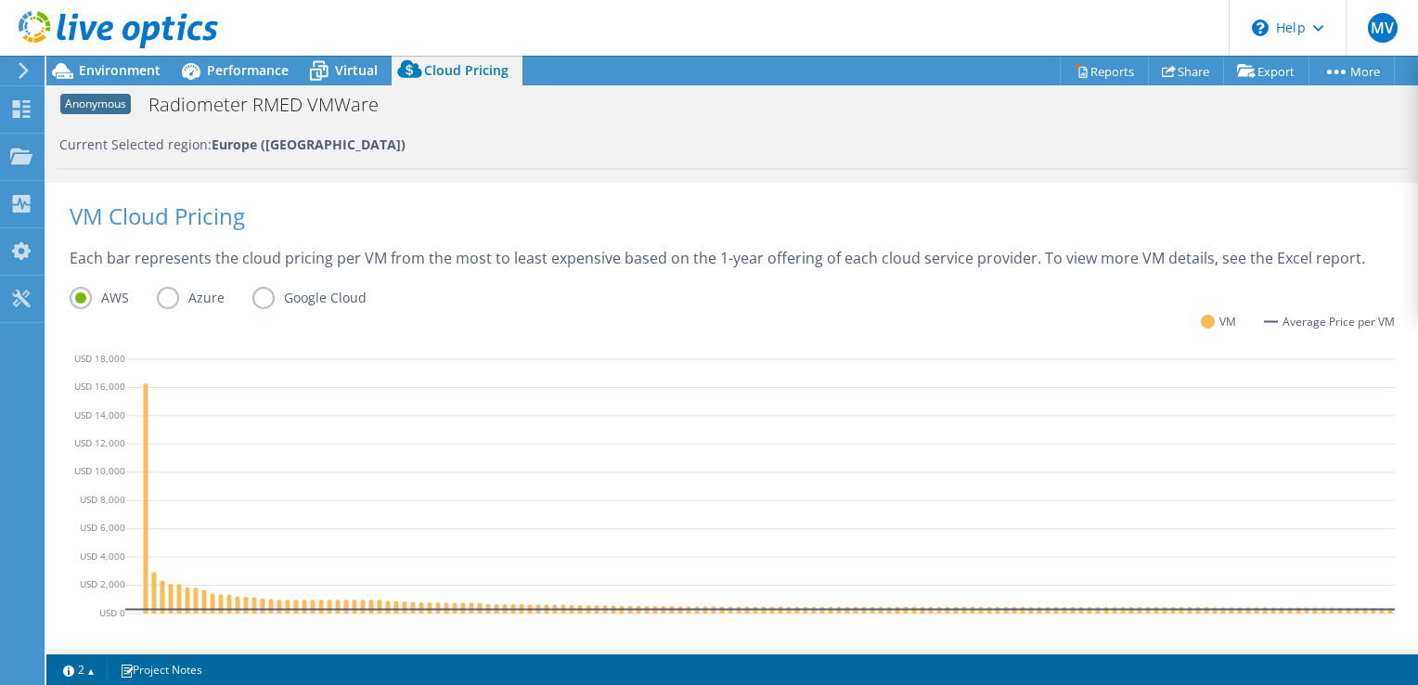
click at [166, 295] on label "Azure" at bounding box center [205, 298] width 96 height 22
click at [0, 0] on input "Azure" at bounding box center [0, 0] width 0 height 0
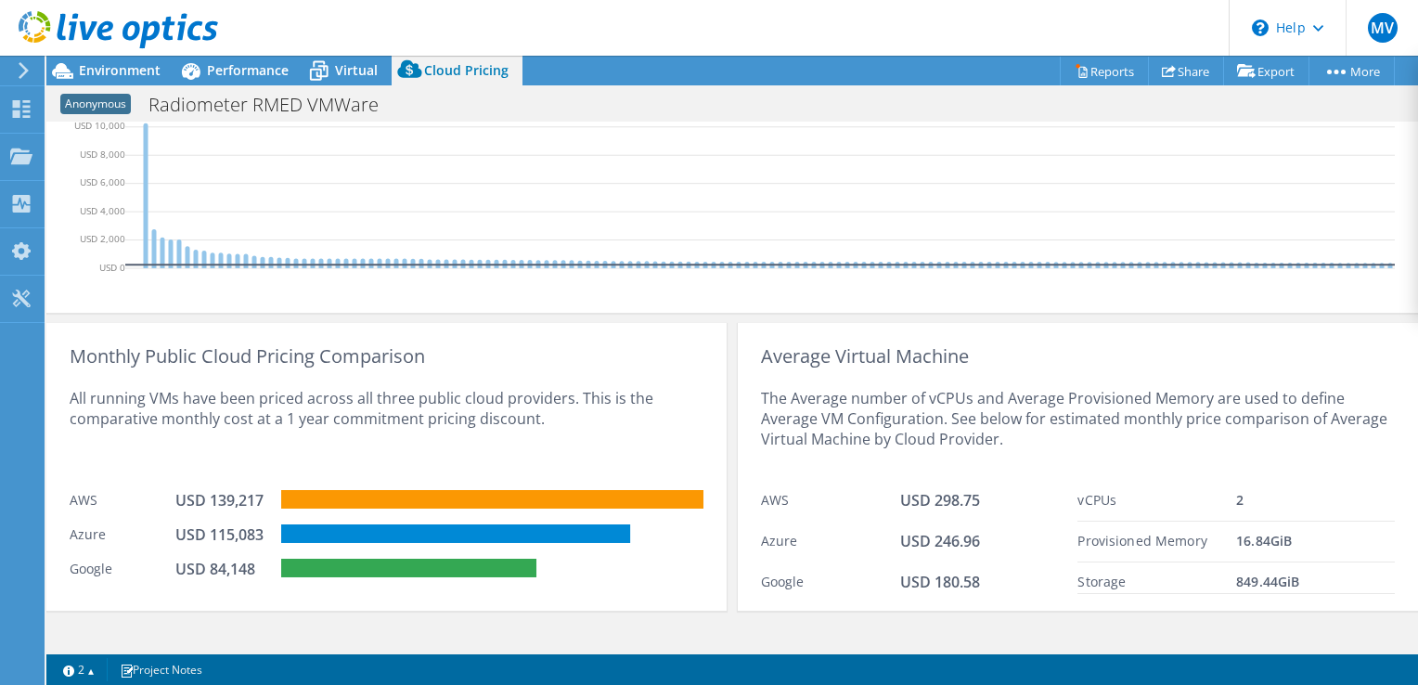
scroll to position [751, 0]
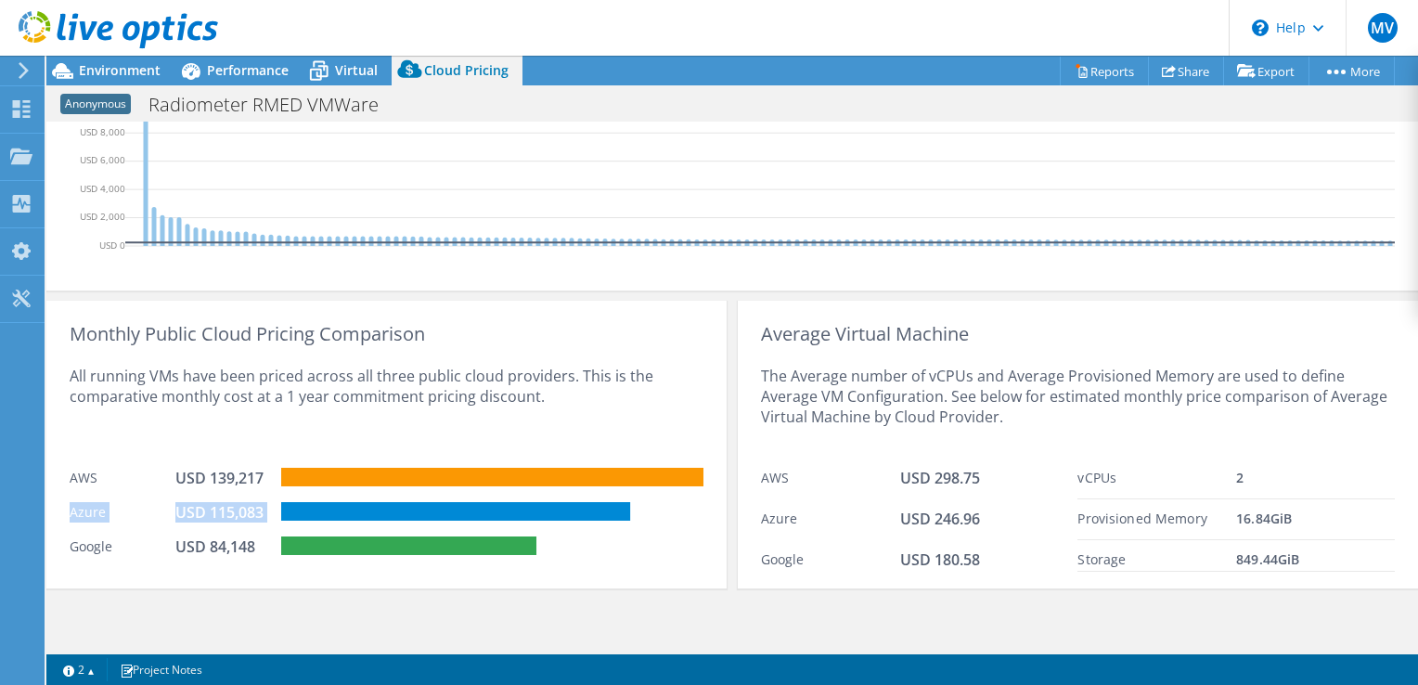
drag, startPoint x: 71, startPoint y: 514, endPoint x: 280, endPoint y: 523, distance: 209.9
click at [280, 523] on div "Azure USD 115,083" at bounding box center [387, 510] width 634 height 34
drag, startPoint x: 280, startPoint y: 523, endPoint x: 232, endPoint y: 516, distance: 48.8
click at [232, 516] on div "USD 115,083" at bounding box center [221, 512] width 93 height 20
click at [233, 512] on div "USD 115,083" at bounding box center [221, 512] width 93 height 20
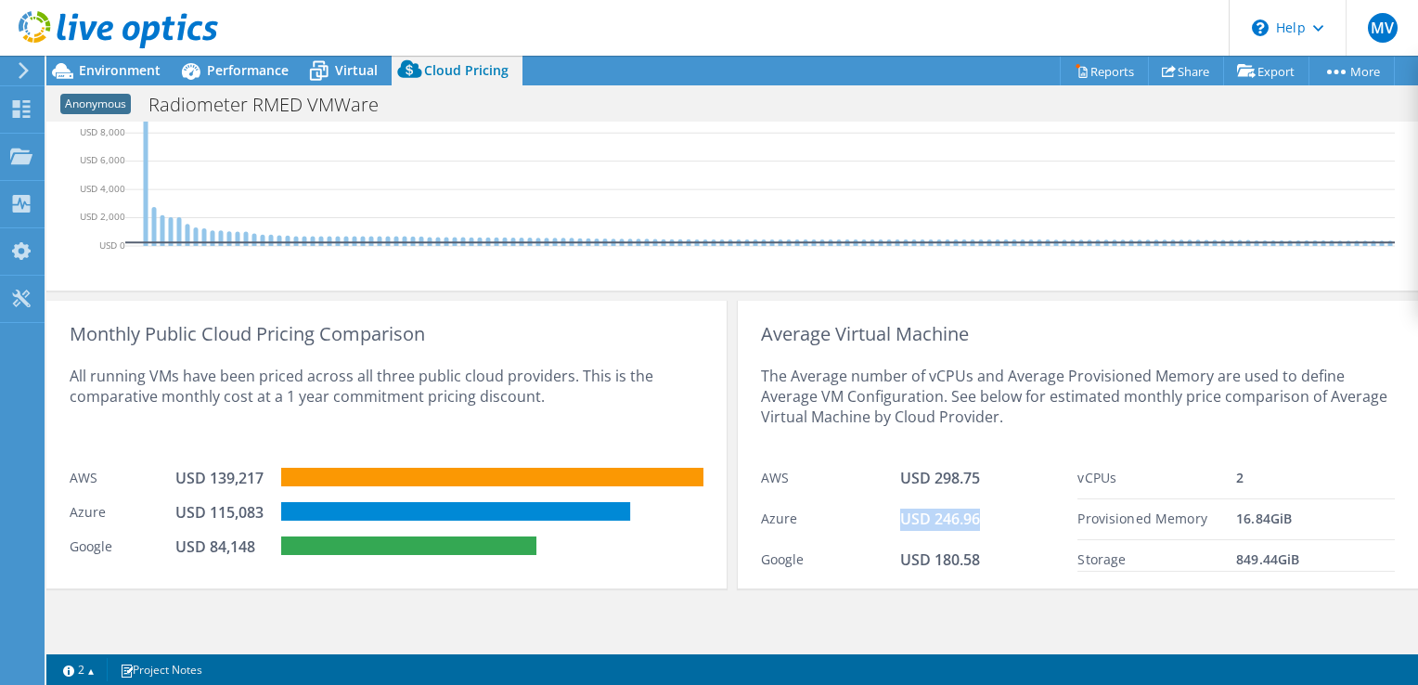
drag, startPoint x: 876, startPoint y: 521, endPoint x: 1009, endPoint y: 520, distance: 132.7
click at [1009, 520] on div "Azure USD 246.96" at bounding box center [919, 519] width 317 height 41
click at [1009, 520] on div "USD 246.96" at bounding box center [989, 519] width 178 height 22
click at [1006, 520] on div "USD 246.96" at bounding box center [989, 519] width 178 height 22
drag, startPoint x: 1006, startPoint y: 520, endPoint x: 841, endPoint y: 529, distance: 165.4
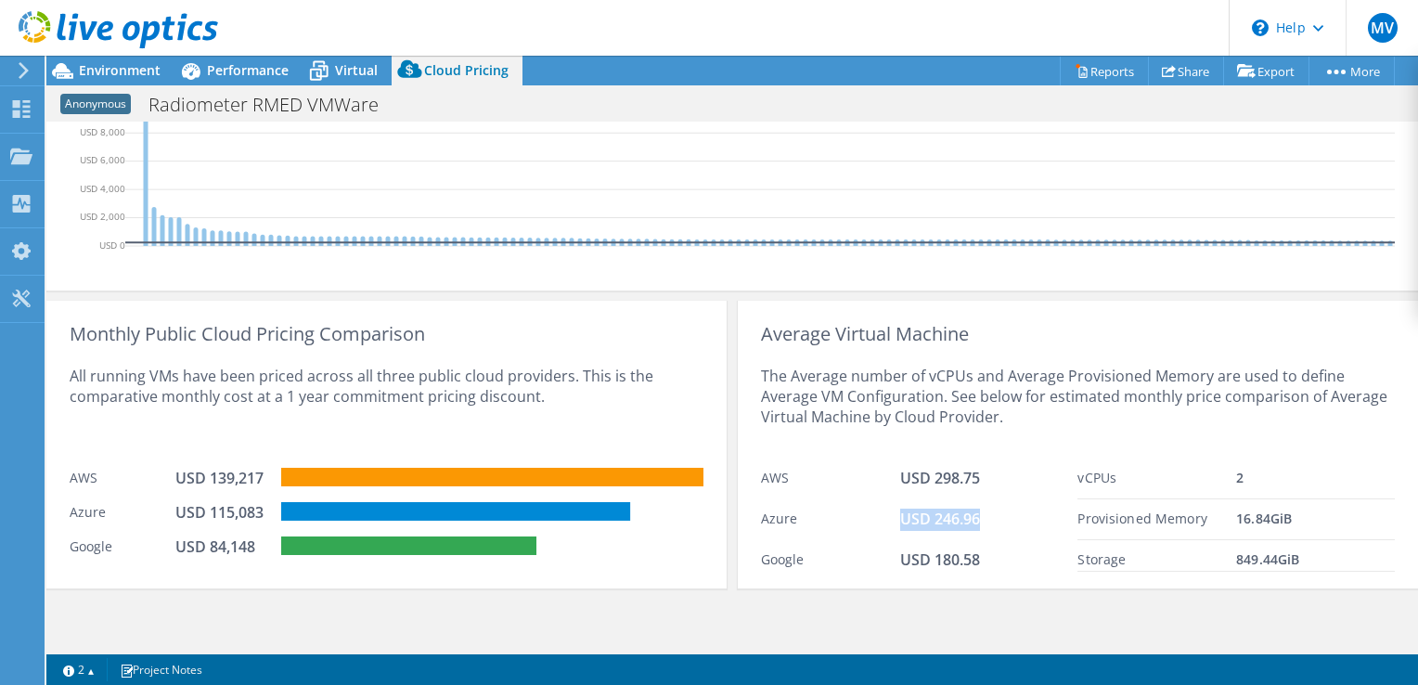
click at [841, 529] on div "Azure USD 246.96" at bounding box center [919, 519] width 317 height 41
click at [841, 529] on div "Azure" at bounding box center [830, 519] width 139 height 22
click at [492, 377] on div "All running VMs have been priced across all three public cloud providers. This …" at bounding box center [387, 401] width 634 height 114
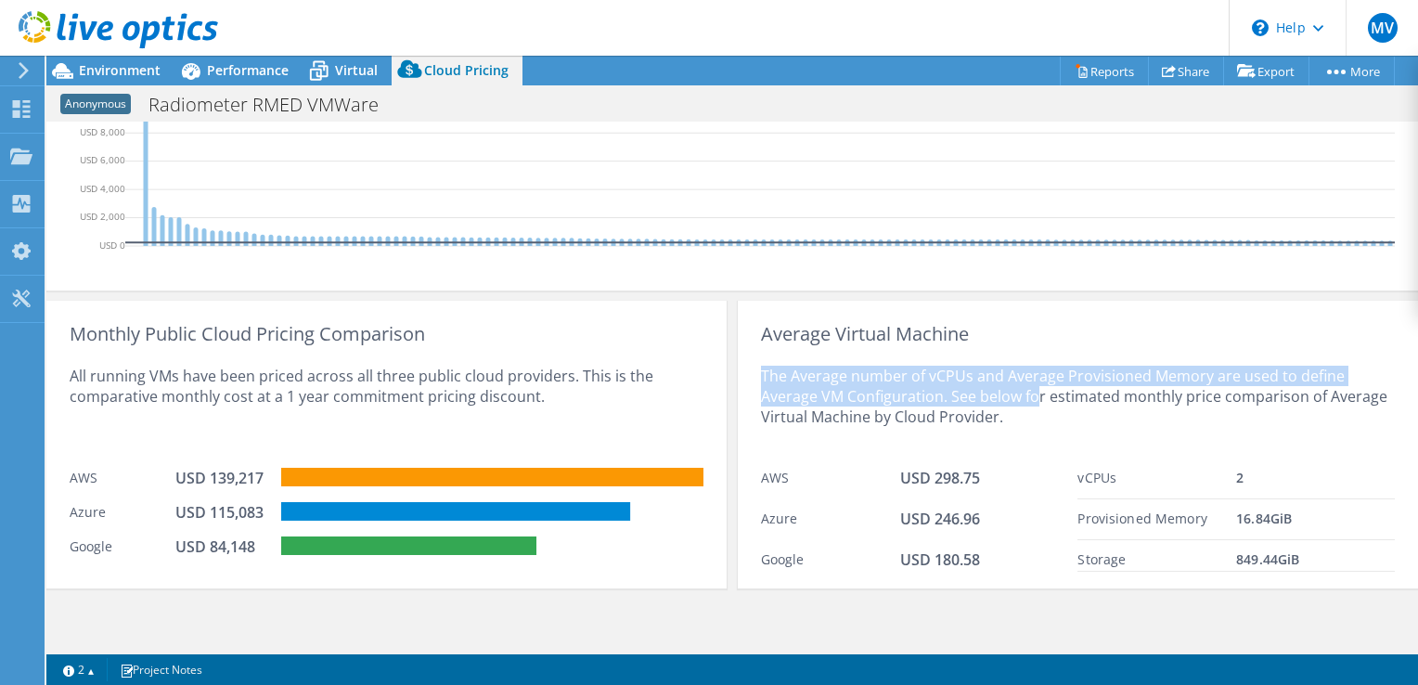
drag, startPoint x: 747, startPoint y: 358, endPoint x: 1028, endPoint y: 398, distance: 284.0
click at [1028, 398] on div "Average Virtual Machine The Average number of vCPUs and Average Provisioned Mem…" at bounding box center [1078, 445] width 680 height 288
click at [1028, 398] on div "The Average number of vCPUs and Average Provisioned Memory are used to define A…" at bounding box center [1078, 401] width 634 height 114
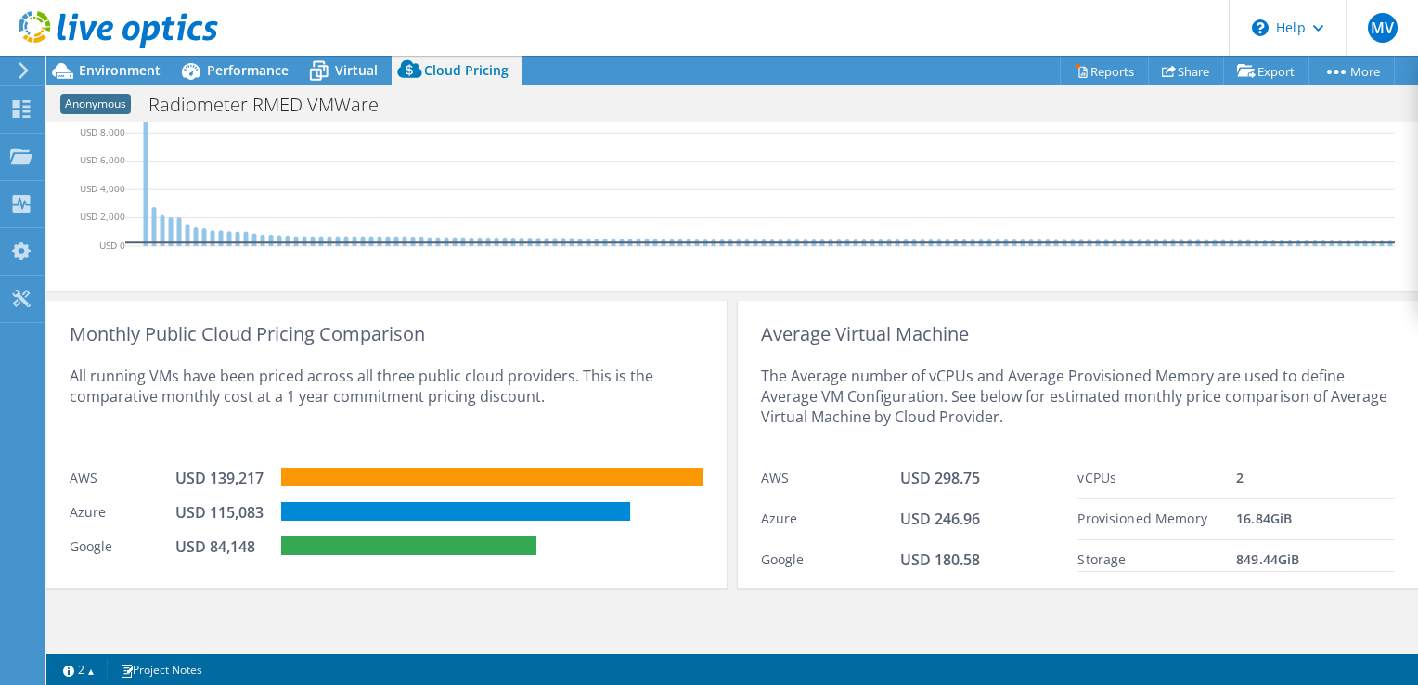
click at [1033, 416] on div "The Average number of vCPUs and Average Provisioned Memory are used to define A…" at bounding box center [1078, 401] width 634 height 114
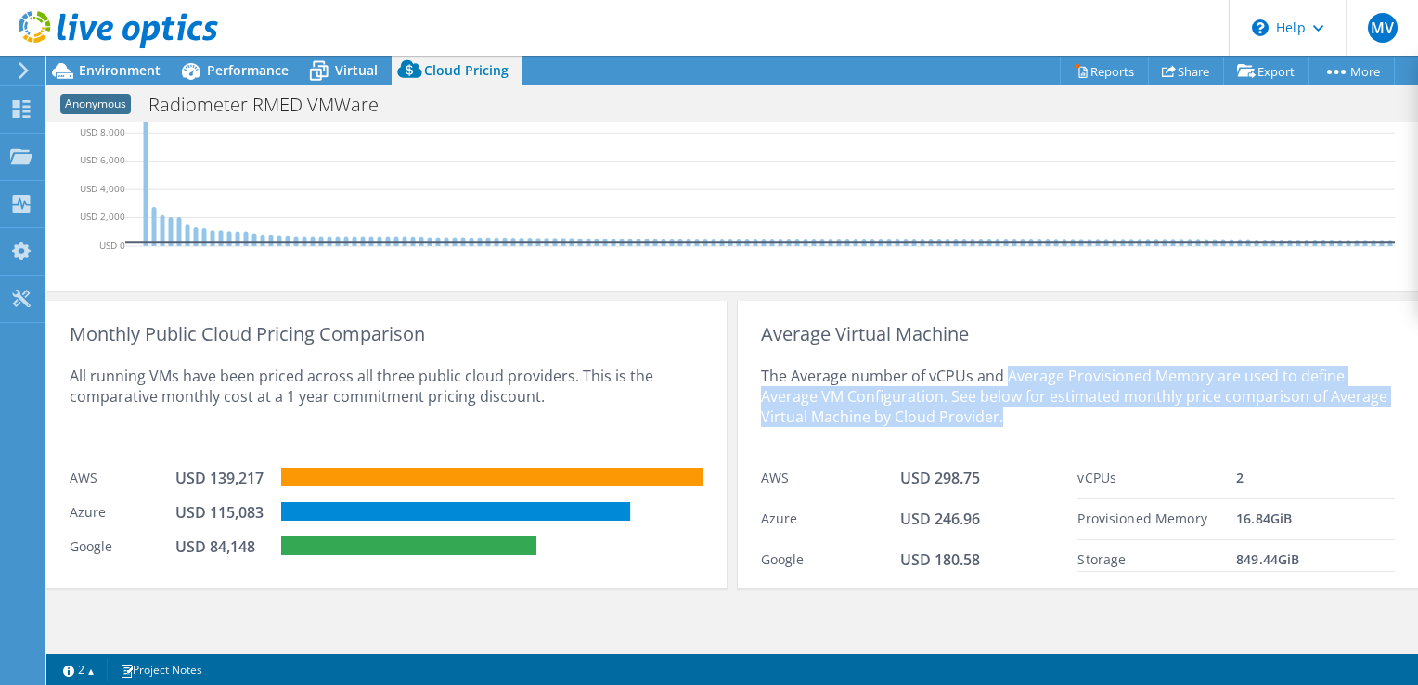
drag, startPoint x: 1033, startPoint y: 416, endPoint x: 1009, endPoint y: 351, distance: 69.3
click at [1009, 351] on div "The Average number of vCPUs and Average Provisioned Memory are used to define A…" at bounding box center [1078, 401] width 634 height 114
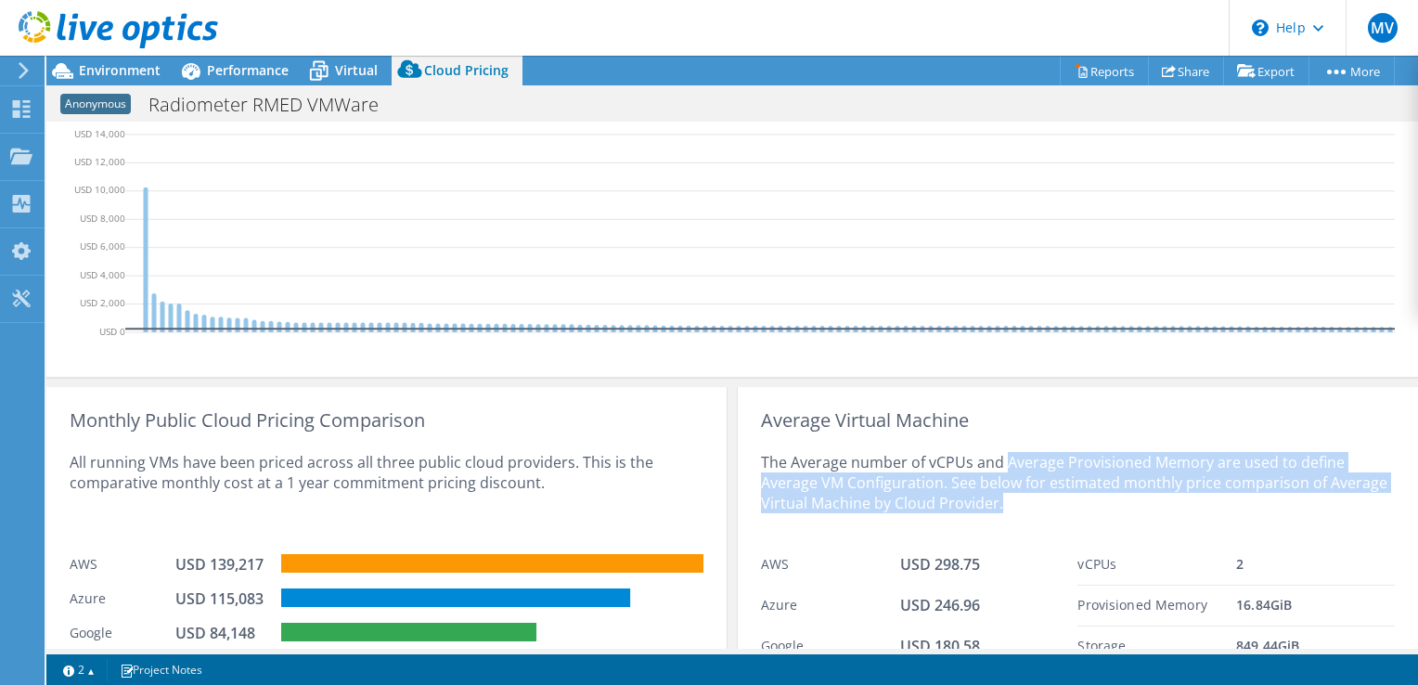
scroll to position [380, 0]
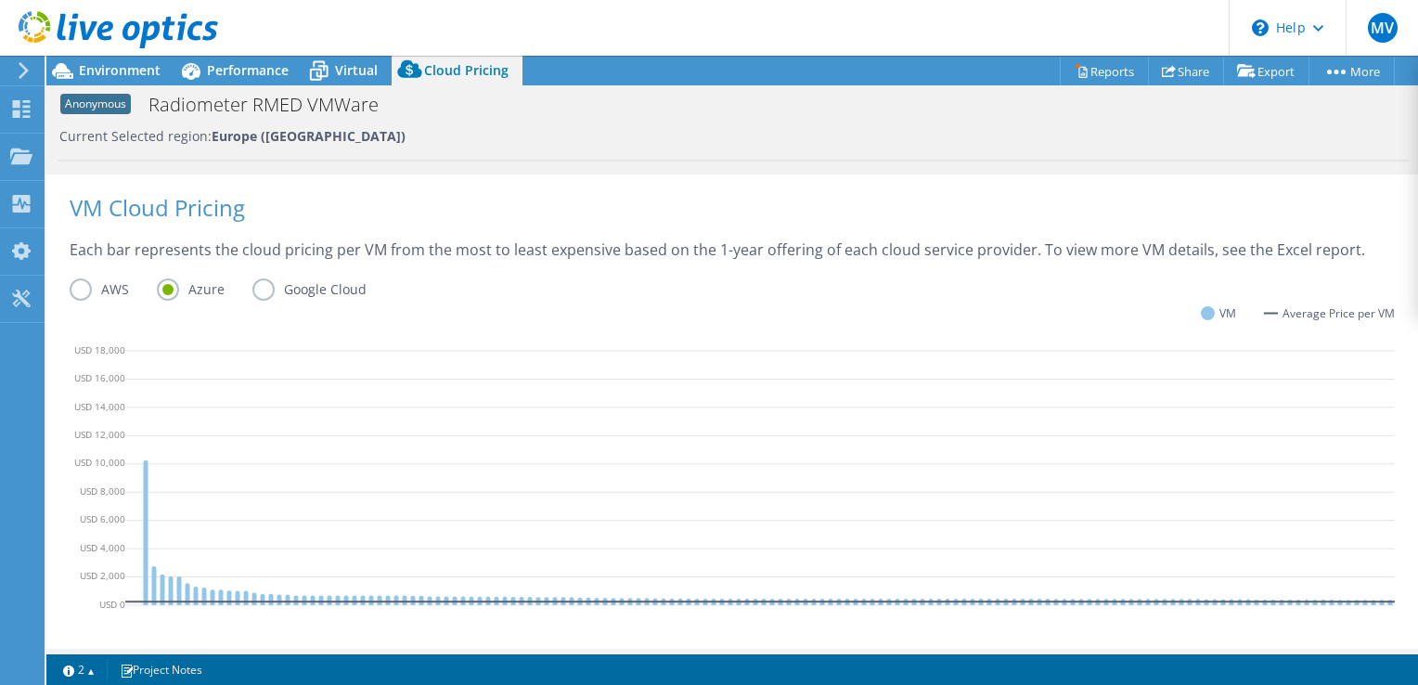
click at [1282, 306] on span "Average Price per VM" at bounding box center [1338, 313] width 112 height 20
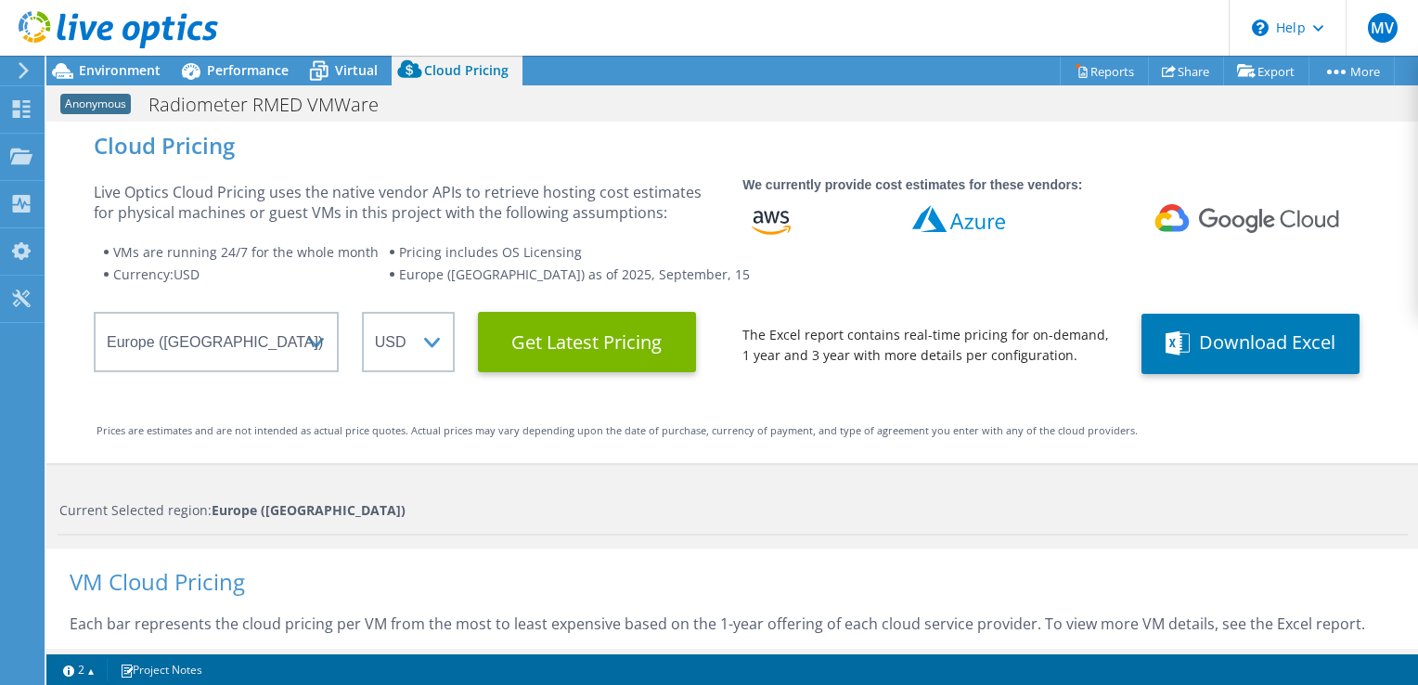
scroll to position [0, 0]
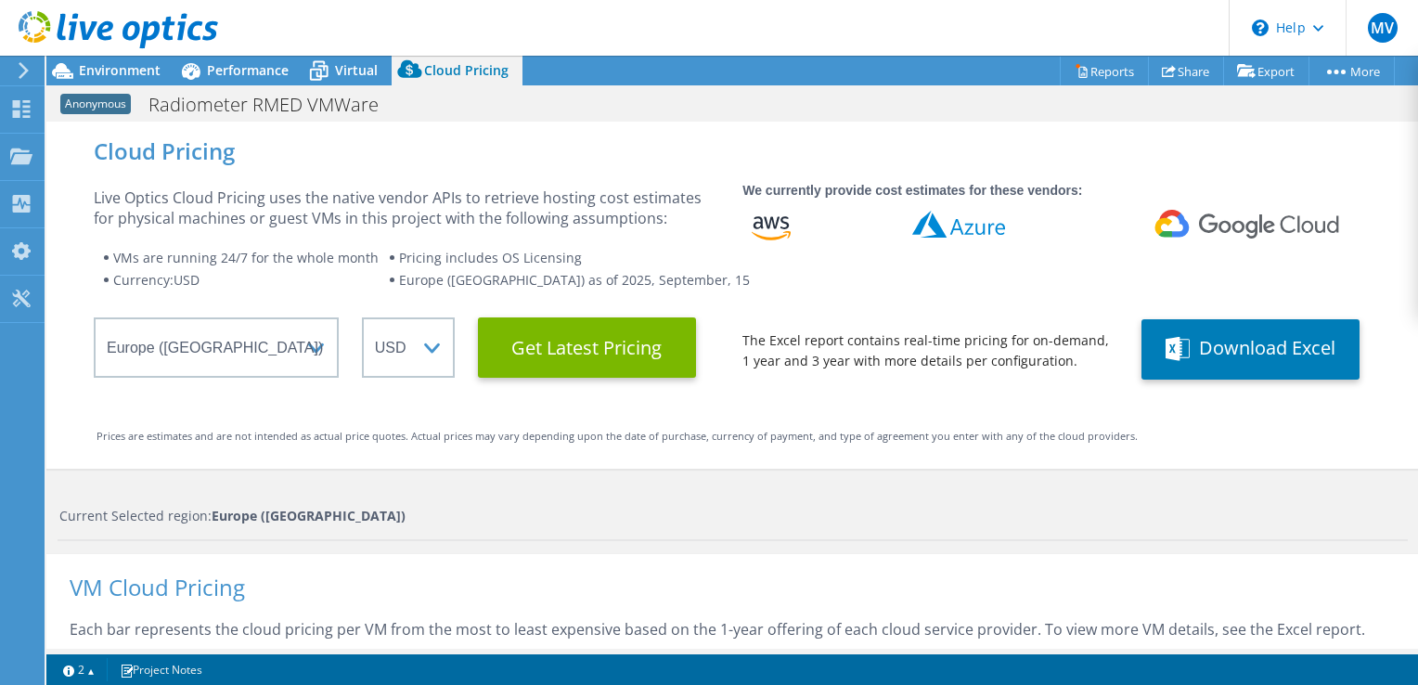
click at [247, 253] on span "VMs are running 24/7 for the whole month" at bounding box center [245, 258] width 265 height 18
click at [405, 259] on li "Pricing includes OS Licensing" at bounding box center [574, 258] width 371 height 22
drag, startPoint x: 407, startPoint y: 257, endPoint x: 598, endPoint y: 255, distance: 191.2
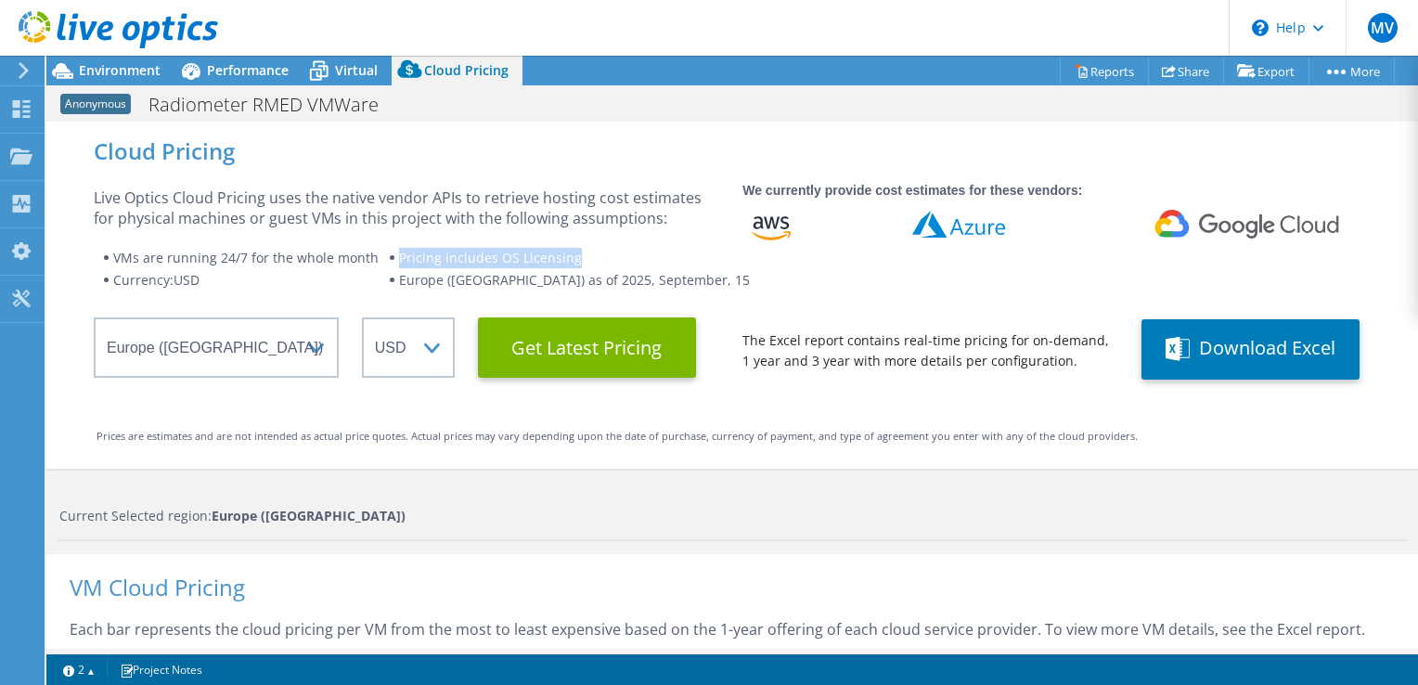
click at [598, 255] on li "Pricing includes OS Licensing" at bounding box center [574, 258] width 371 height 22
click at [609, 284] on span "Europe ([GEOGRAPHIC_DATA]) as of 2025, September, 15" at bounding box center [574, 280] width 351 height 18
click at [194, 276] on span "Currency: USD" at bounding box center [156, 280] width 86 height 18
click at [377, 367] on select "ARS AUD BRL CAD CHF CLP CNY DKK EUR GBP HKD HUF INR JPY MXN MYR NOK NZD PEN SEK…" at bounding box center [408, 347] width 93 height 60
click at [634, 219] on div "Live Optics Cloud Pricing uses the native vendor APIs to retrieve hosting cost …" at bounding box center [406, 207] width 625 height 41
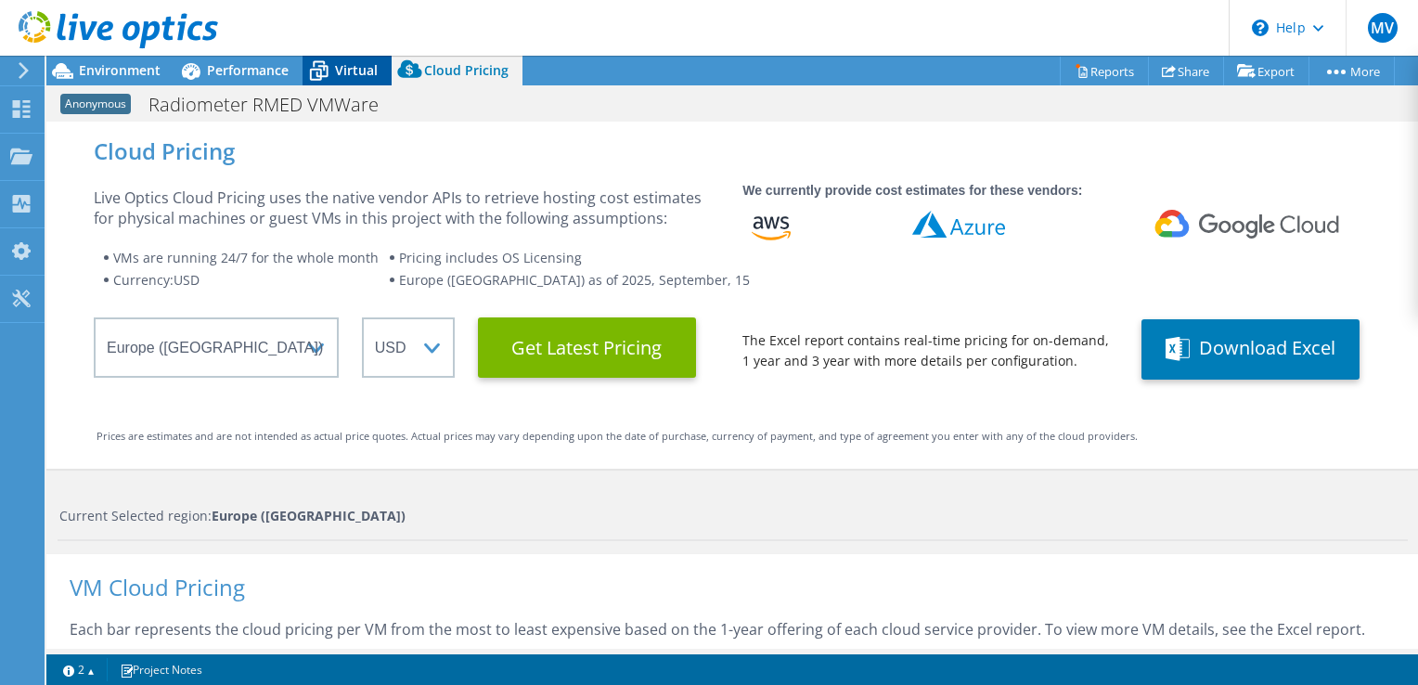
click at [354, 73] on span "Virtual" at bounding box center [356, 70] width 43 height 18
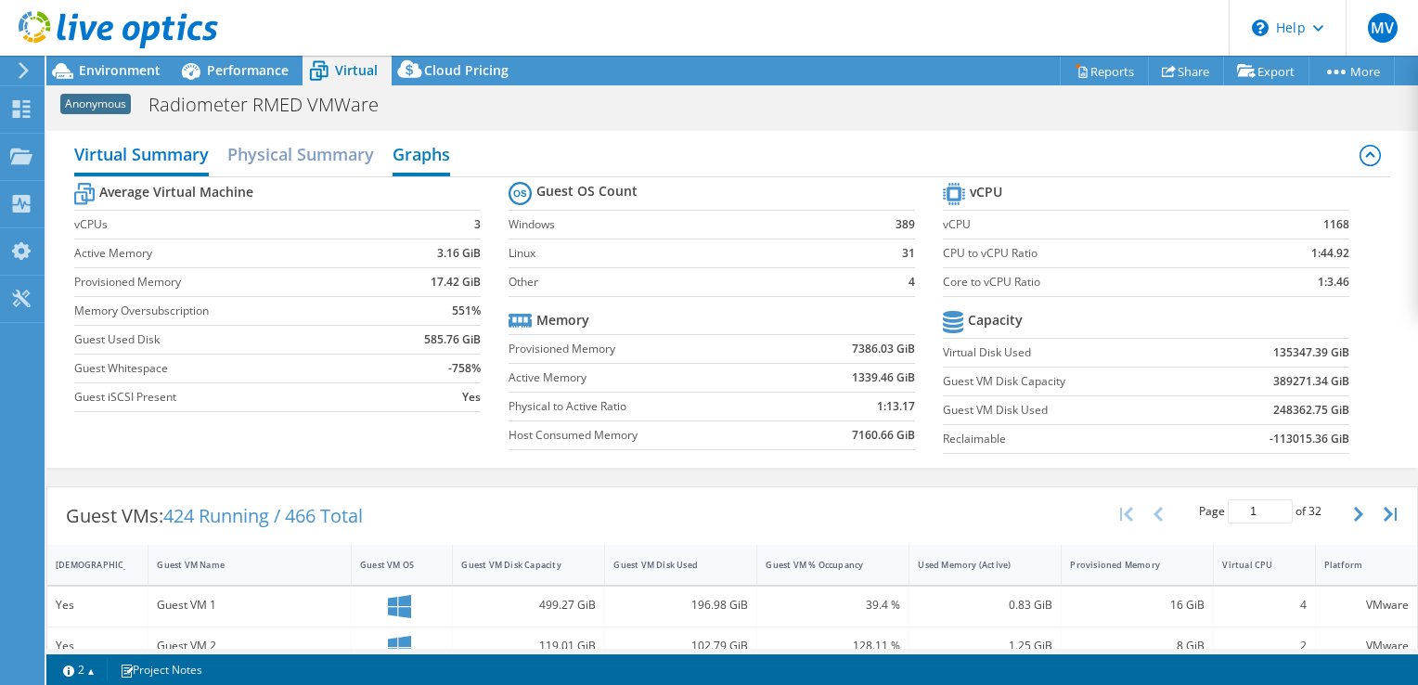
click at [408, 158] on h2 "Graphs" at bounding box center [421, 155] width 58 height 41
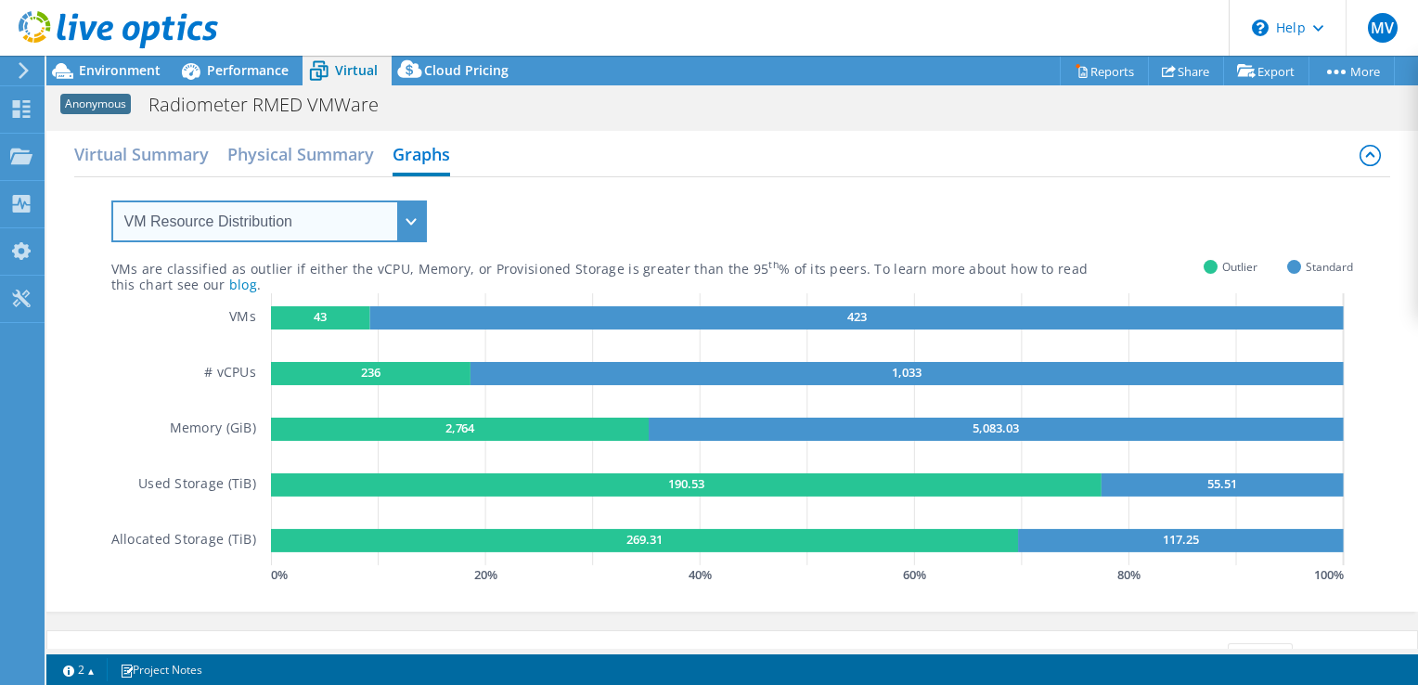
click at [354, 234] on select "VM Resource Distribution Provisioning Contrast Over Provisioning" at bounding box center [268, 221] width 315 height 42
click at [354, 225] on select "VM Resource Distribution Provisioning Contrast Over Provisioning" at bounding box center [268, 221] width 315 height 42
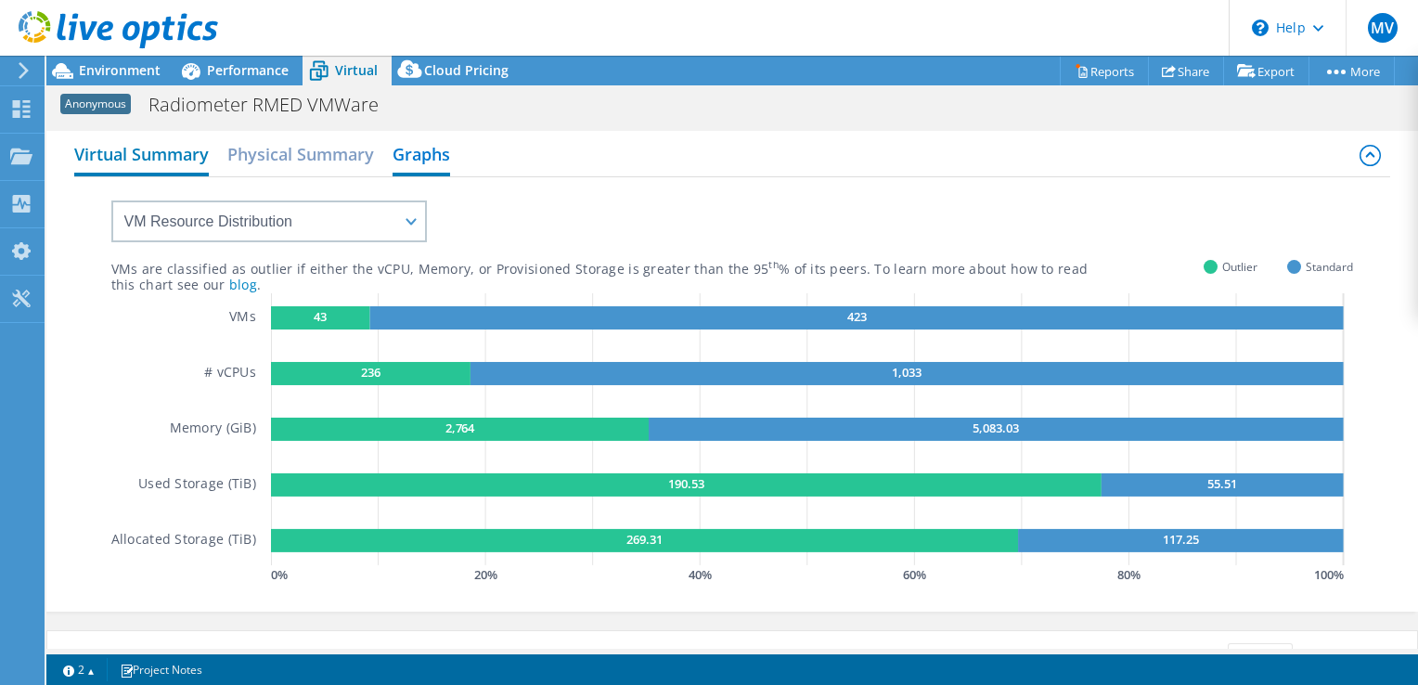
click at [146, 151] on h2 "Virtual Summary" at bounding box center [141, 155] width 135 height 41
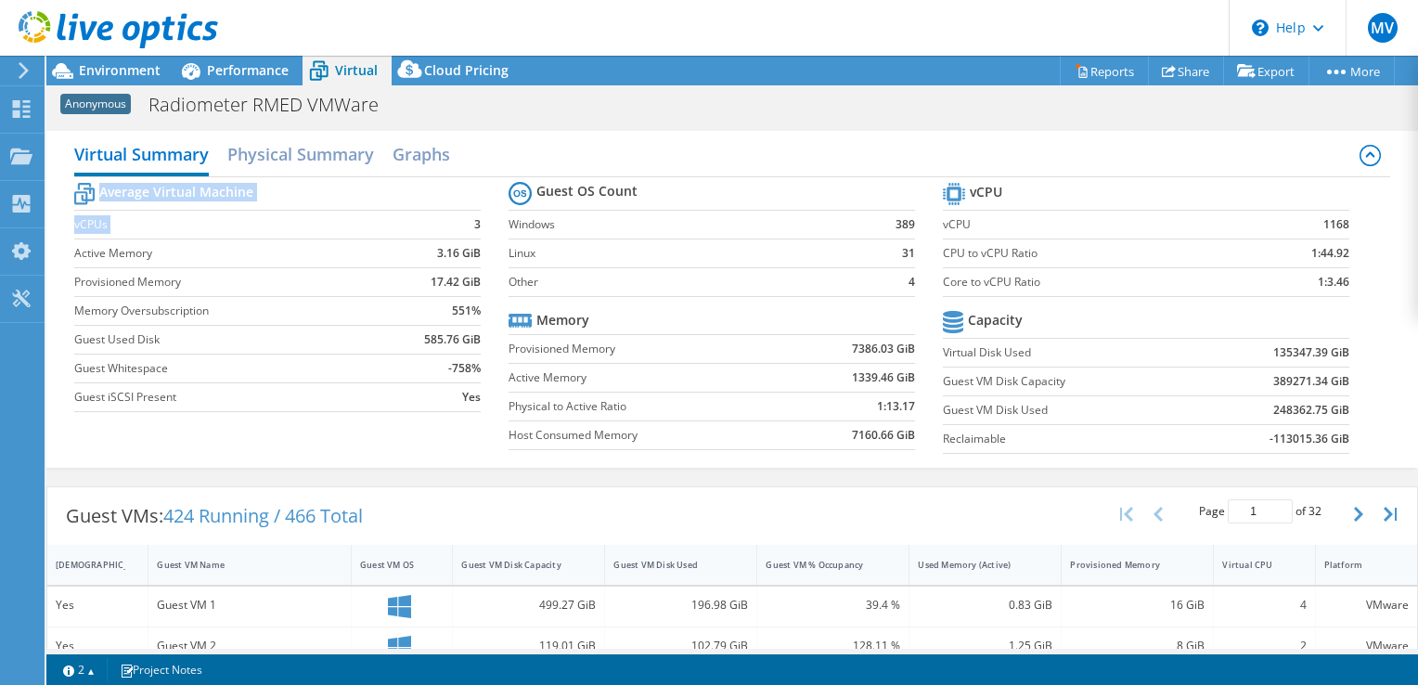
drag, startPoint x: 451, startPoint y: 219, endPoint x: 485, endPoint y: 221, distance: 34.4
click at [485, 221] on section "Average Virtual Machine vCPUs 3 Active Memory 3.16 GiB Provisioned Memory 17.42…" at bounding box center [291, 299] width 434 height 243
click at [464, 236] on td "3" at bounding box center [431, 224] width 97 height 29
click at [420, 243] on td "3.16 GiB" at bounding box center [431, 252] width 97 height 29
click at [130, 84] on div "Environment" at bounding box center [110, 71] width 128 height 30
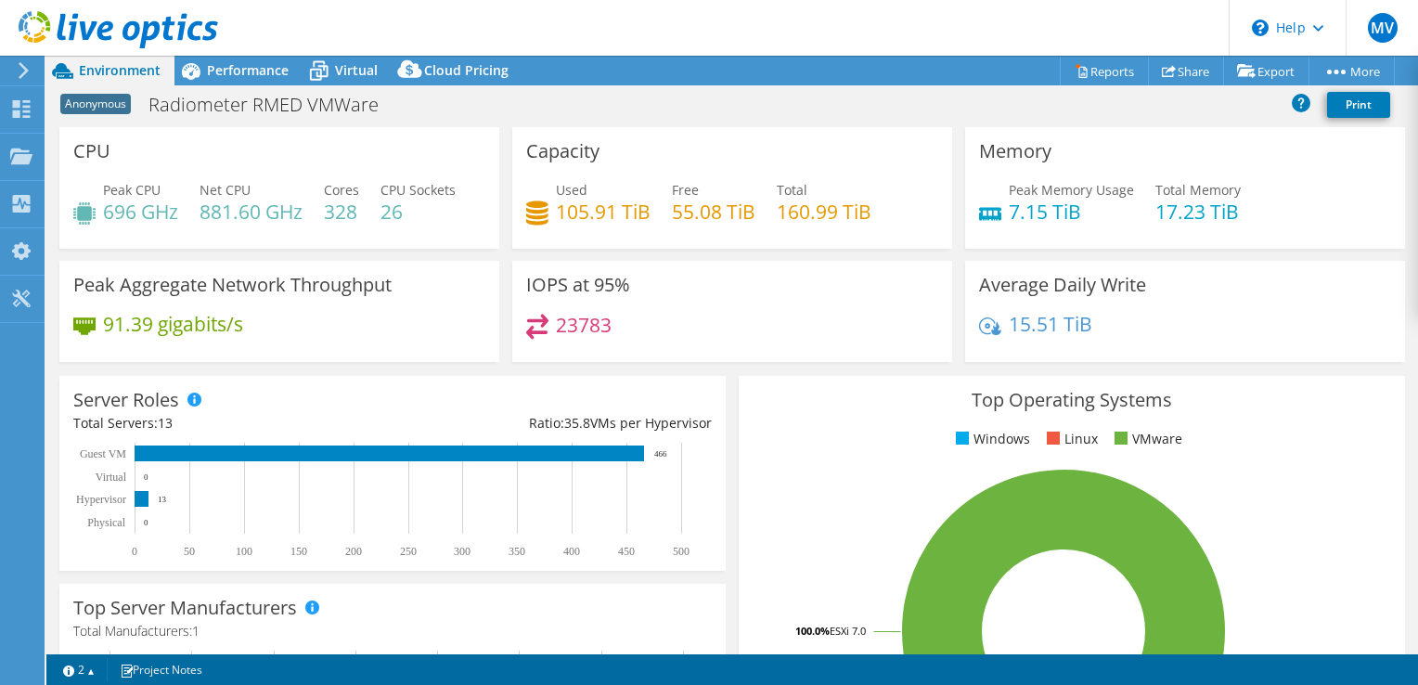
click at [393, 208] on h4 "26" at bounding box center [417, 211] width 75 height 20
drag, startPoint x: 393, startPoint y: 208, endPoint x: 343, endPoint y: 209, distance: 50.1
click at [343, 209] on h4 "328" at bounding box center [341, 211] width 35 height 20
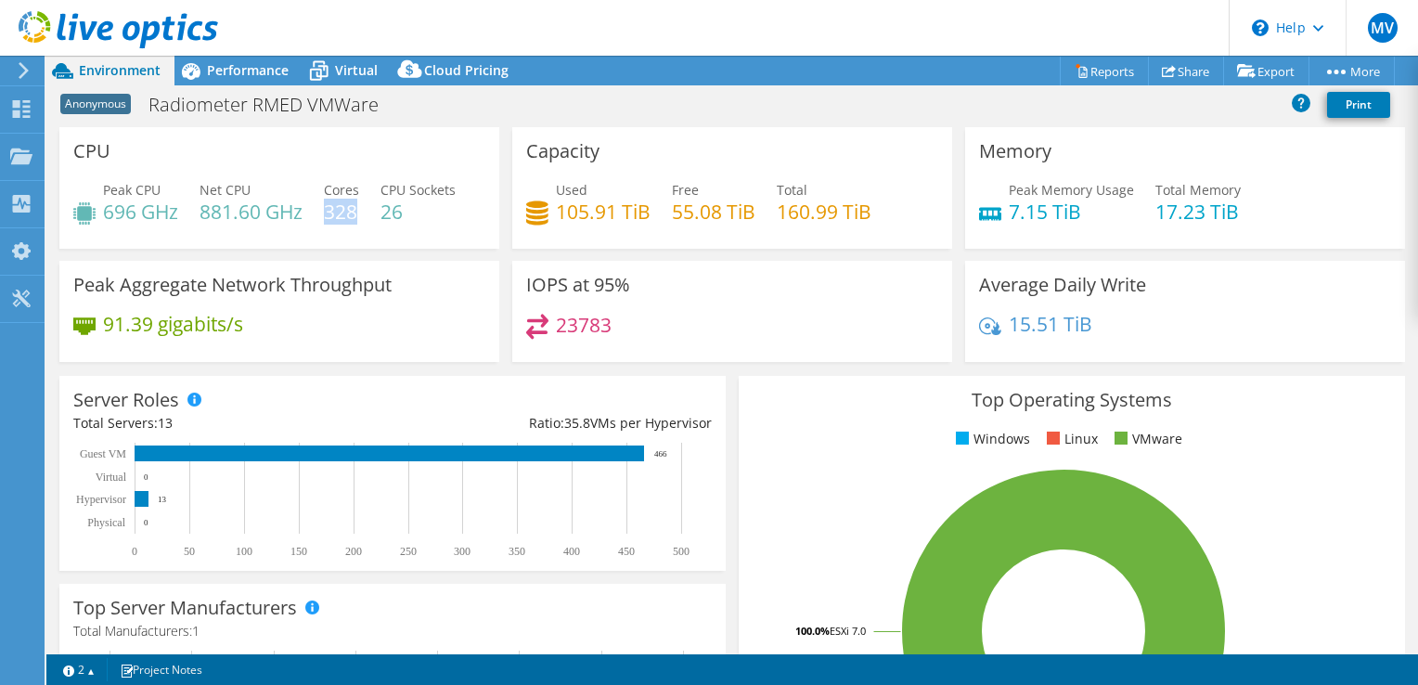
copy h4 "328"
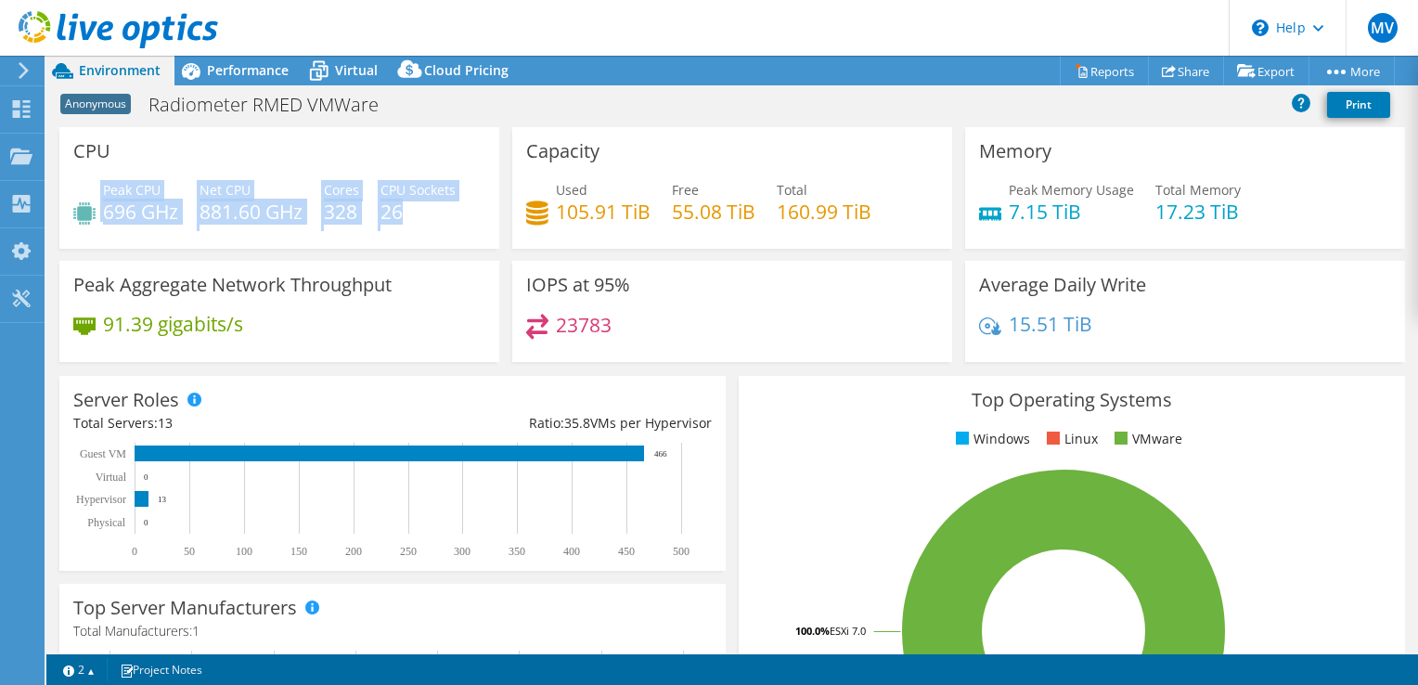
drag, startPoint x: 411, startPoint y: 223, endPoint x: 95, endPoint y: 189, distance: 318.2
click at [95, 189] on div "Peak CPU 696 GHz Net CPU 881.60 GHz Cores 328 CPU Sockets 26" at bounding box center [279, 210] width 412 height 60
copy div "Peak CPU 696 GHz Net CPU 881.60 GHz Cores 328 CPU Sockets 26"
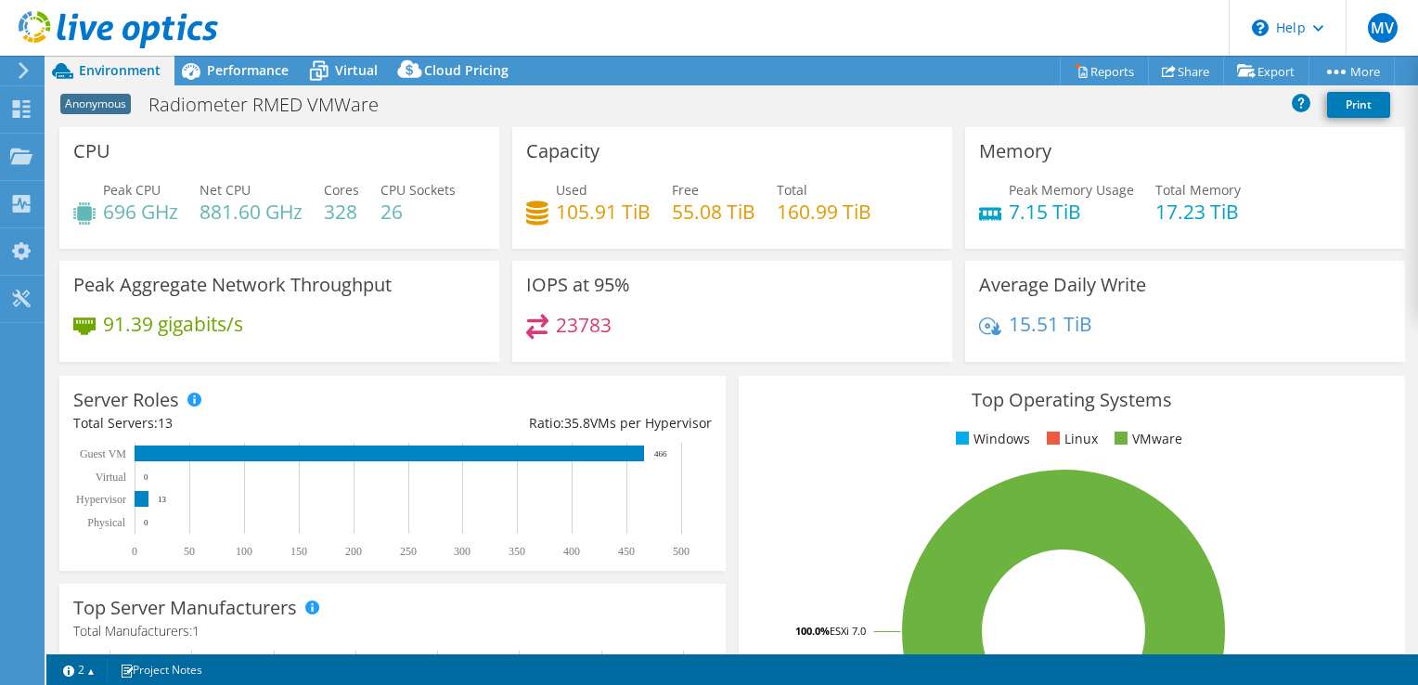
click at [889, 205] on div "Used 105.91 TiB Free 55.08 TiB Total 160.99 TiB" at bounding box center [732, 210] width 412 height 60
drag, startPoint x: 199, startPoint y: 184, endPoint x: 269, endPoint y: 187, distance: 69.7
click at [269, 187] on div "Peak CPU 696 GHz Net CPU 881.60 GHz Cores 328 CPU Sockets 26" at bounding box center [279, 210] width 412 height 60
click at [269, 187] on div "Net CPU 881.60 GHz" at bounding box center [250, 201] width 103 height 42
click at [321, 191] on div "Peak CPU 696 GHz Net CPU 881.60 GHz Cores 328 CPU Sockets 26" at bounding box center [279, 210] width 412 height 60
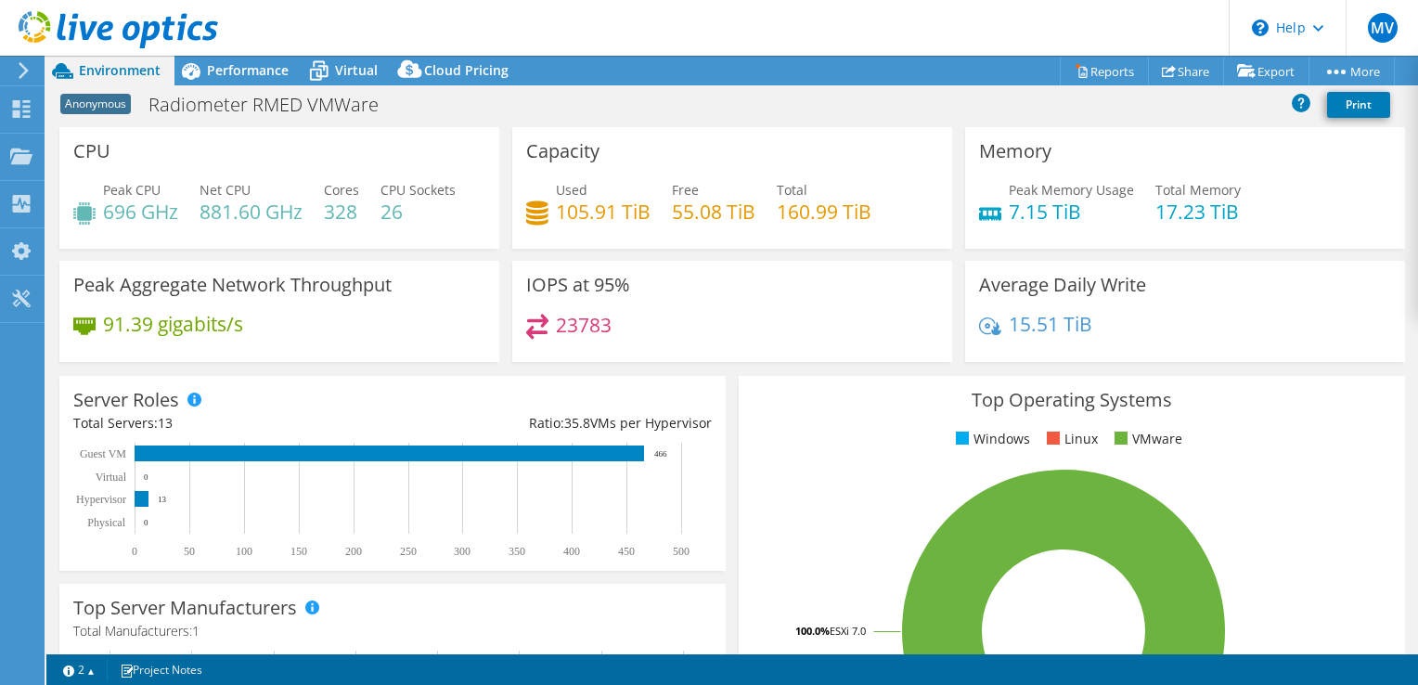
click at [392, 212] on h4 "26" at bounding box center [417, 211] width 75 height 20
drag, startPoint x: 392, startPoint y: 212, endPoint x: 422, endPoint y: 223, distance: 32.6
click at [422, 223] on div "Peak CPU 696 GHz Net CPU 881.60 GHz Cores 328 CPU Sockets 26" at bounding box center [279, 210] width 412 height 60
click at [335, 210] on h4 "328" at bounding box center [341, 211] width 35 height 20
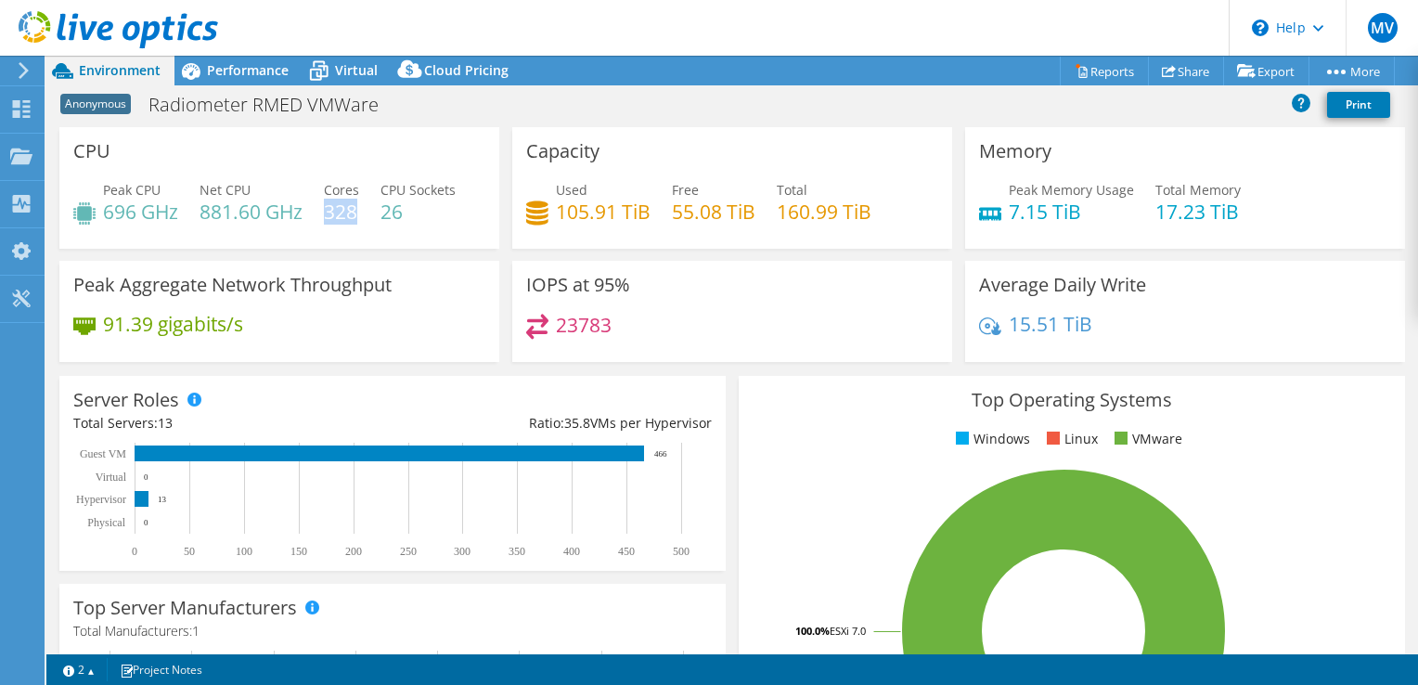
click at [335, 210] on h4 "328" at bounding box center [341, 211] width 35 height 20
click at [339, 233] on div "Peak CPU 696 GHz Net CPU 881.60 GHz Cores 328 CPU Sockets 26" at bounding box center [279, 210] width 412 height 60
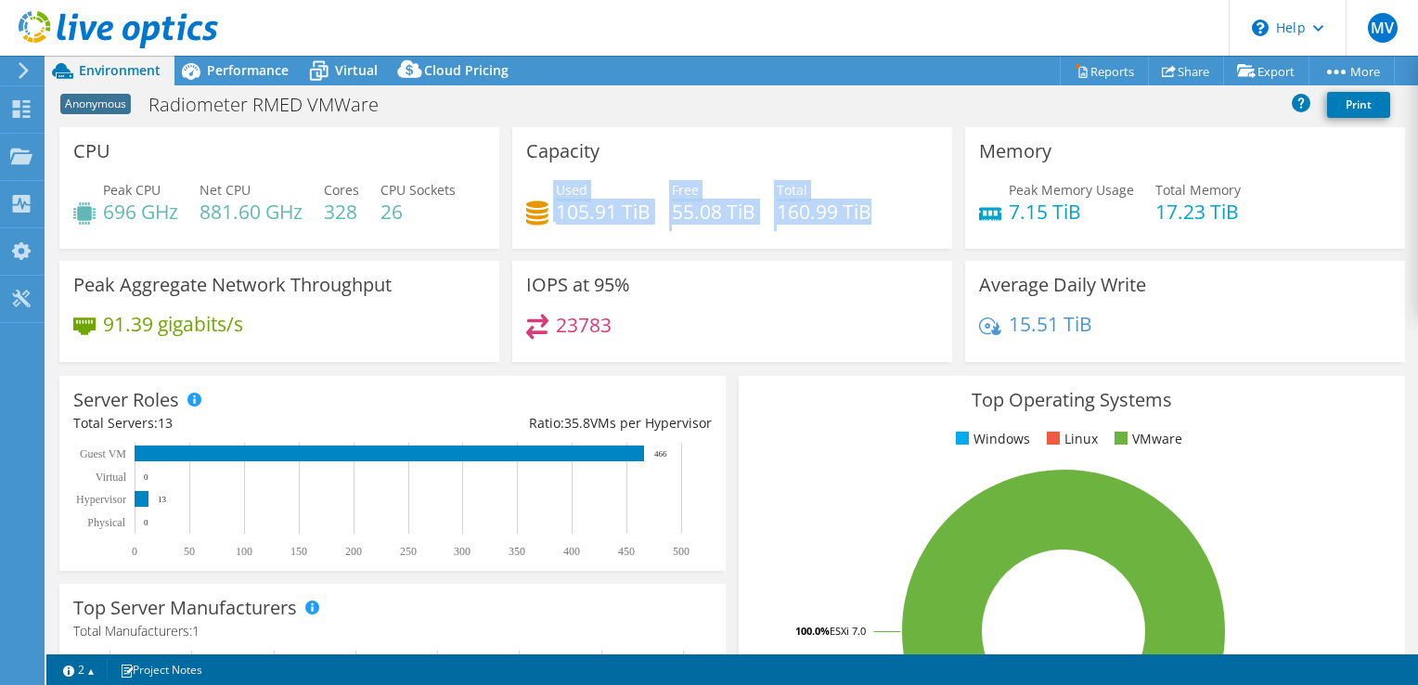
drag, startPoint x: 611, startPoint y: 182, endPoint x: 921, endPoint y: 209, distance: 312.0
click at [921, 209] on div "Capacity Used 105.91 TiB Free 55.08 TiB Total 160.99 TiB" at bounding box center [732, 188] width 453 height 122
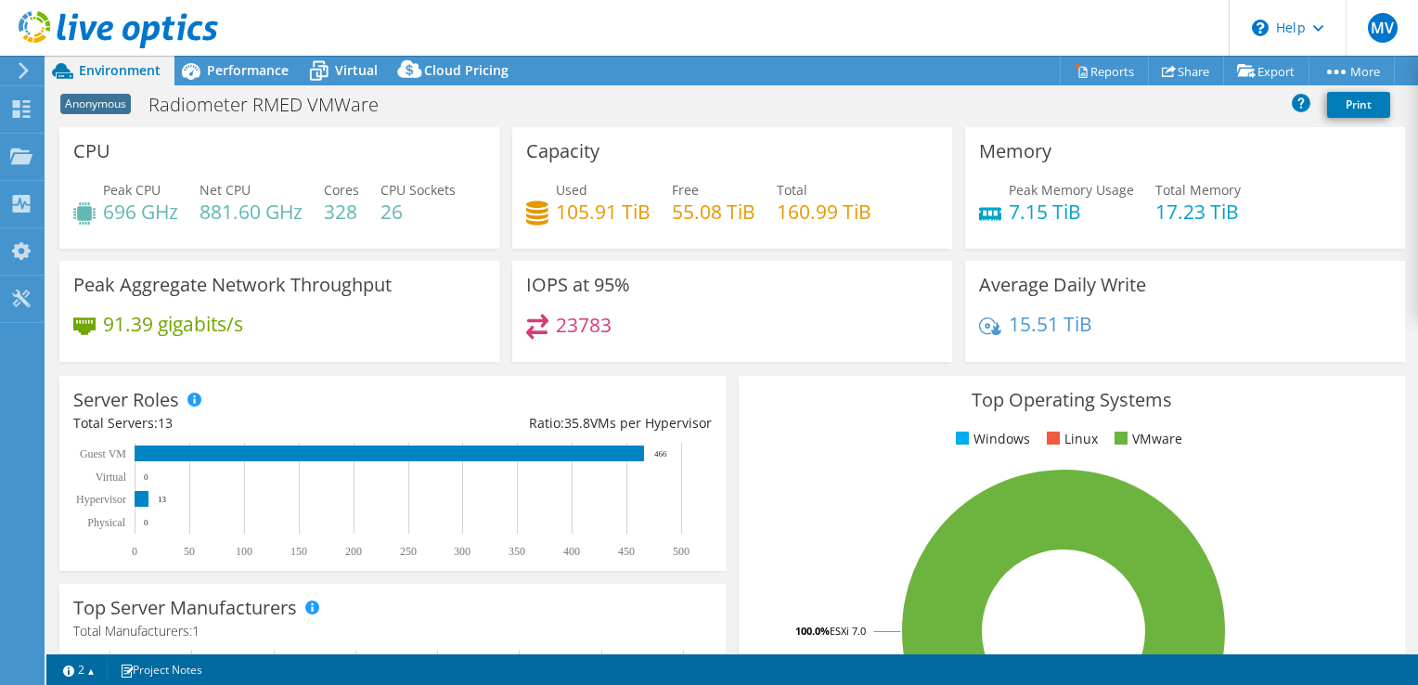
click at [921, 209] on div "Used 105.91 TiB Free 55.08 TiB Total 160.99 TiB" at bounding box center [732, 210] width 412 height 60
drag, startPoint x: 953, startPoint y: 134, endPoint x: 1277, endPoint y: 249, distance: 343.7
click at [1277, 250] on div "Memory Peak Memory Usage 7.15 TiB Total Memory 17.23 TiB" at bounding box center [1185, 194] width 453 height 134
drag, startPoint x: 1277, startPoint y: 249, endPoint x: 1284, endPoint y: 225, distance: 24.4
click at [1284, 225] on div "Peak Memory Usage 7.15 TiB Total Memory 17.23 TiB" at bounding box center [1185, 210] width 412 height 60
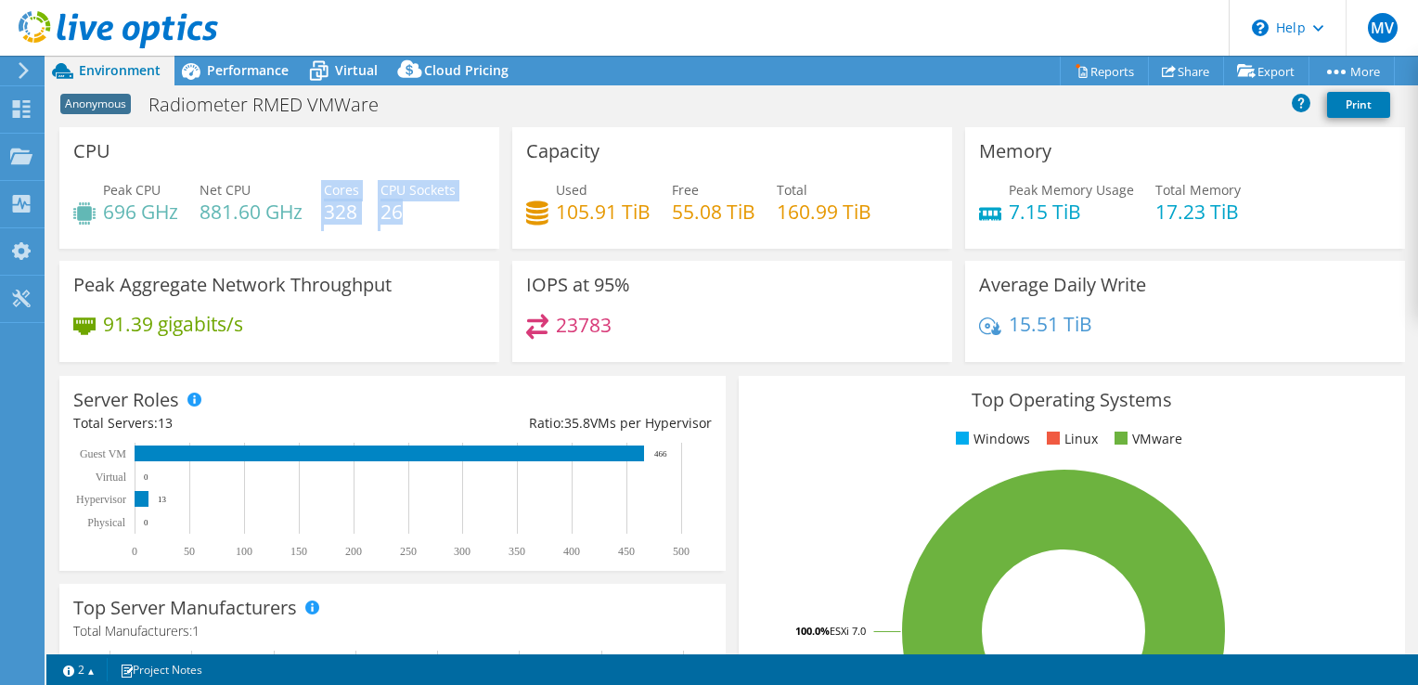
drag, startPoint x: 428, startPoint y: 208, endPoint x: 321, endPoint y: 180, distance: 110.3
click at [321, 180] on div "Peak CPU 696 GHz Net CPU 881.60 GHz Cores 328 CPU Sockets 26" at bounding box center [279, 210] width 412 height 60
click at [330, 188] on span "Cores" at bounding box center [341, 190] width 35 height 18
